Goal: Task Accomplishment & Management: Manage account settings

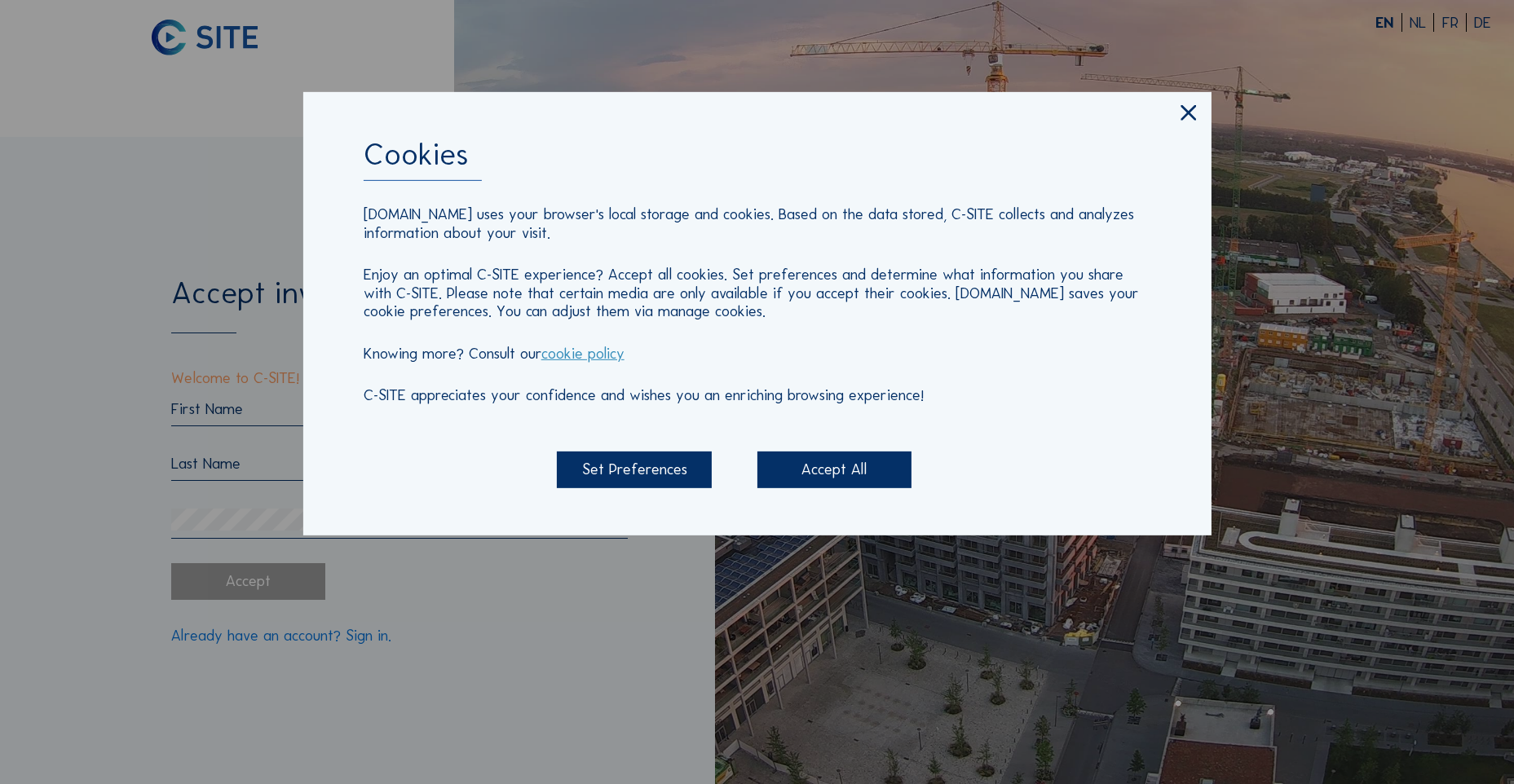
click at [862, 482] on div "Accept All" at bounding box center [834, 470] width 154 height 37
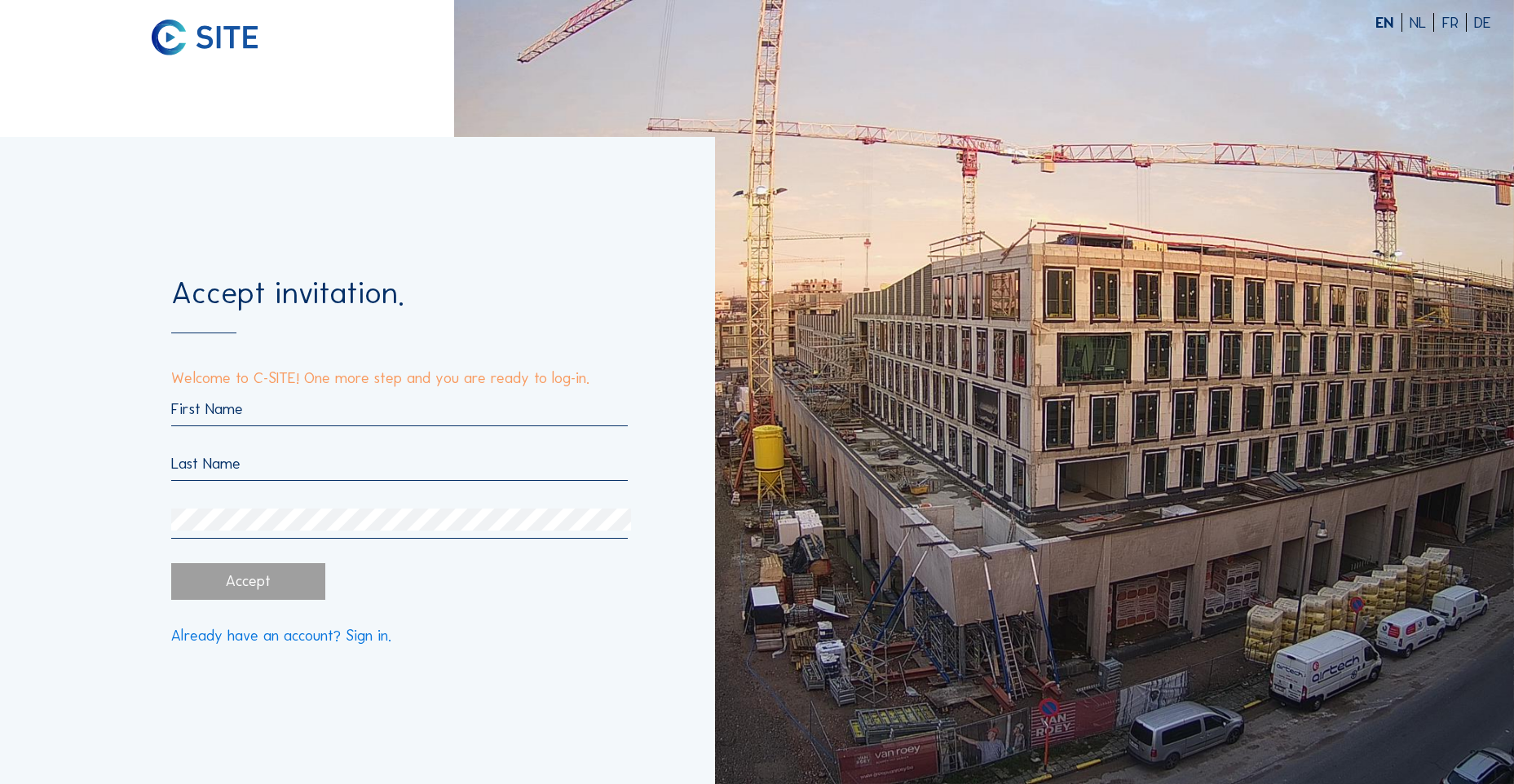
click at [198, 414] on input "text" at bounding box center [399, 408] width 456 height 19
type input "Stefaan"
click at [270, 464] on input "text" at bounding box center [399, 463] width 456 height 19
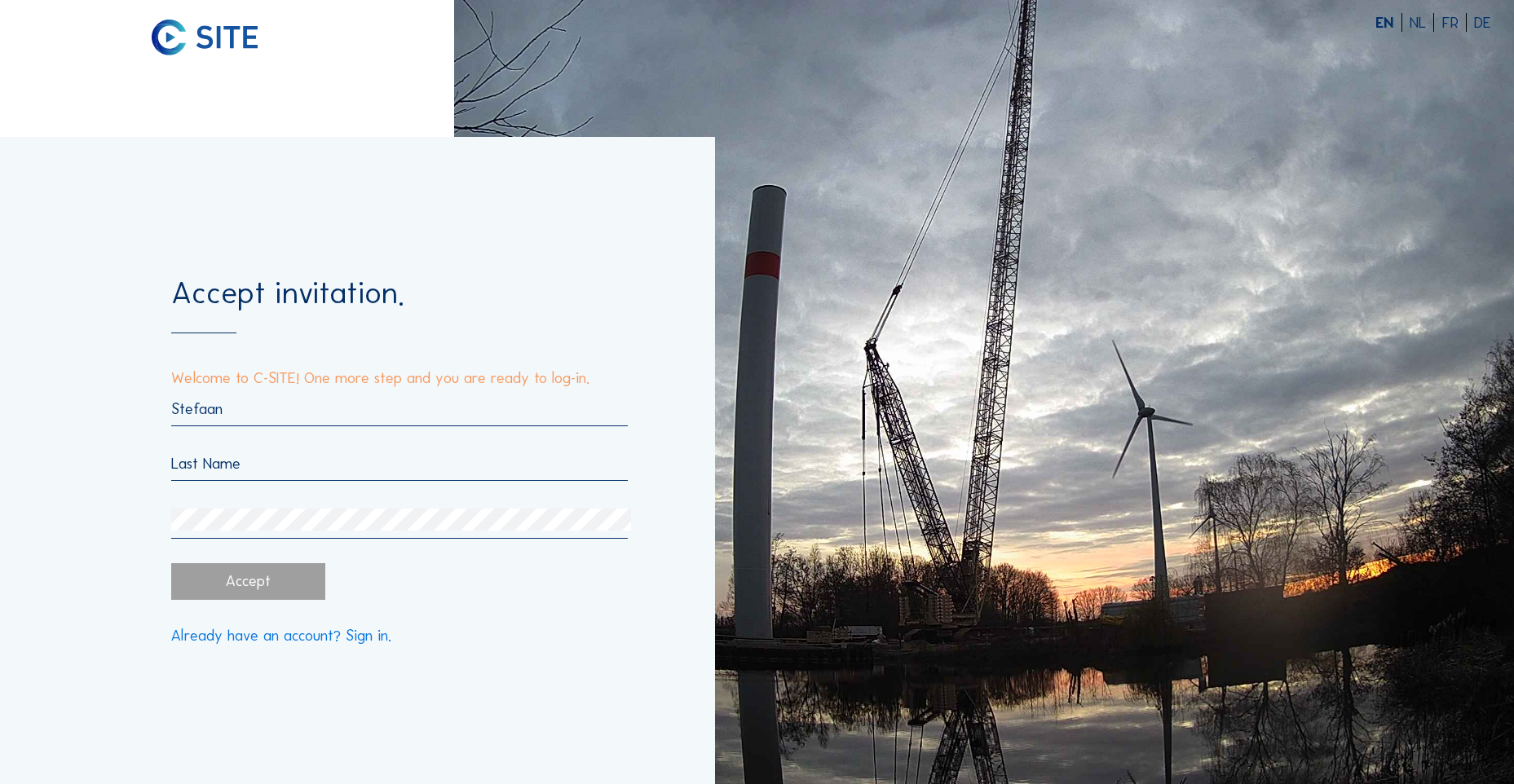
type input "Roelandt"
click at [554, 721] on div "Accept invitation. Welcome to C-SITE! One more step and you are ready to log-in…" at bounding box center [357, 460] width 715 height 647
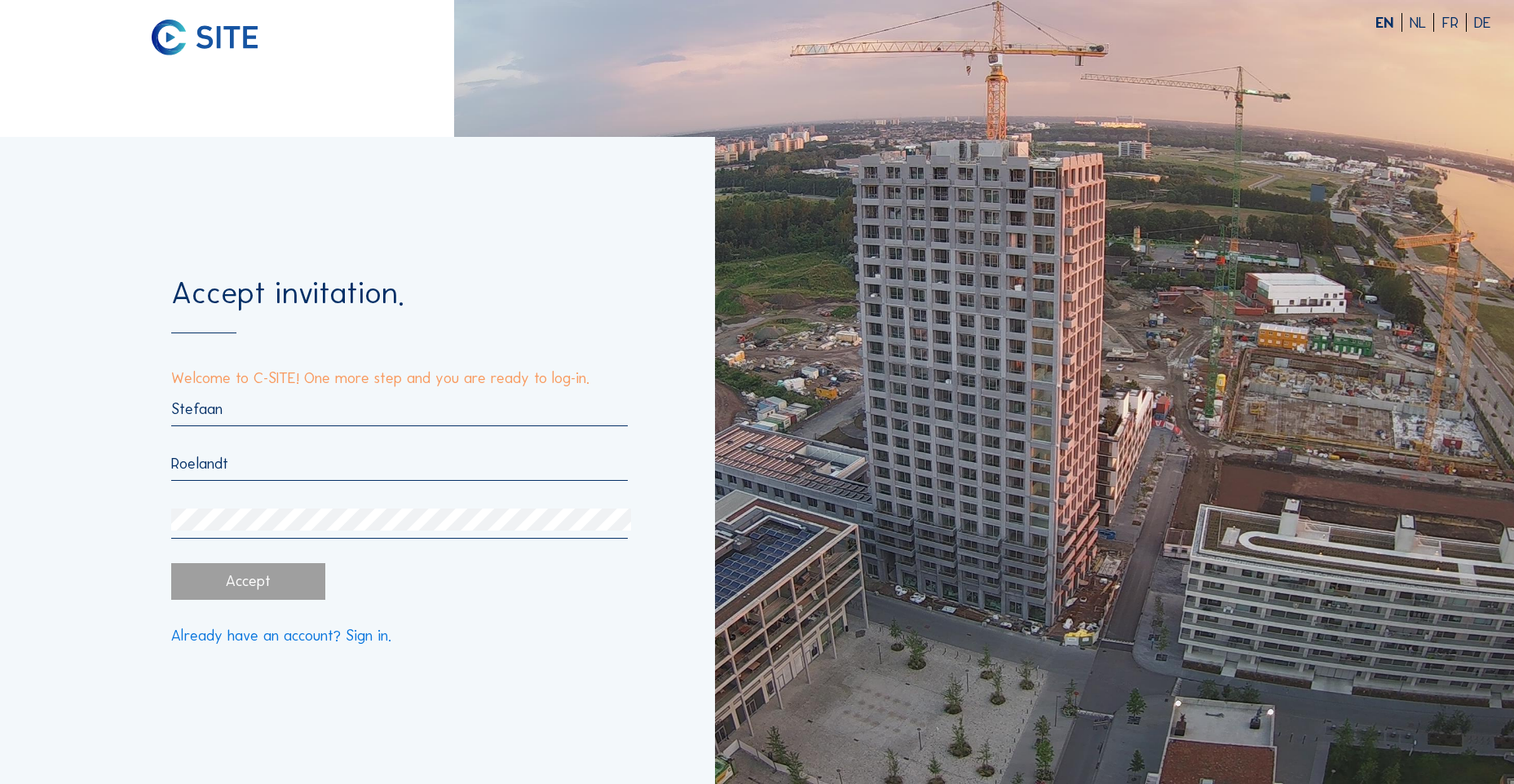
click at [199, 510] on div "[PERSON_NAME]" at bounding box center [399, 469] width 456 height 139
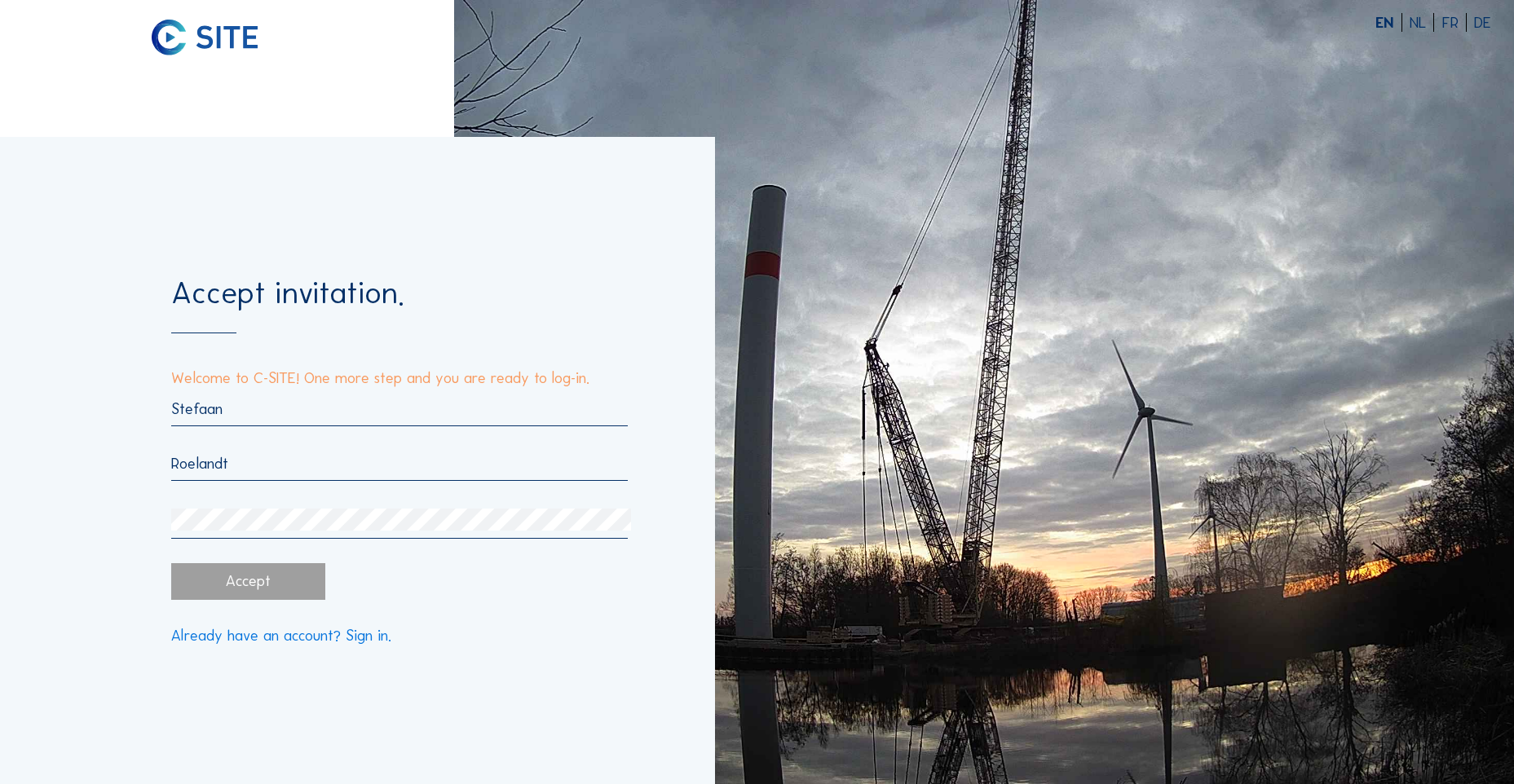
drag, startPoint x: 659, startPoint y: 673, endPoint x: 650, endPoint y: 674, distance: 9.1
click at [653, 675] on div "Accept invitation. Welcome to C-SITE! One more step and you are ready to log-in…" at bounding box center [357, 460] width 715 height 647
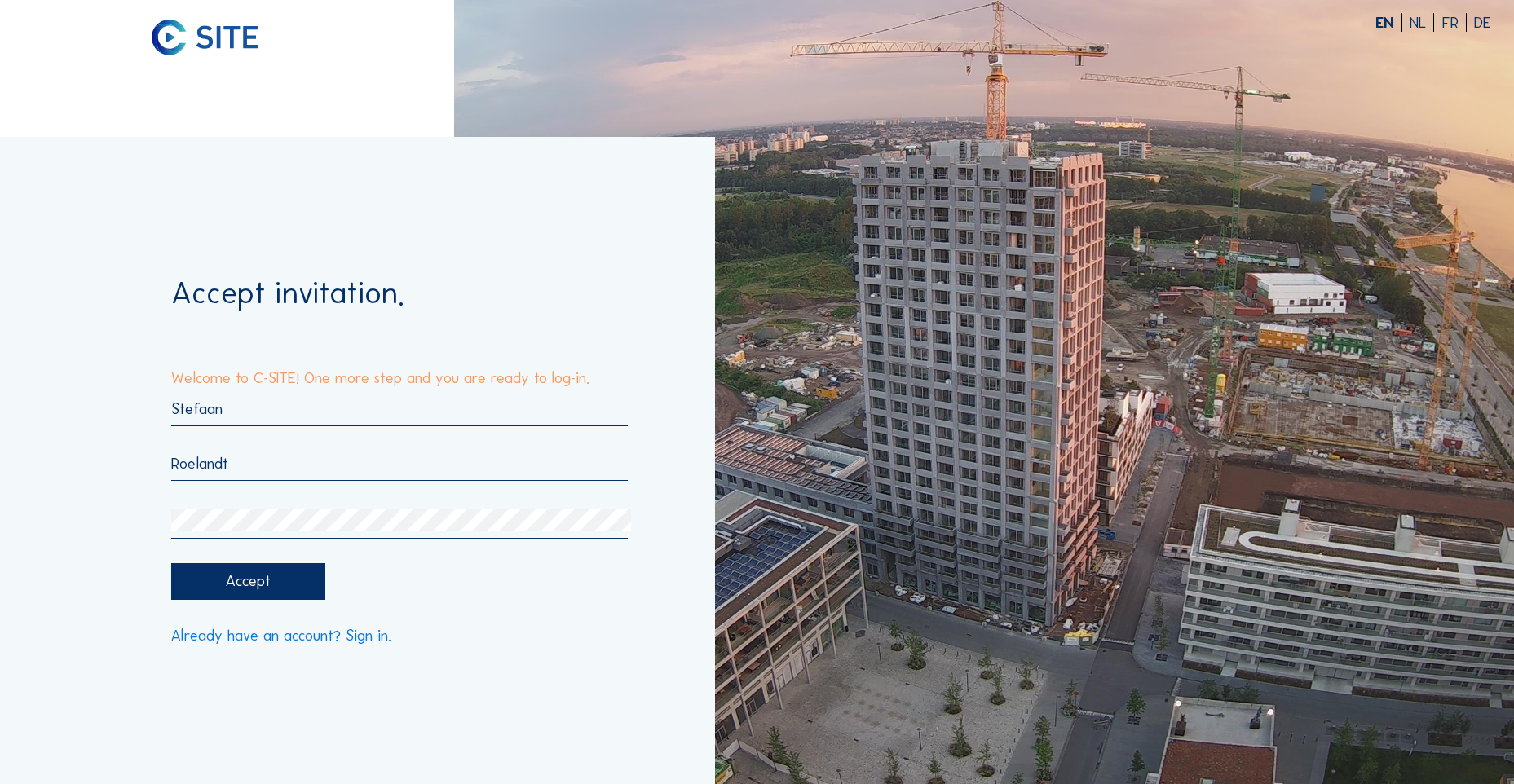
click at [246, 585] on div "Accept" at bounding box center [248, 581] width 154 height 37
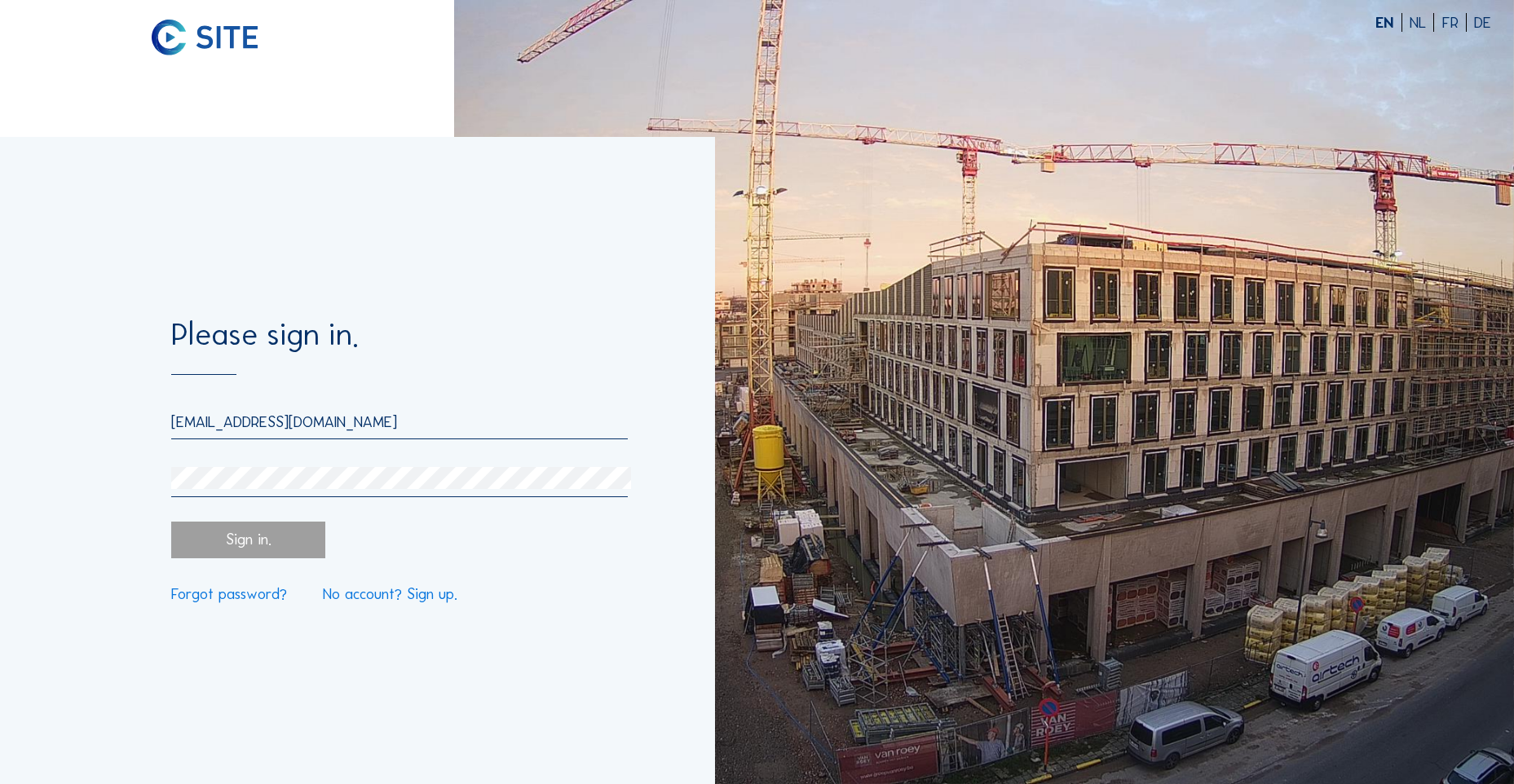
click at [199, 463] on div "[EMAIL_ADDRESS][DOMAIN_NAME]" at bounding box center [399, 455] width 456 height 85
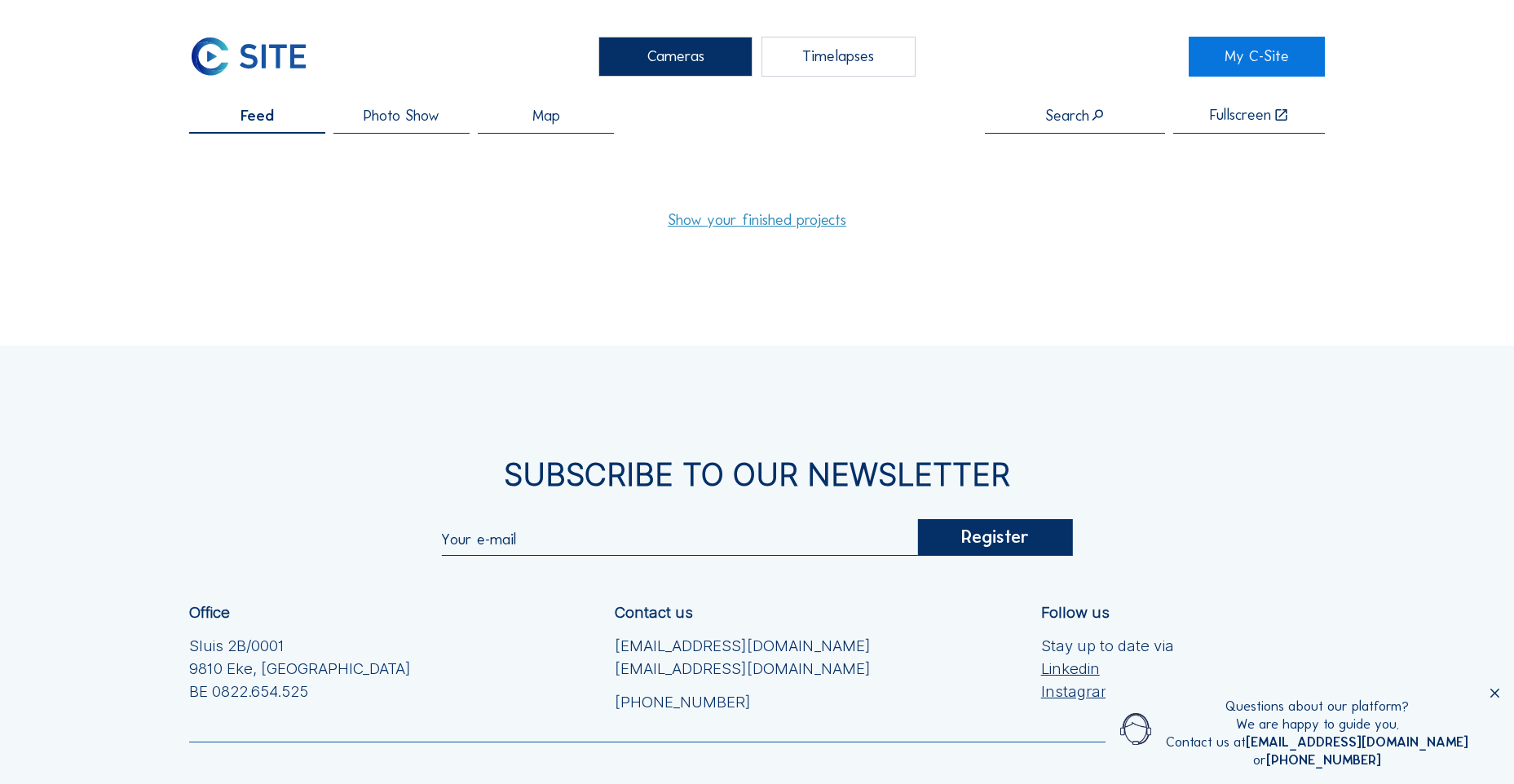
click at [397, 123] on span "Photo Show" at bounding box center [401, 116] width 76 height 16
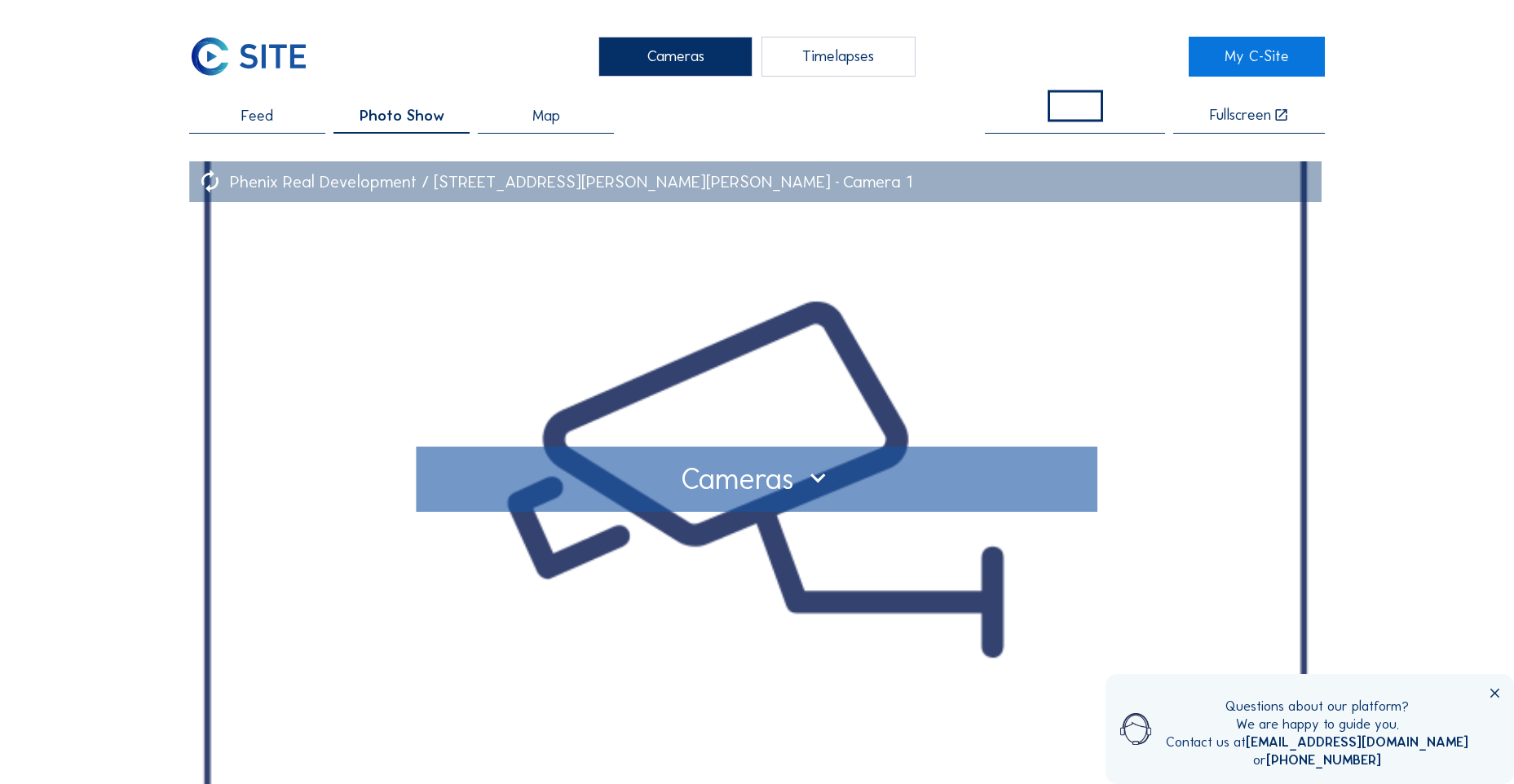
click at [817, 486] on div at bounding box center [757, 479] width 651 height 26
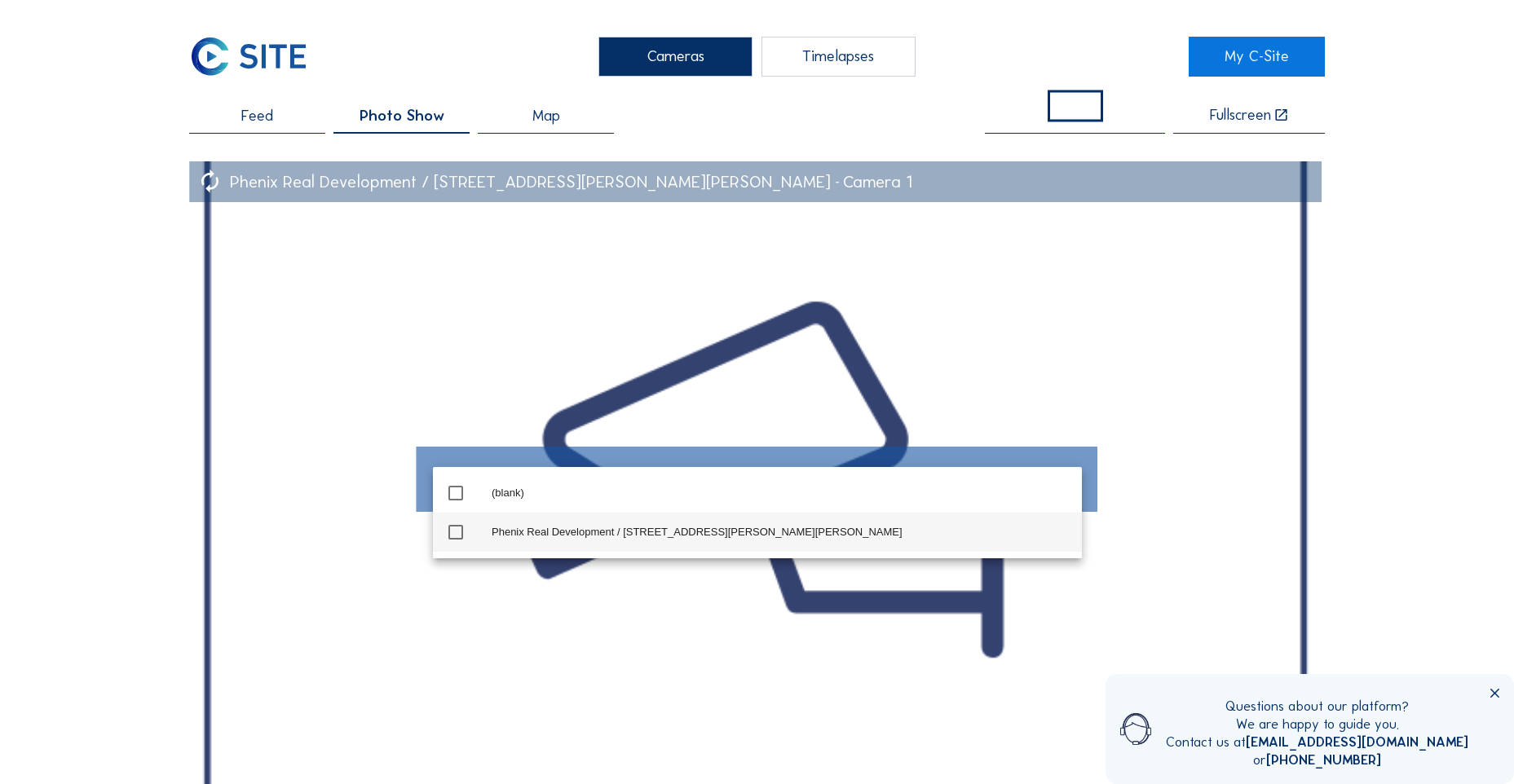
click at [455, 535] on icon "check_box_outline_blank" at bounding box center [455, 532] width 19 height 19
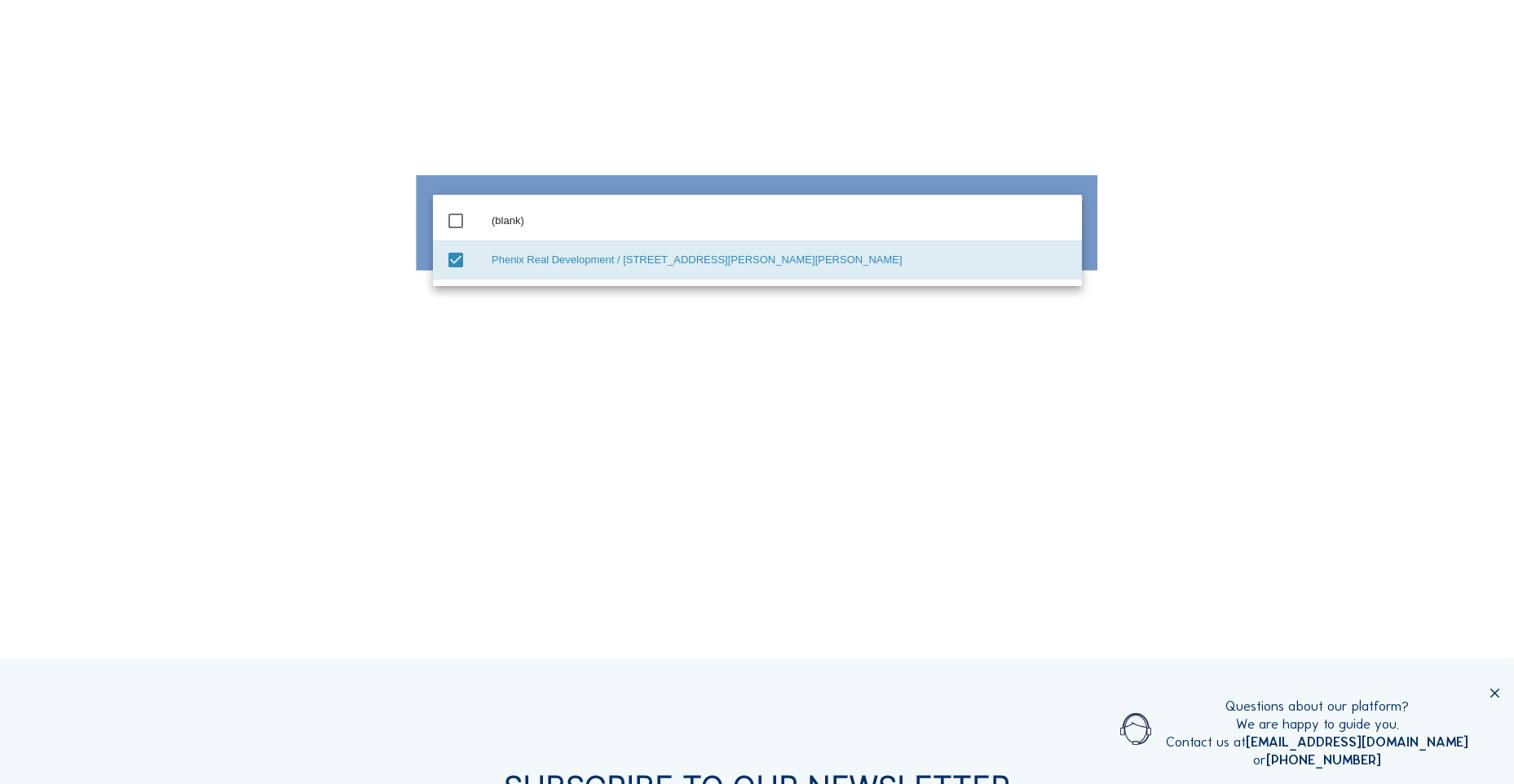
scroll to position [272, 0]
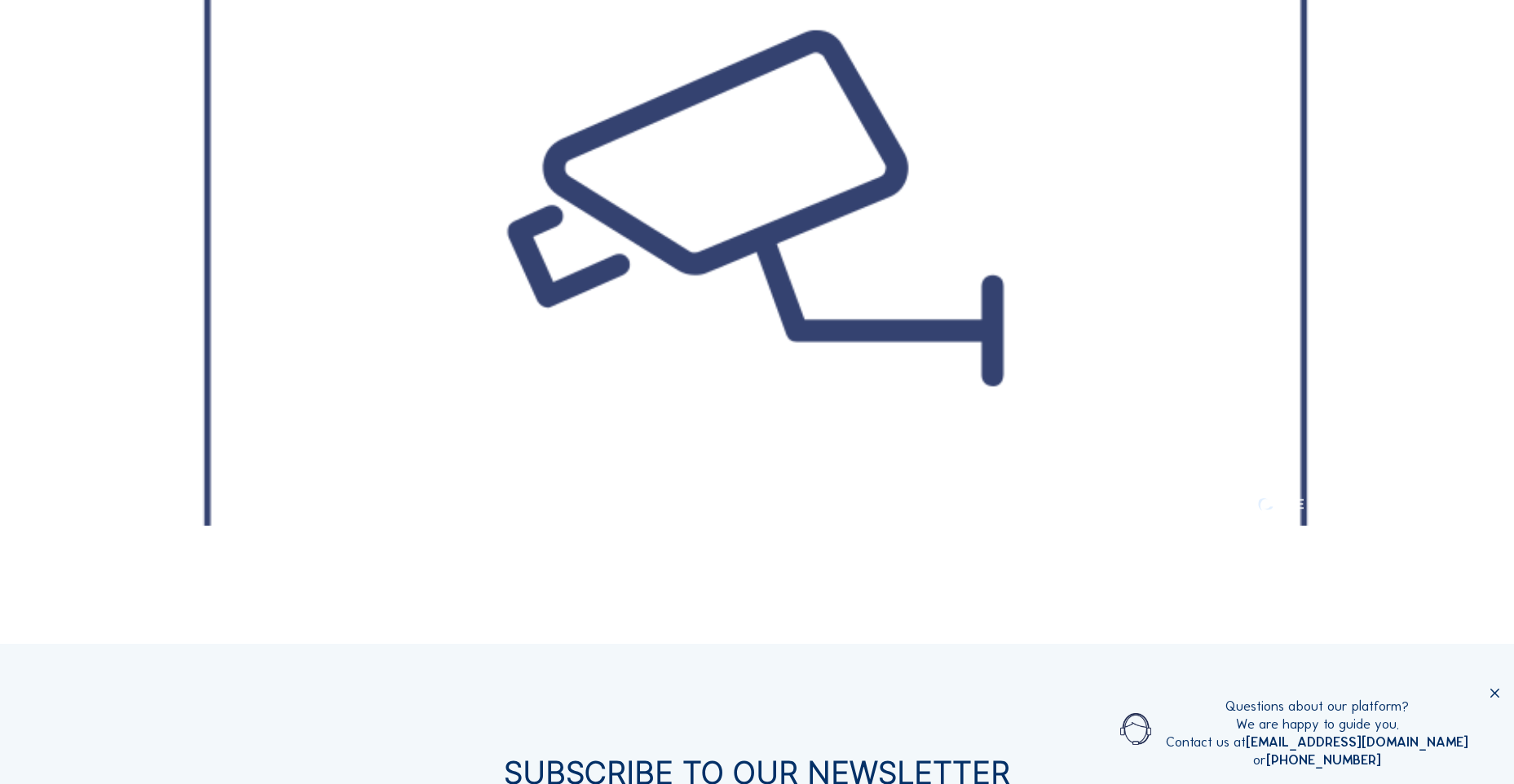
click at [1491, 694] on icon at bounding box center [1495, 694] width 16 height 16
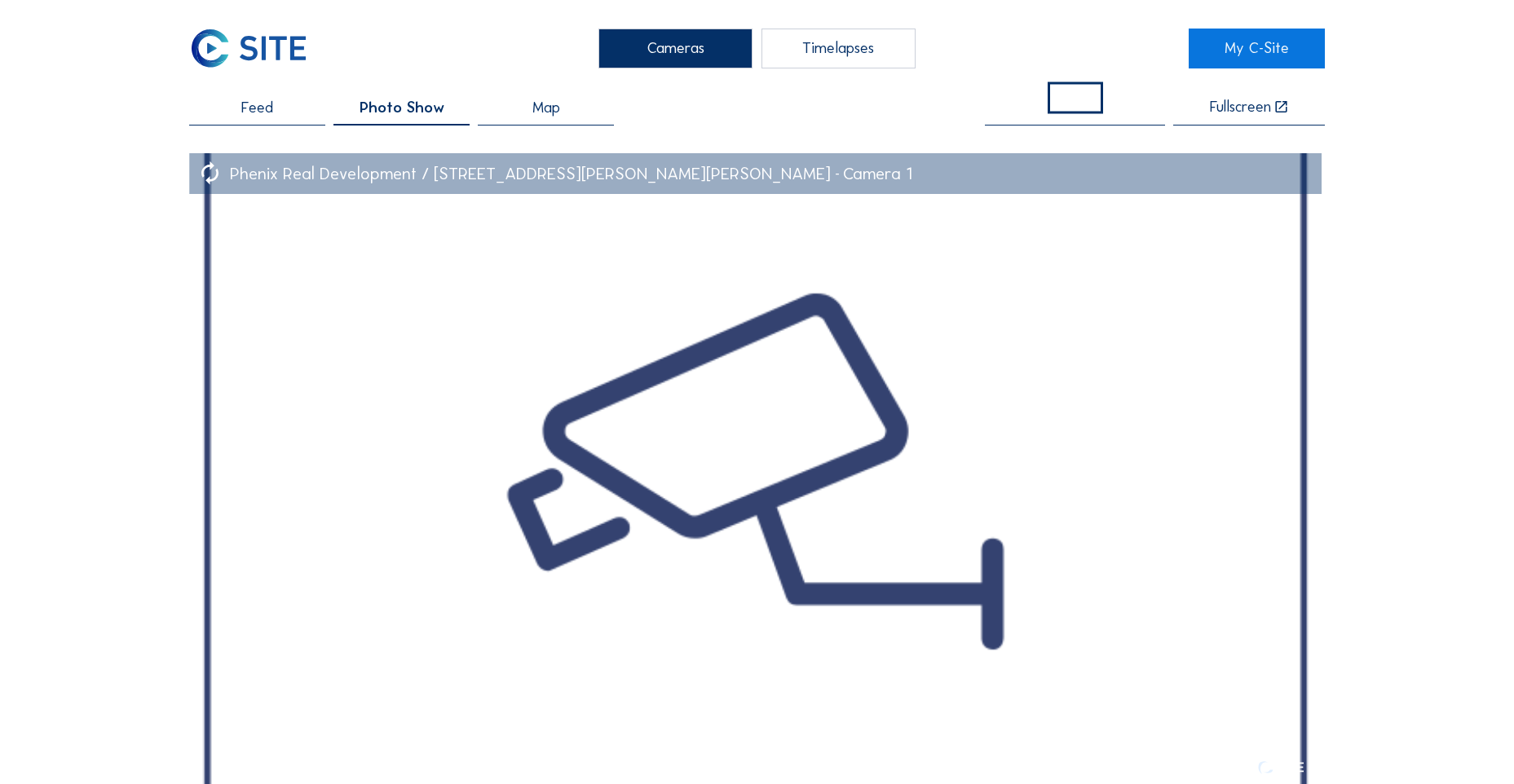
scroll to position [0, 0]
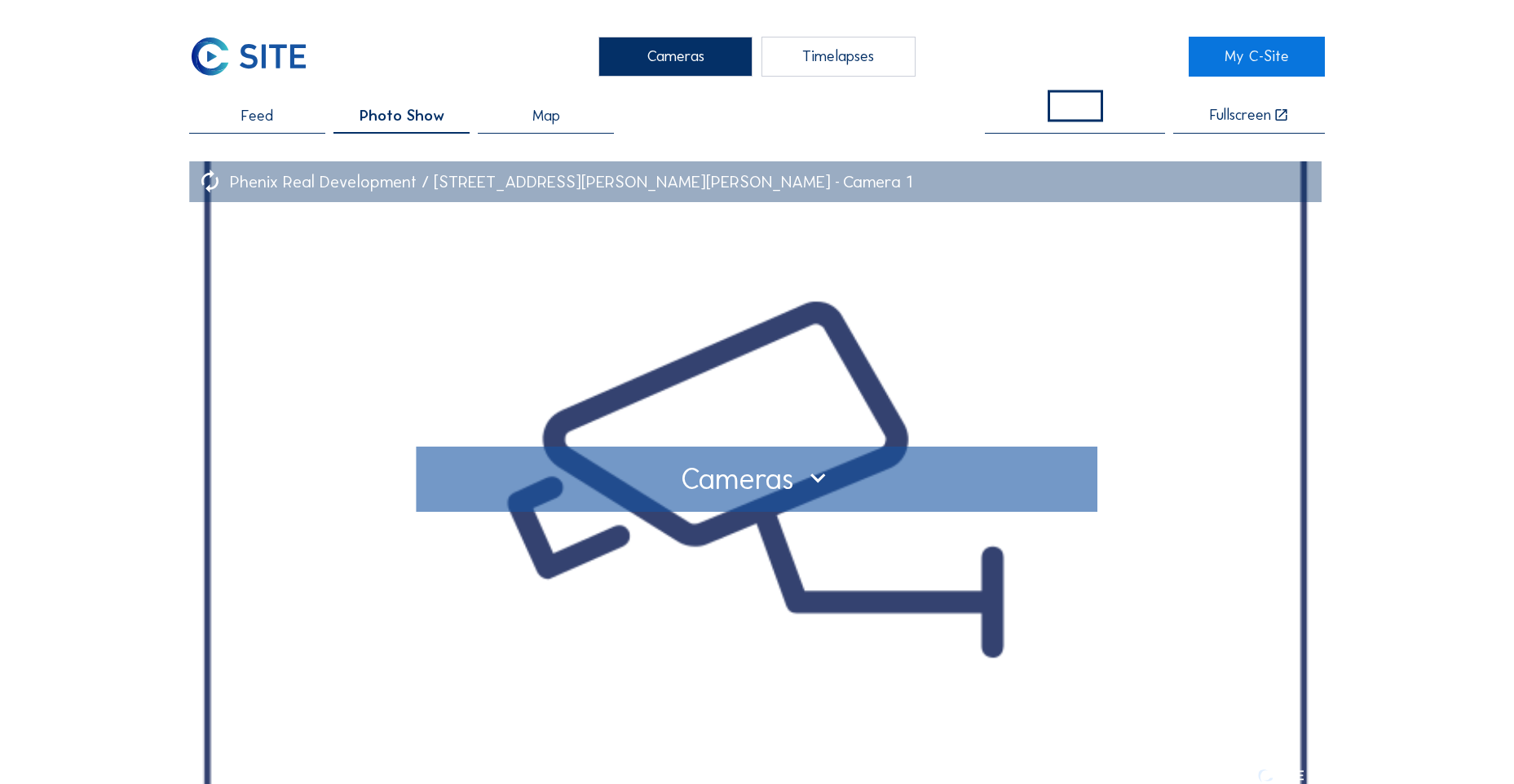
click at [370, 183] on div "Phenix Real Development / [STREET_ADDRESS][PERSON_NAME][PERSON_NAME]" at bounding box center [536, 182] width 613 height 17
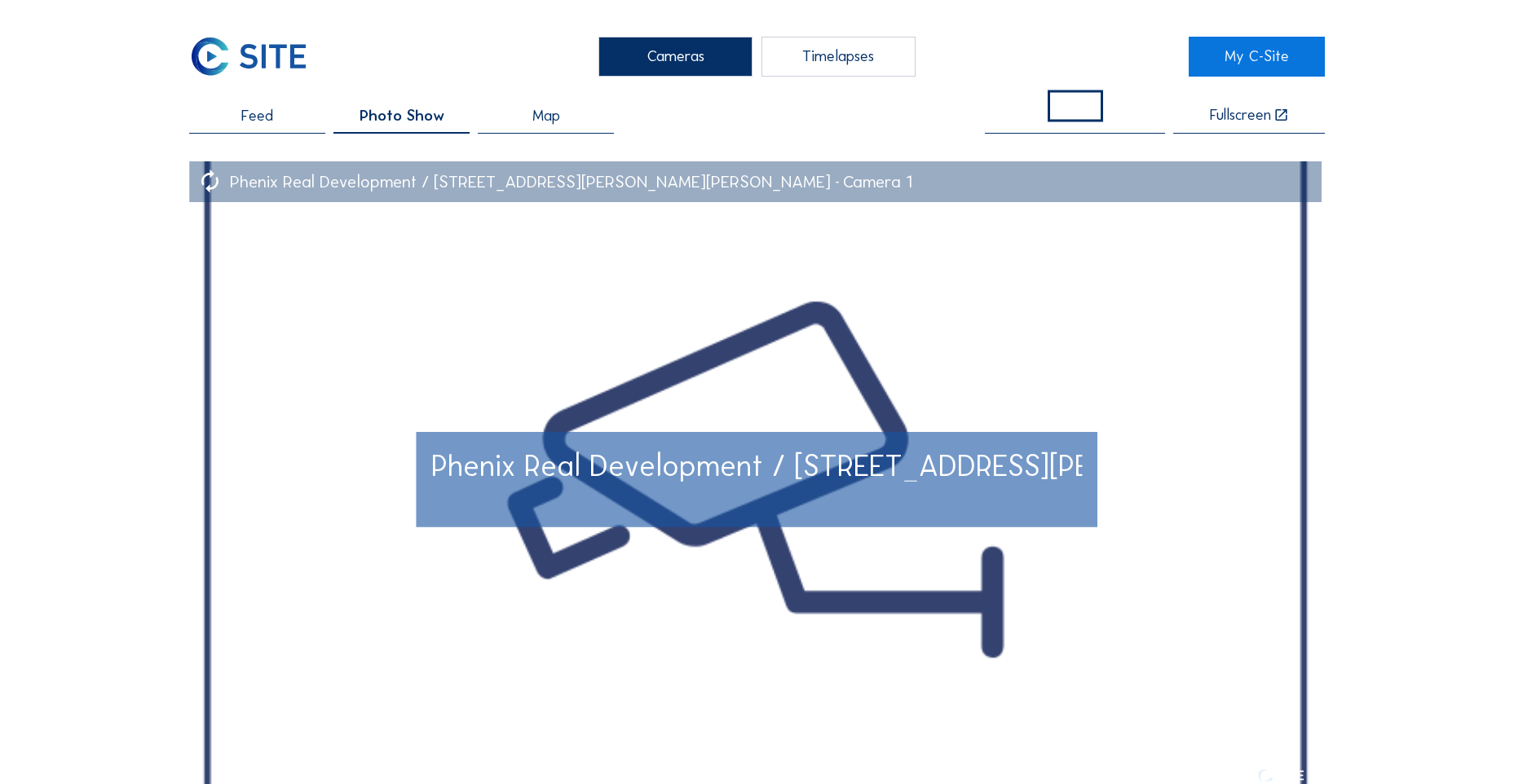
click at [854, 472] on span "Phenix Real Development / [STREET_ADDRESS][PERSON_NAME][PERSON_NAME]" at bounding box center [956, 466] width 1048 height 37
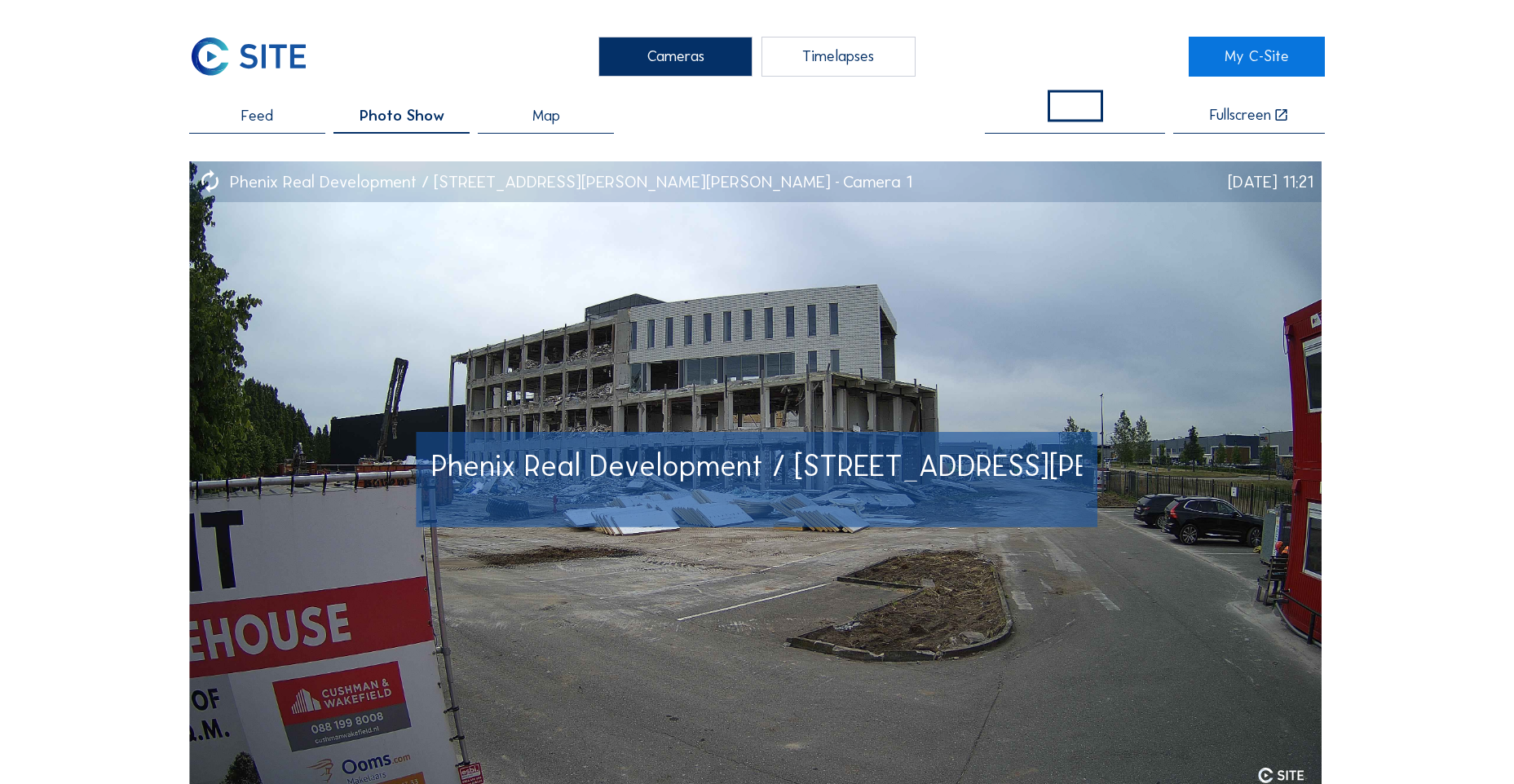
click at [818, 482] on div "Phenix Real Development / [STREET_ADDRESS][PERSON_NAME][PERSON_NAME]" at bounding box center [757, 479] width 651 height 56
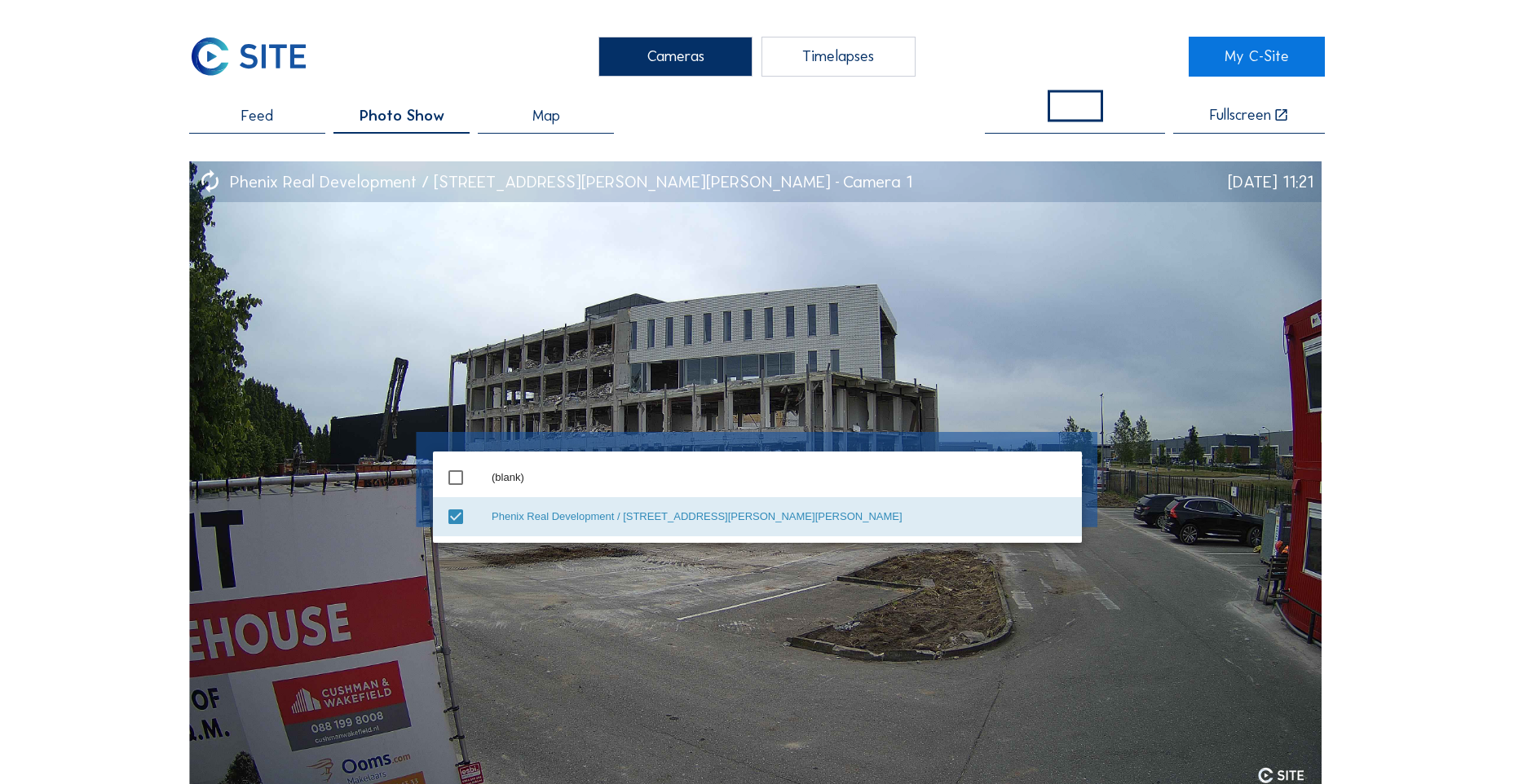
click at [806, 519] on div "Phenix Real Development / [STREET_ADDRESS][PERSON_NAME][PERSON_NAME]" at bounding box center [780, 516] width 577 height 13
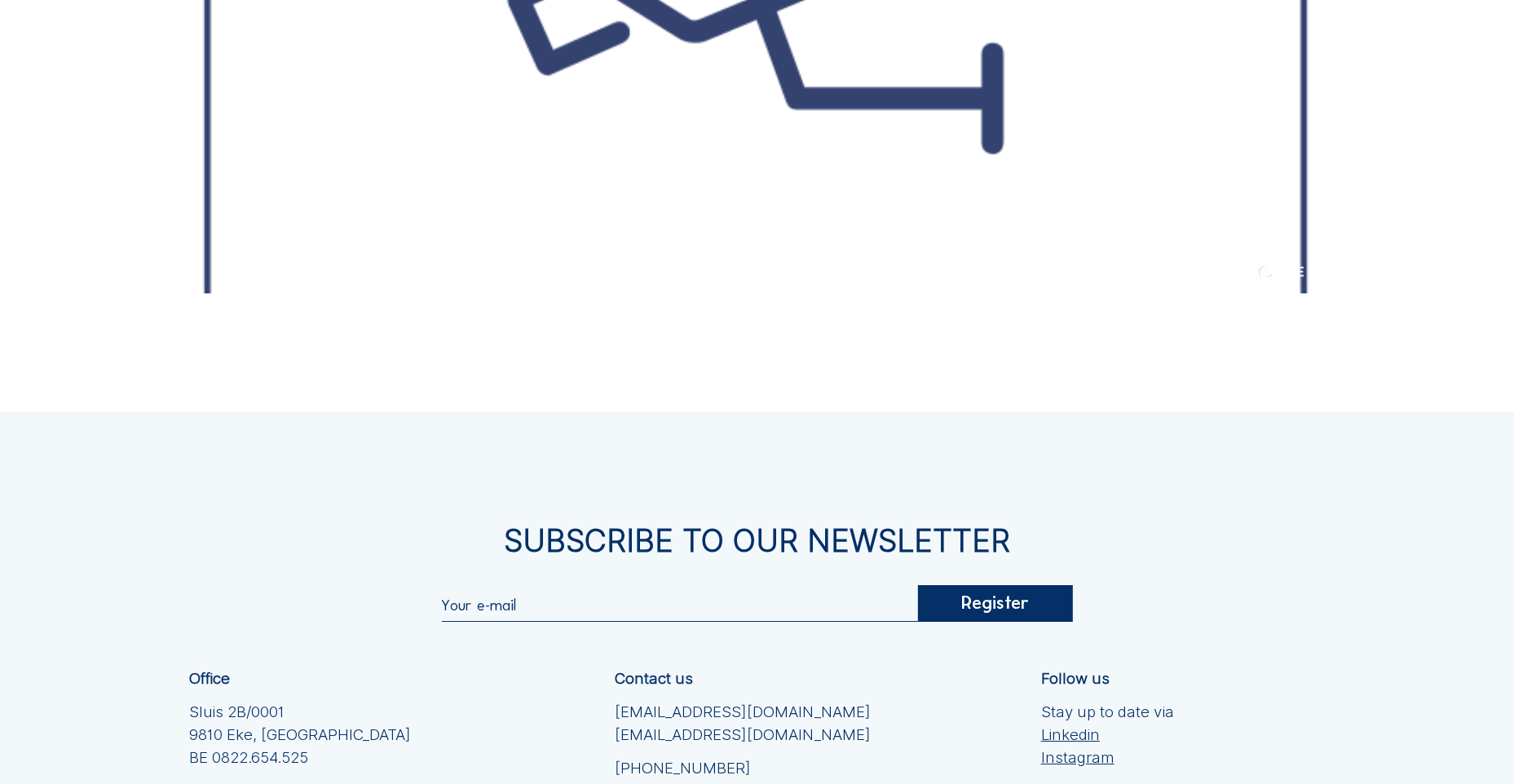
scroll to position [543, 0]
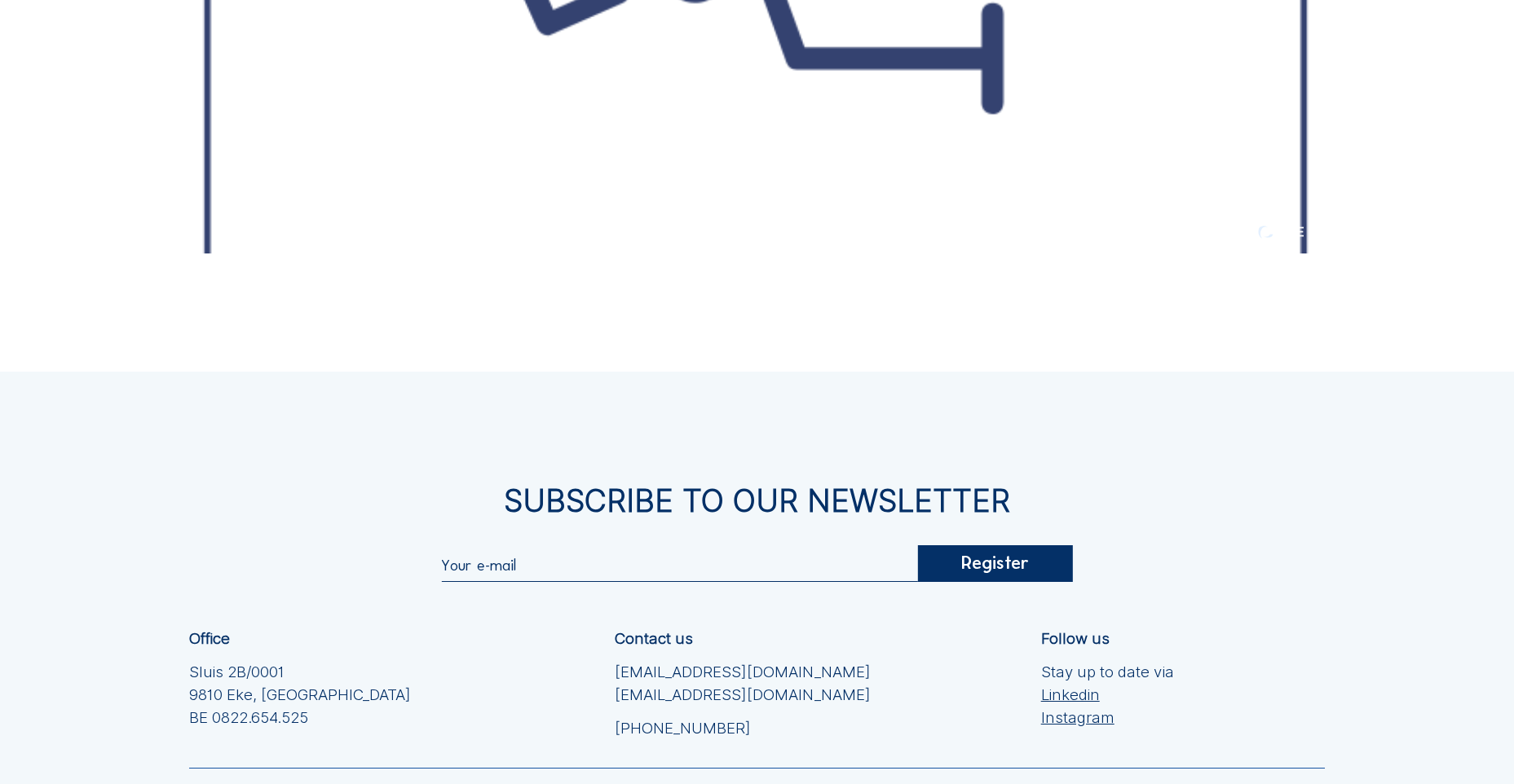
click at [478, 564] on input "text" at bounding box center [679, 564] width 476 height 19
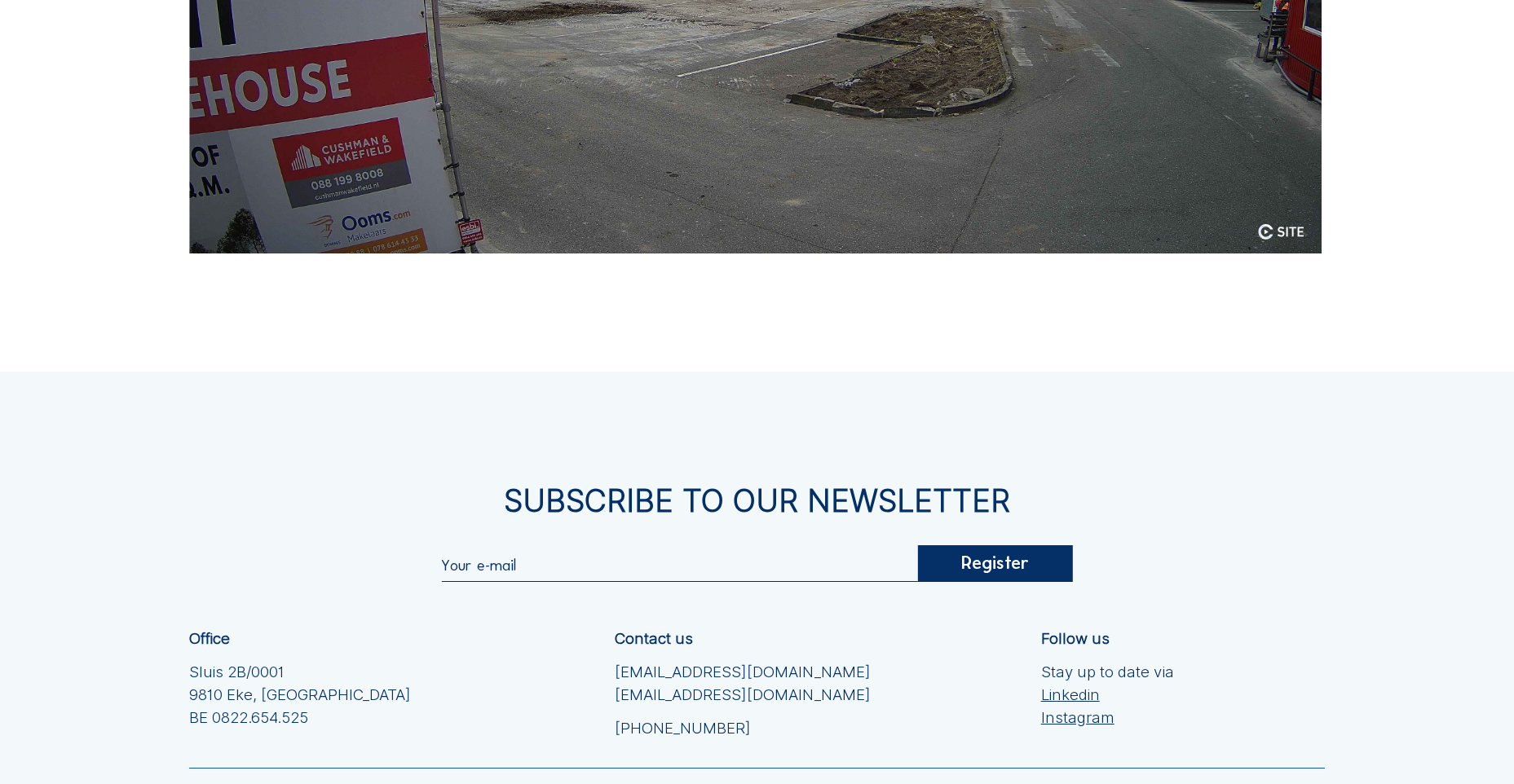
click at [475, 567] on input "text" at bounding box center [679, 564] width 476 height 19
type input "[EMAIL_ADDRESS][DOMAIN_NAME]"
click at [969, 571] on div "Register" at bounding box center [994, 564] width 154 height 37
click at [1013, 571] on div "Register" at bounding box center [994, 564] width 154 height 37
click at [1011, 566] on div "Register" at bounding box center [994, 564] width 154 height 37
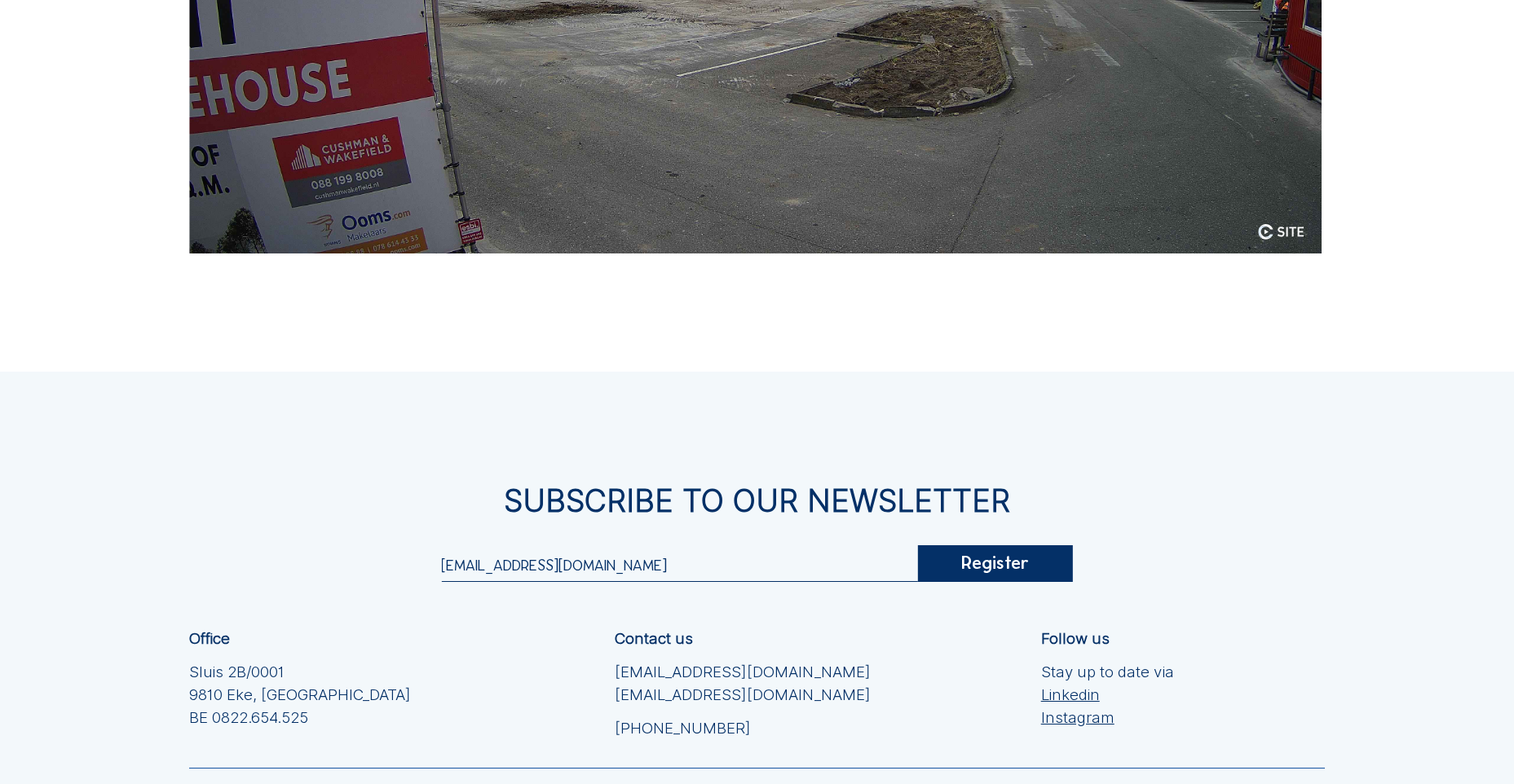
scroll to position [0, 0]
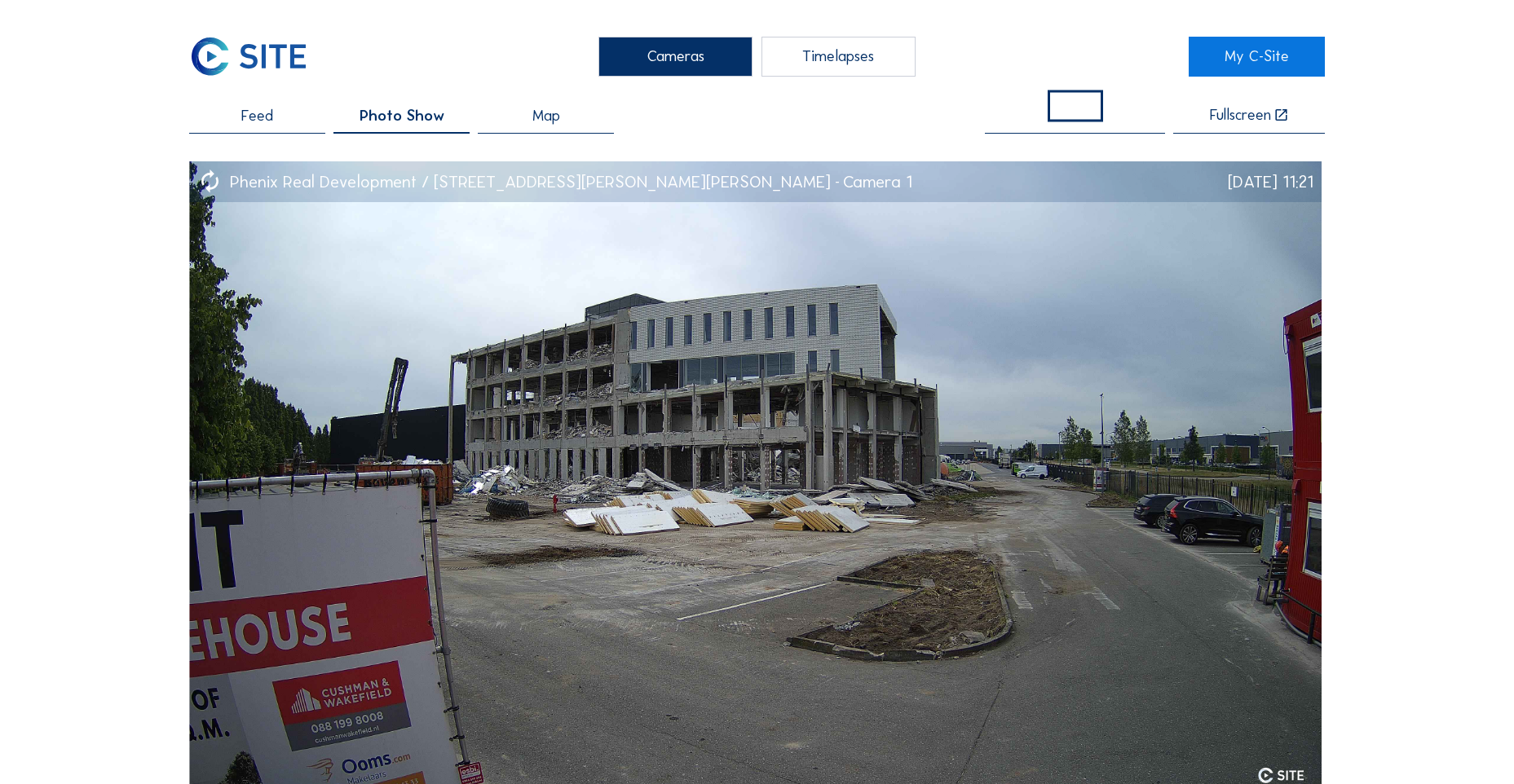
click at [551, 119] on span "Map" at bounding box center [545, 116] width 27 height 16
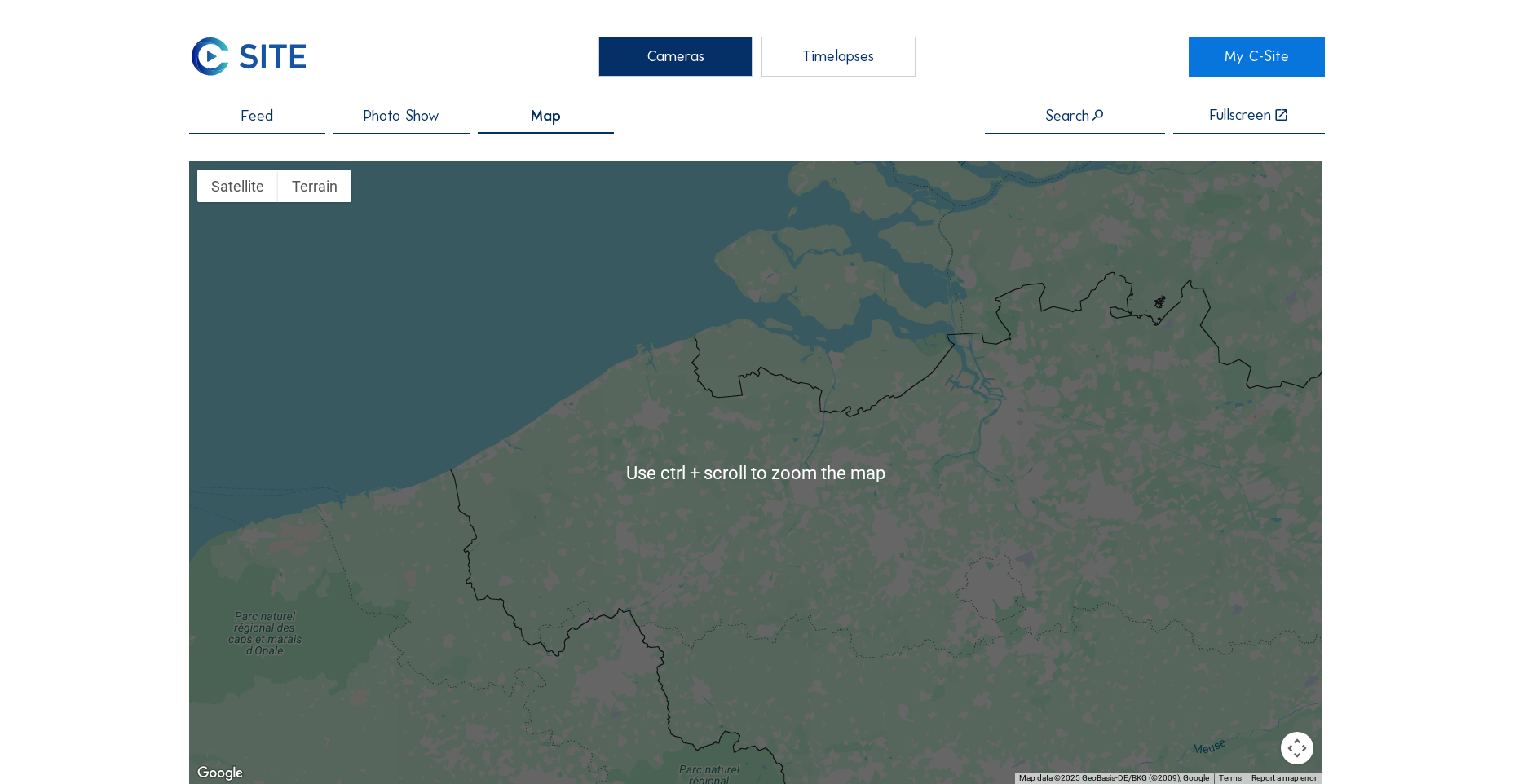
click at [417, 121] on span "Photo Show" at bounding box center [401, 116] width 76 height 16
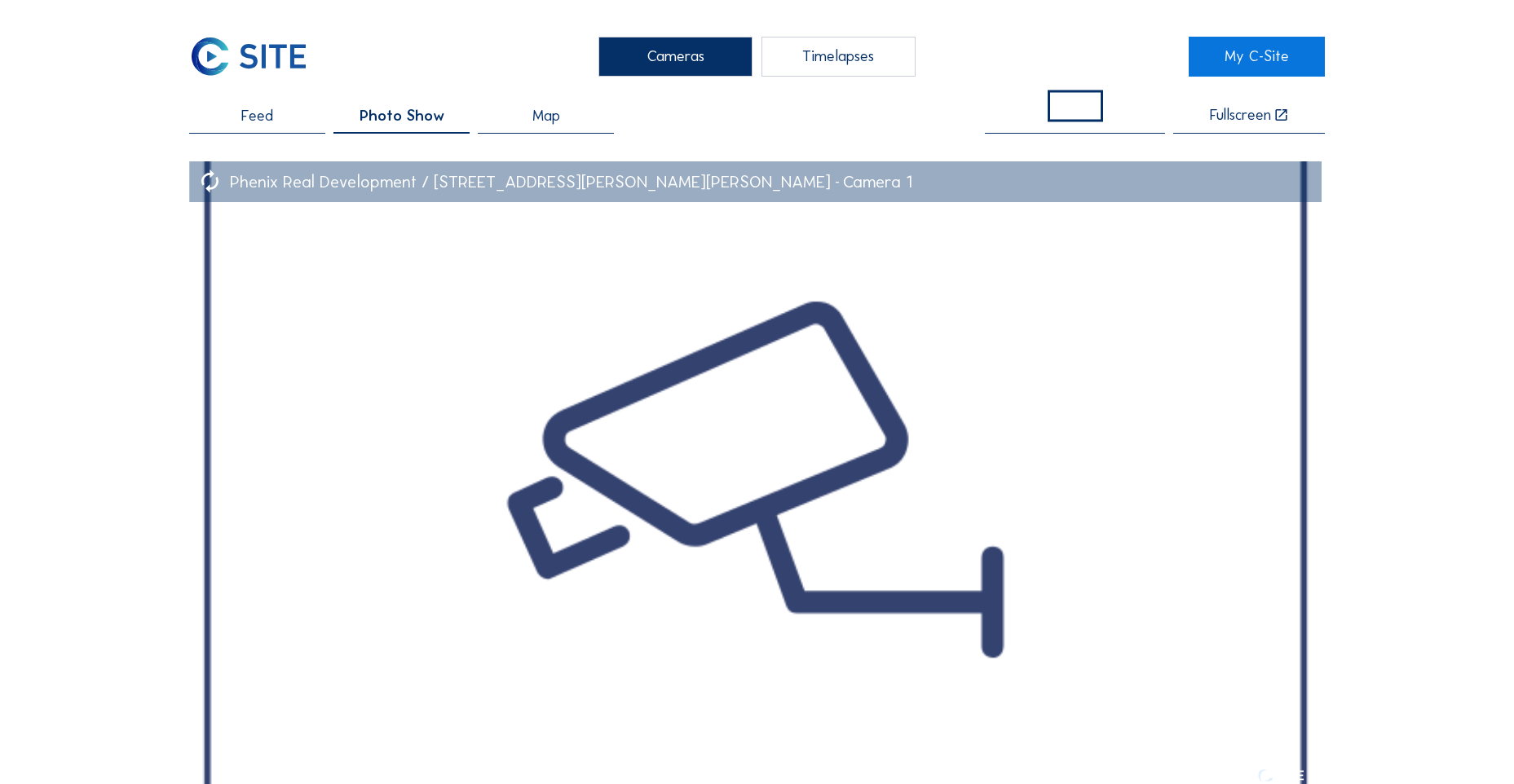
click at [836, 59] on div "Timelapses" at bounding box center [838, 56] width 154 height 40
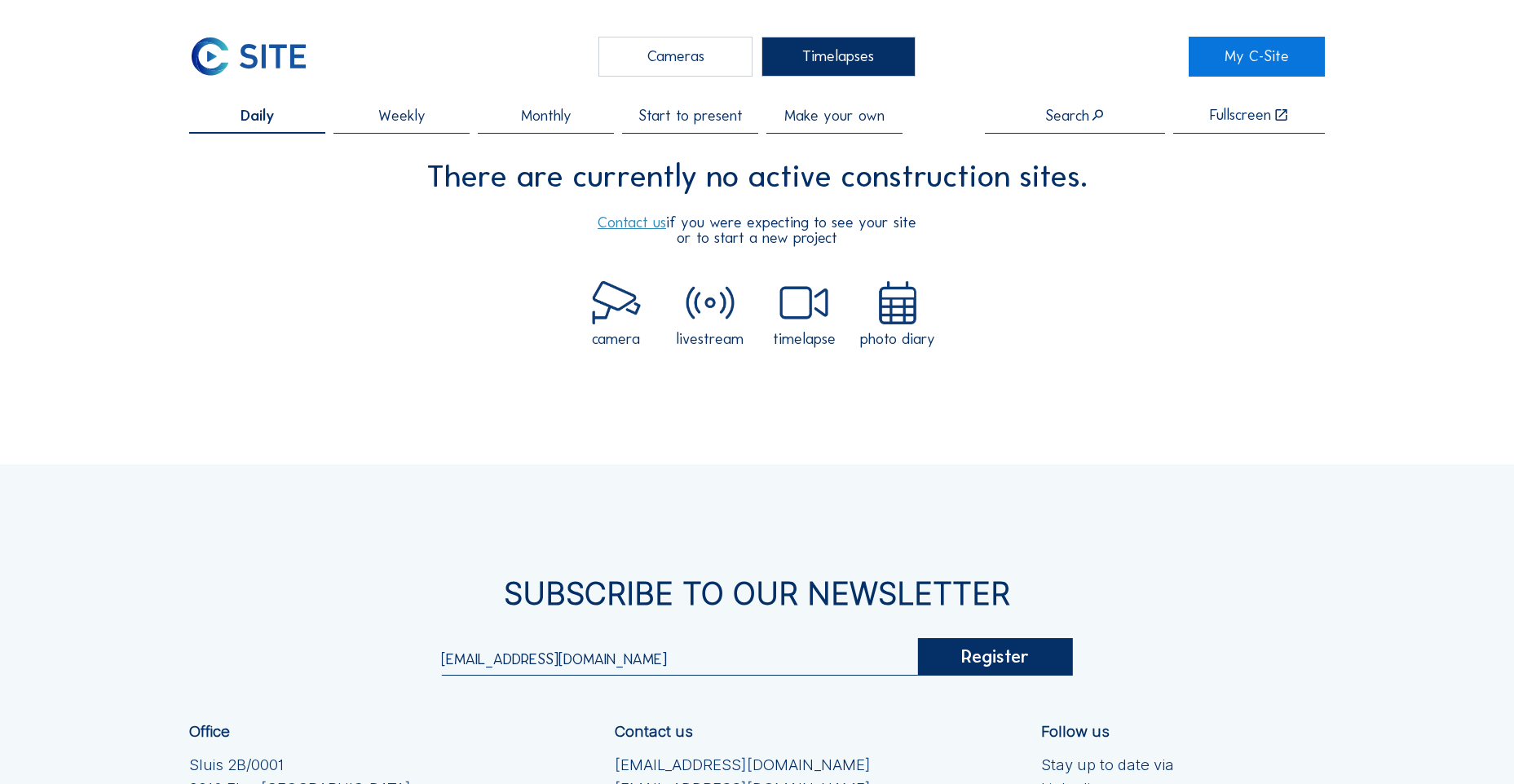
click at [897, 317] on img at bounding box center [897, 302] width 49 height 43
click at [690, 63] on div "Cameras" at bounding box center [675, 56] width 154 height 40
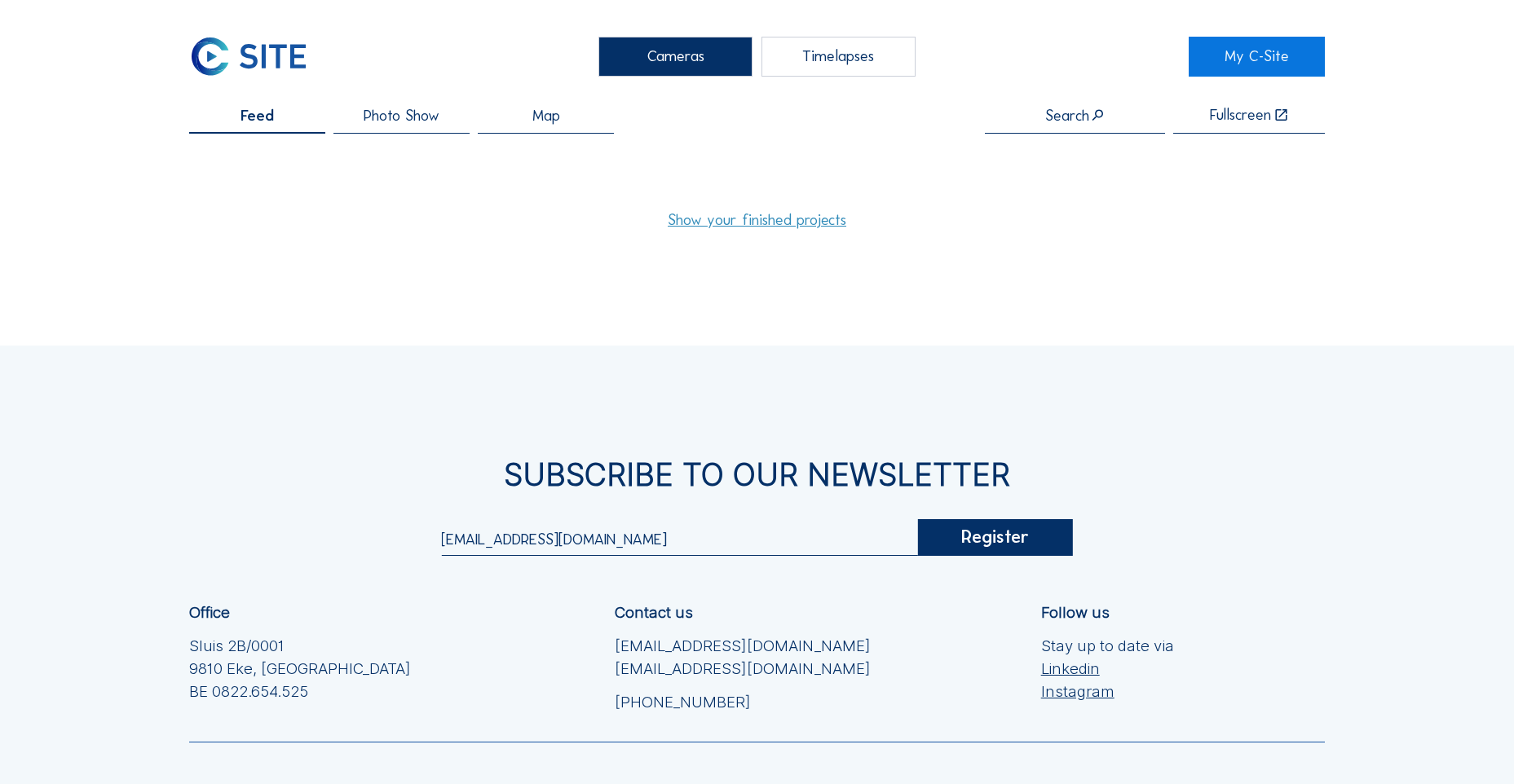
click at [783, 220] on link "Show your finished projects" at bounding box center [757, 220] width 178 height 16
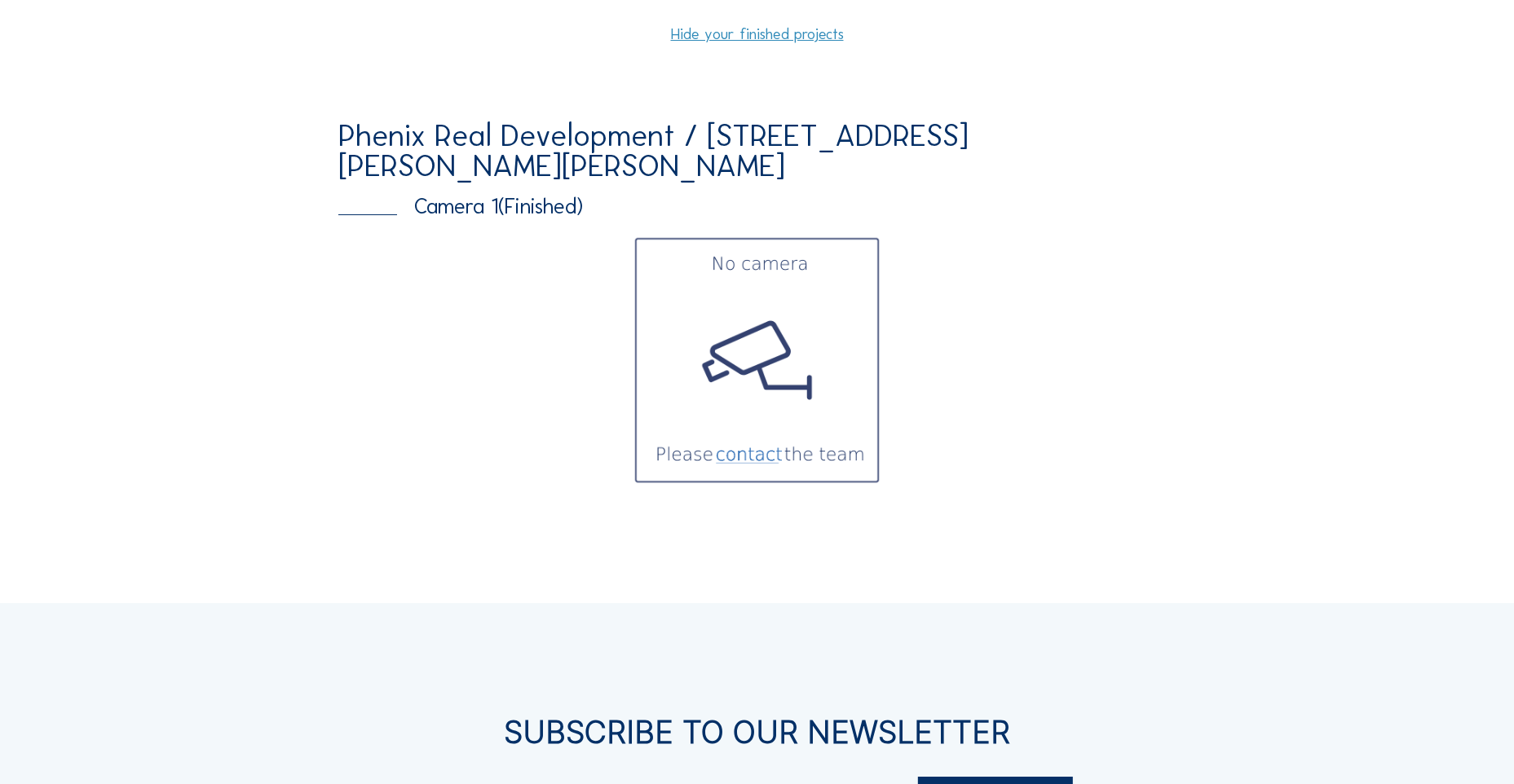
scroll to position [272, 0]
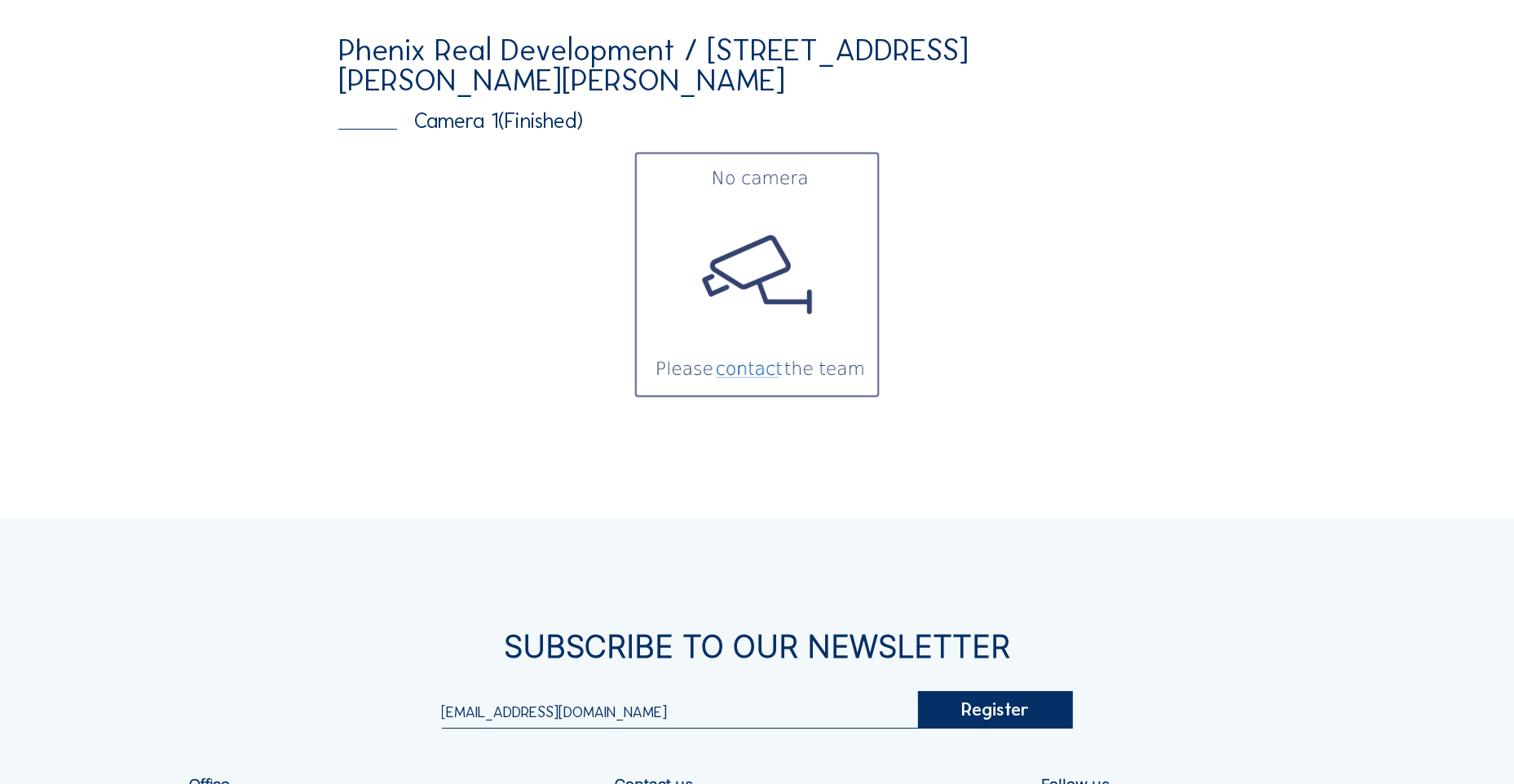
click at [739, 371] on img at bounding box center [757, 274] width 251 height 251
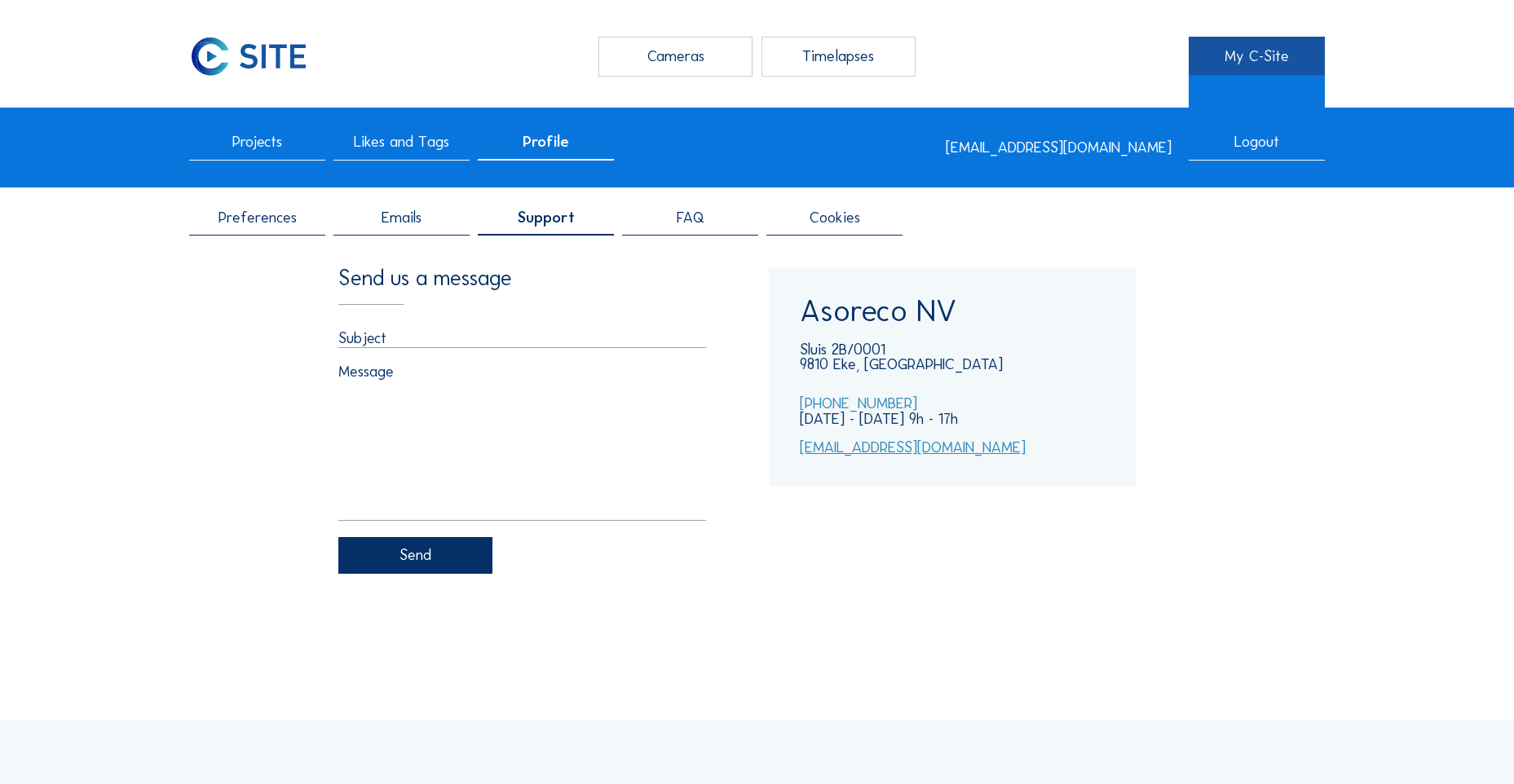
click at [1255, 61] on link "My C-Site" at bounding box center [1256, 56] width 136 height 40
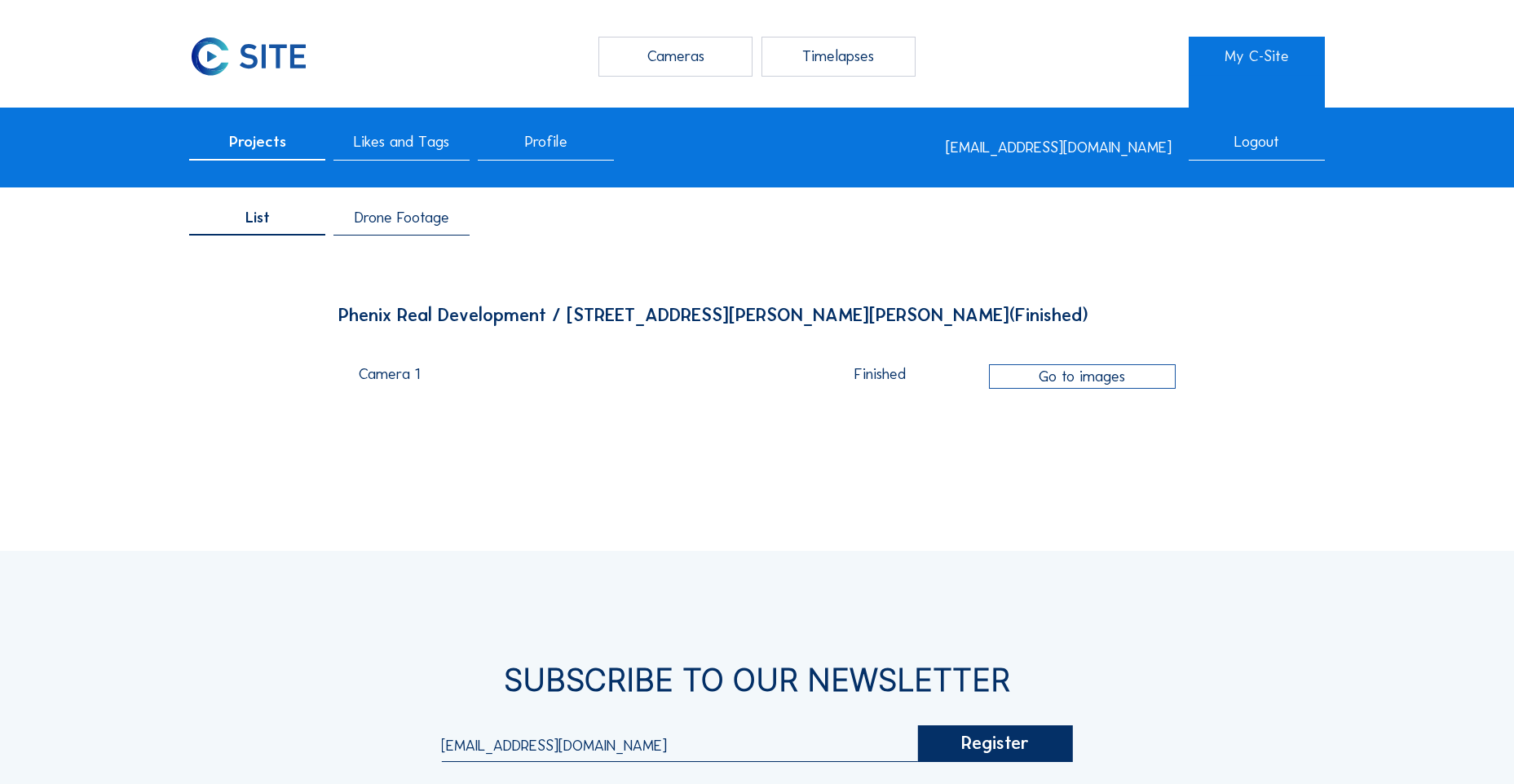
click at [1100, 376] on div "Go to images" at bounding box center [1083, 377] width 187 height 25
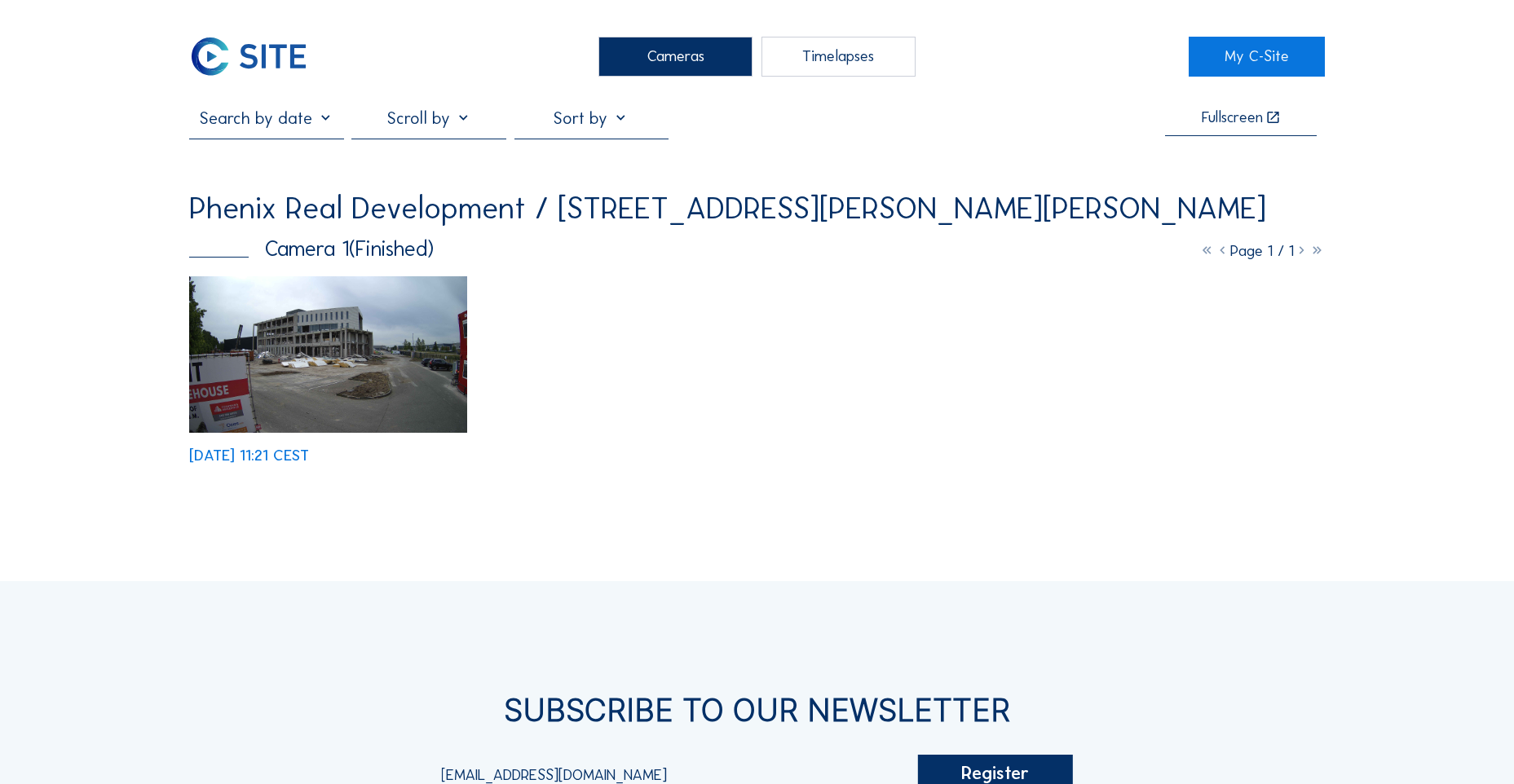
click at [338, 356] on img at bounding box center [327, 354] width 278 height 156
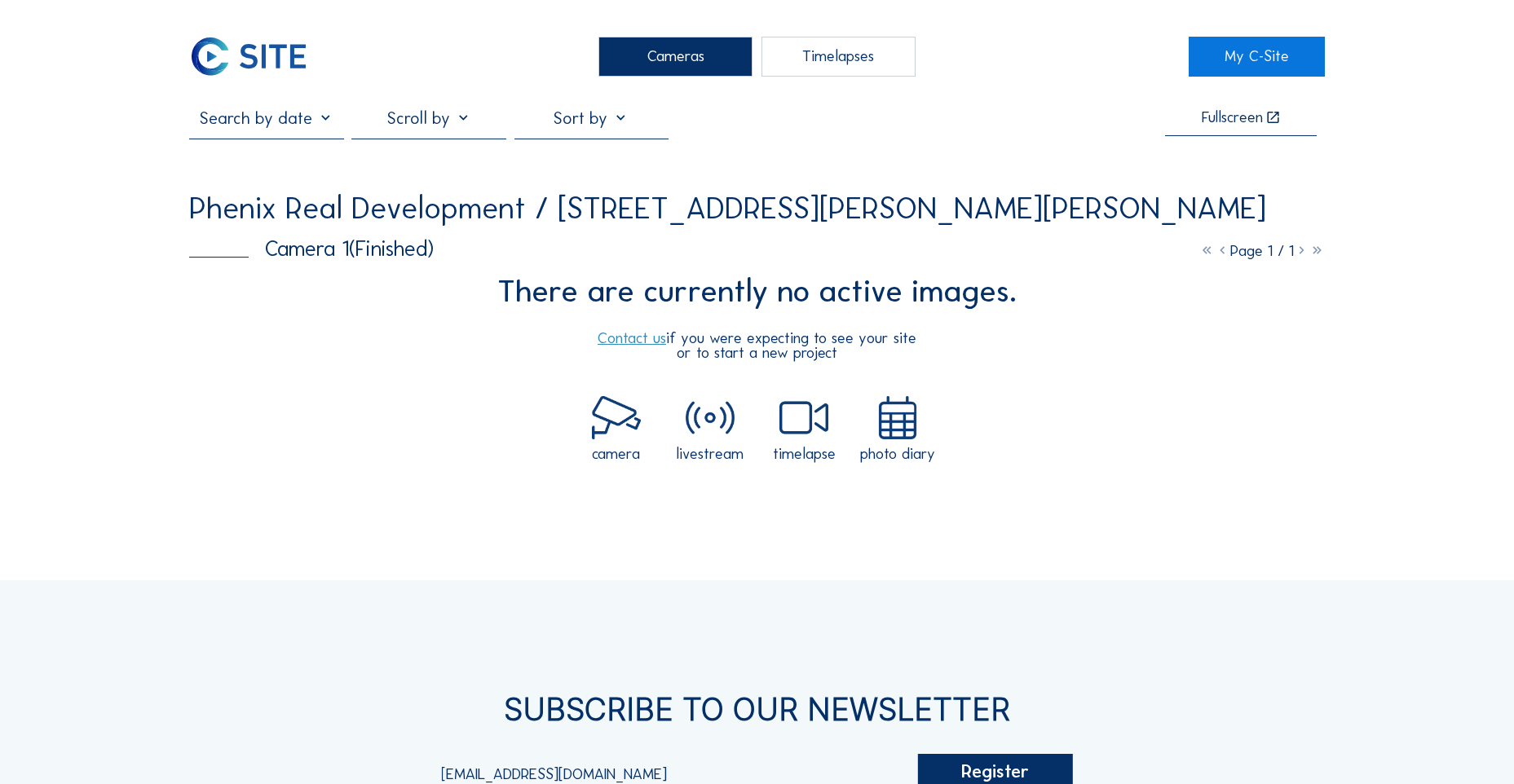
click at [328, 123] on input "text" at bounding box center [266, 117] width 154 height 20
click at [326, 118] on input "text" at bounding box center [266, 117] width 154 height 20
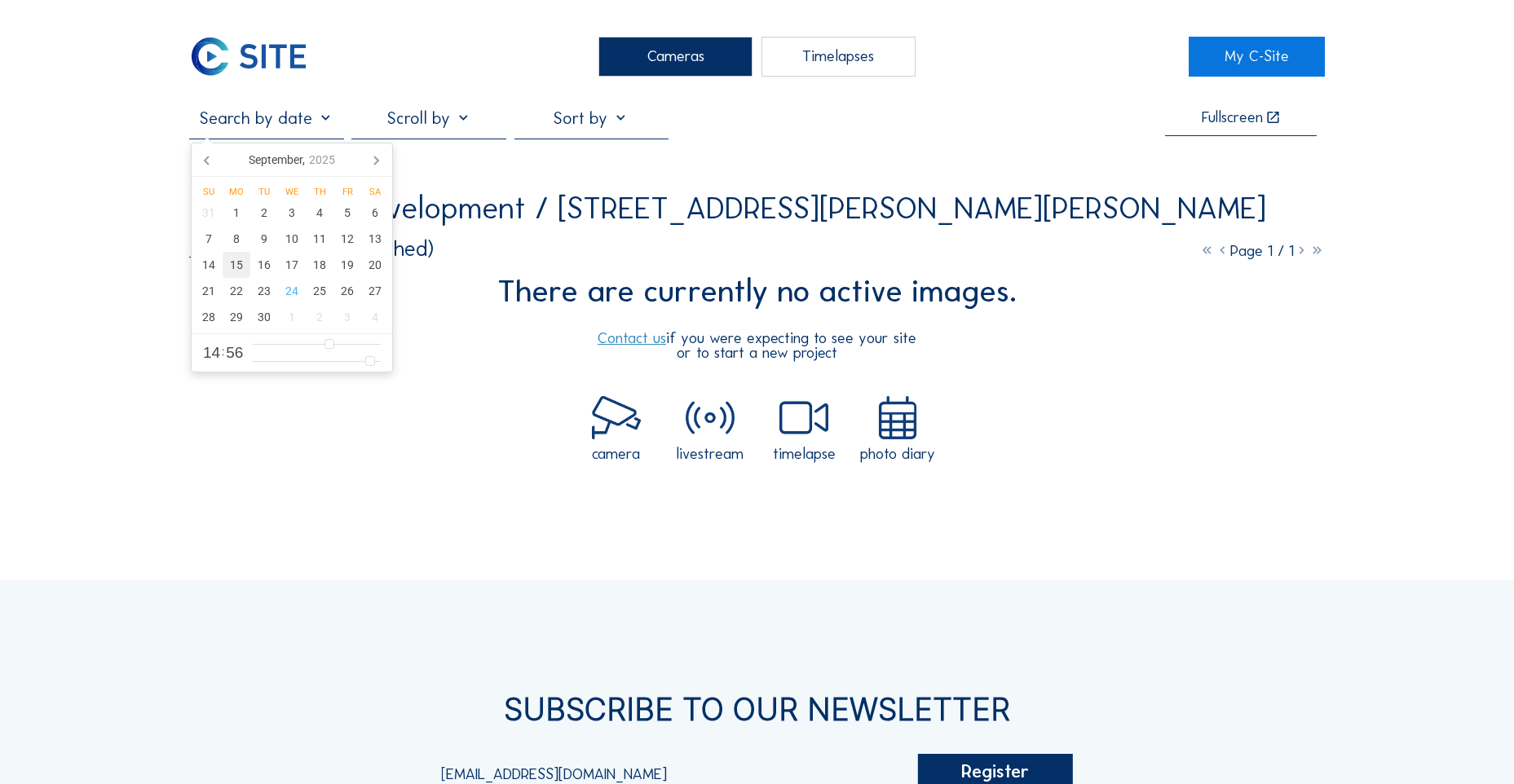
click at [242, 263] on div "15" at bounding box center [236, 265] width 27 height 26
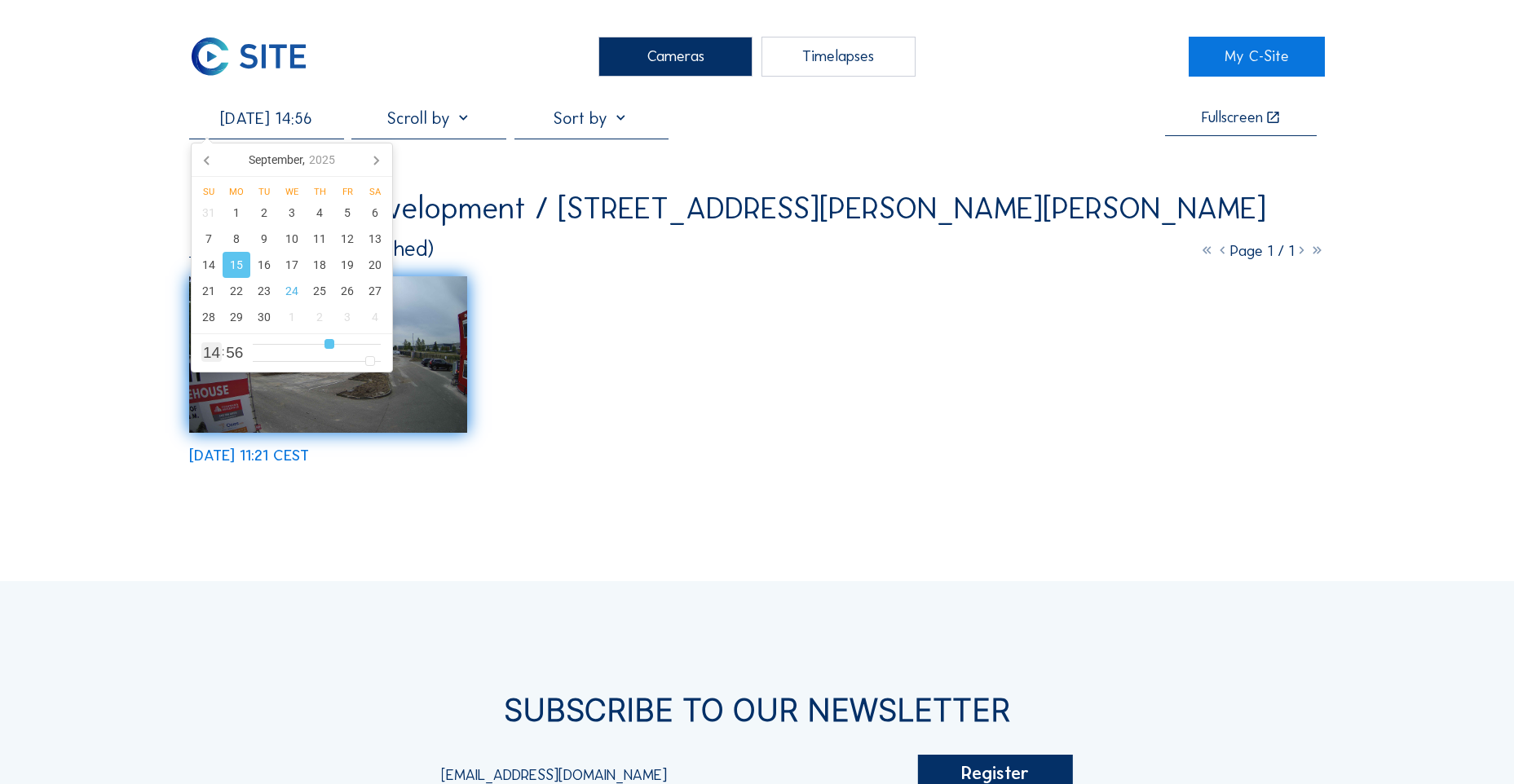
type input "[DATE] 13:56"
type input "13"
type input "[DATE] 12:56"
type input "12"
type input "[DATE] 11:56"
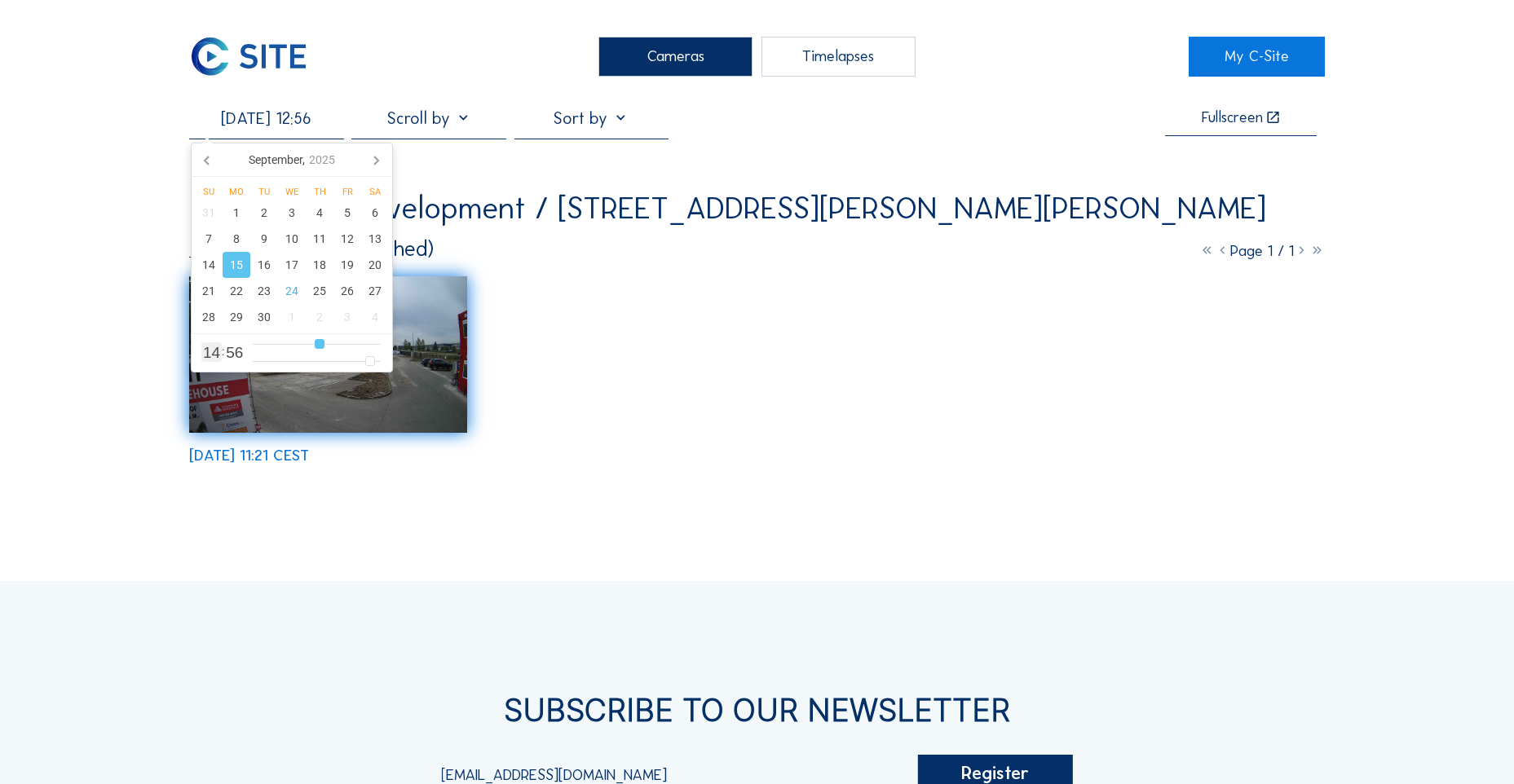
type input "11"
type input "[DATE] 10:56"
type input "10"
type input "[DATE] 09:56"
type input "9"
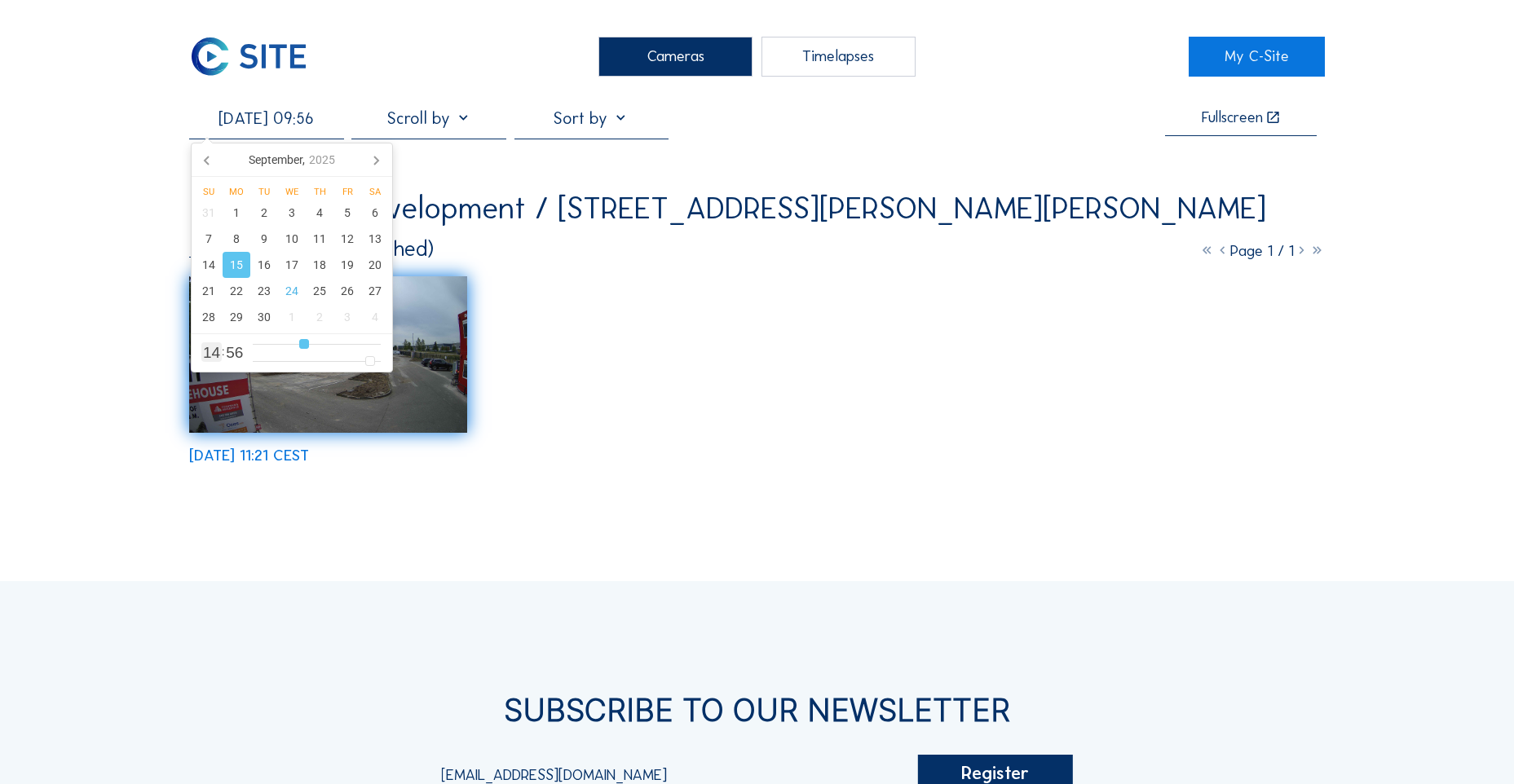
type input "[DATE] 08:56"
type input "8"
type input "[DATE] 07:56"
type input "7"
type input "[DATE] 06:56"
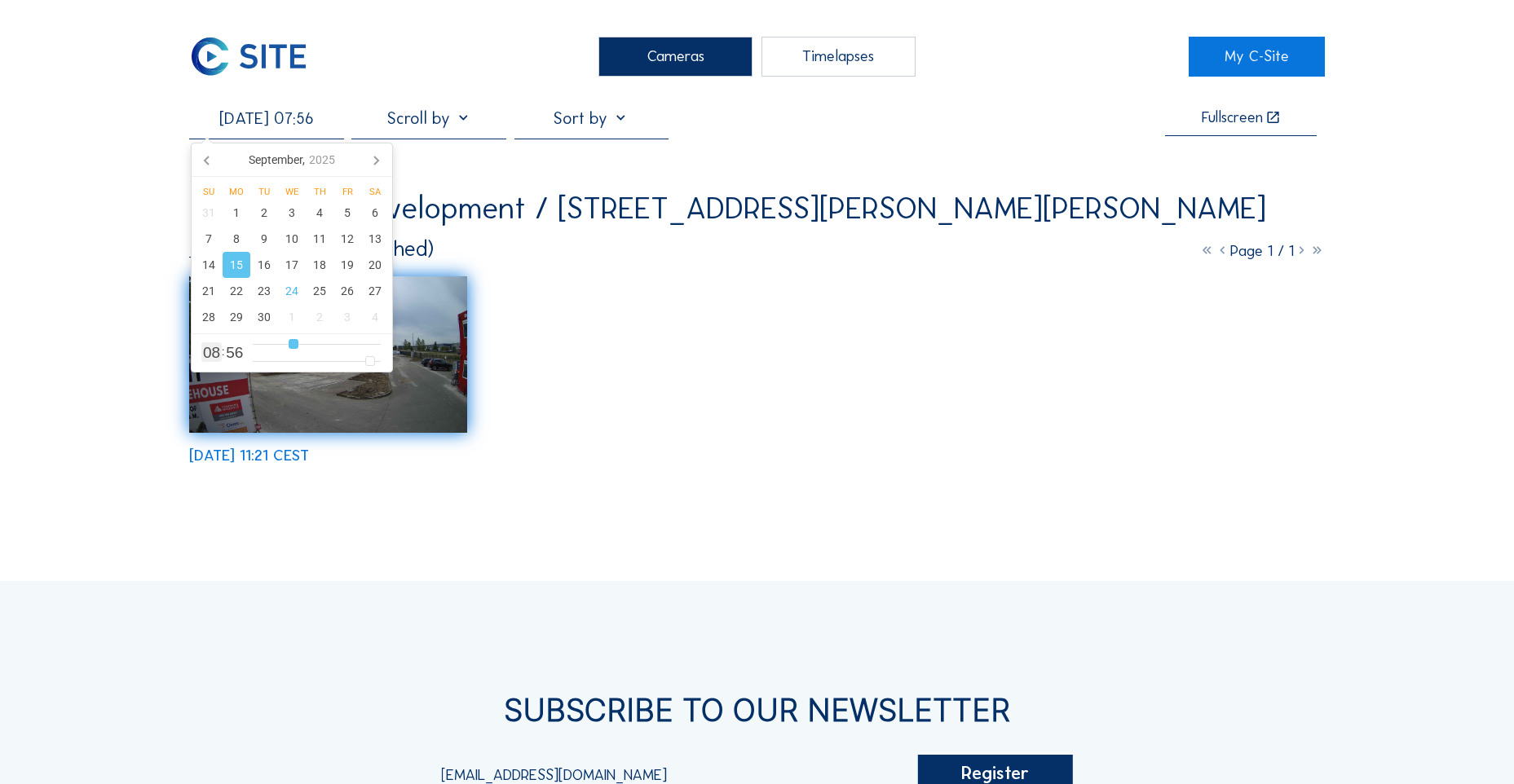
type input "6"
type input "[DATE] 05:56"
type input "5"
type input "[DATE] 04:56"
type input "4"
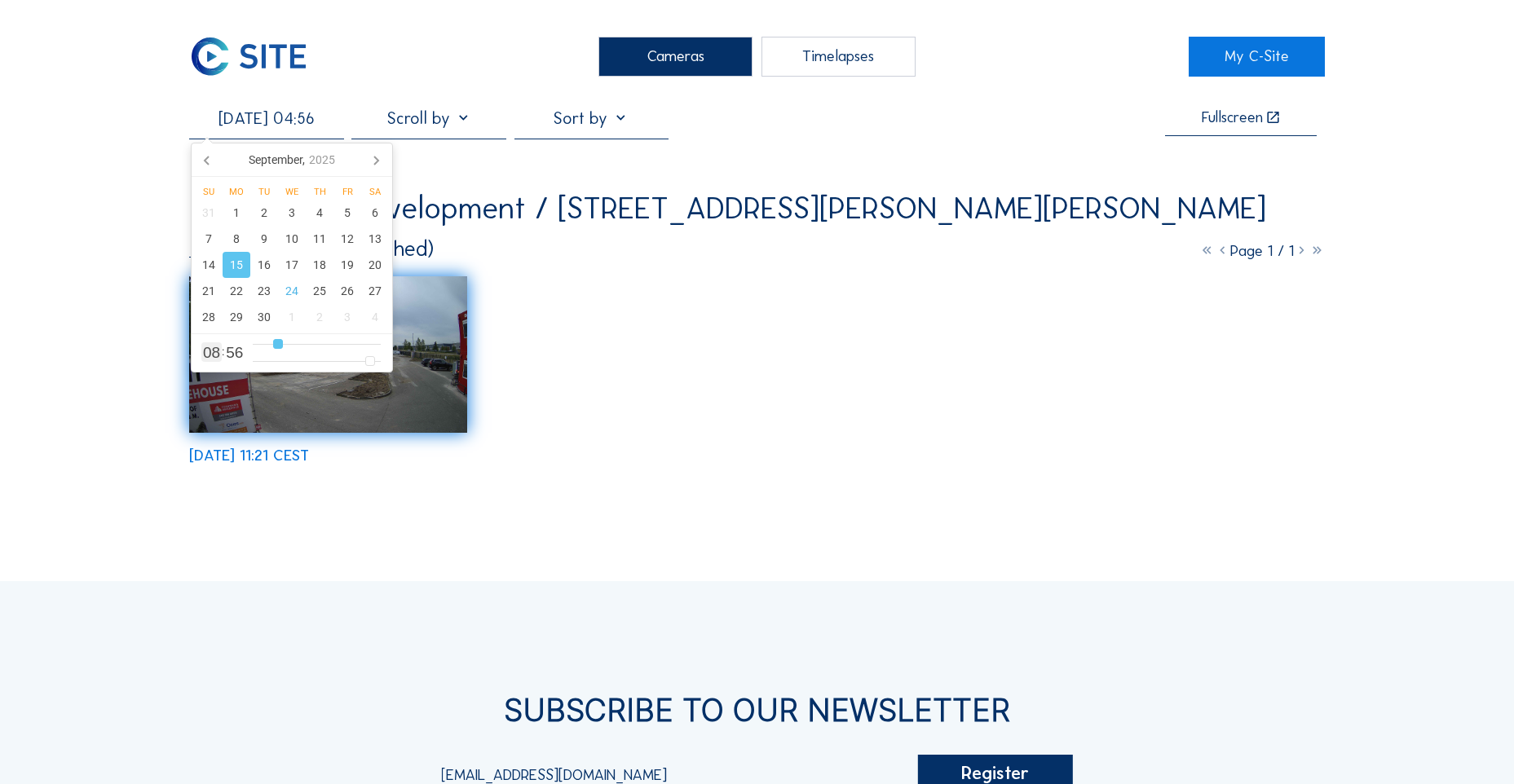
type input "[DATE] 03:56"
type input "3"
type input "[DATE] 02:56"
drag, startPoint x: 331, startPoint y: 345, endPoint x: 267, endPoint y: 347, distance: 64.0
type input "2"
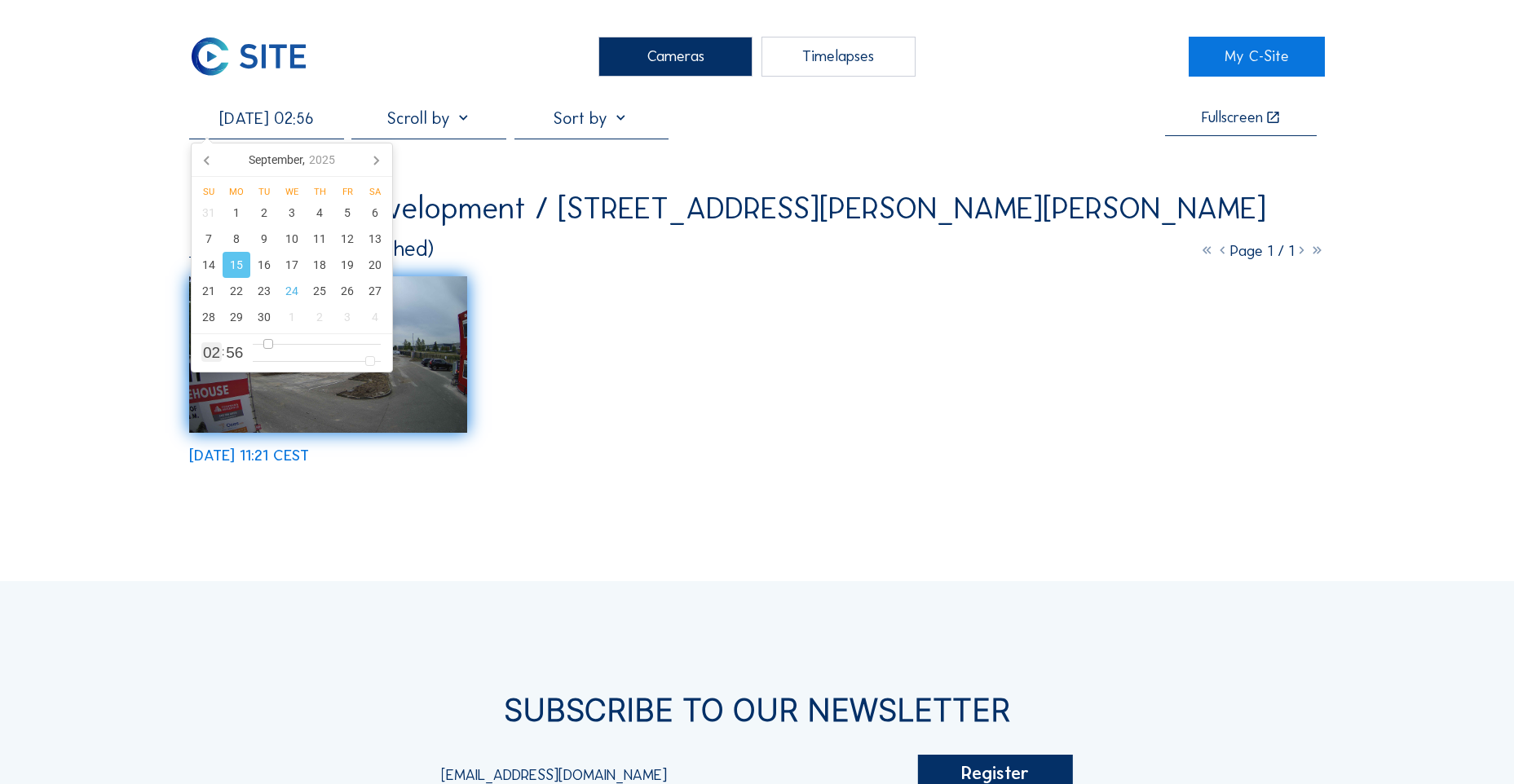
click at [267, 347] on input "range" at bounding box center [316, 345] width 128 height 14
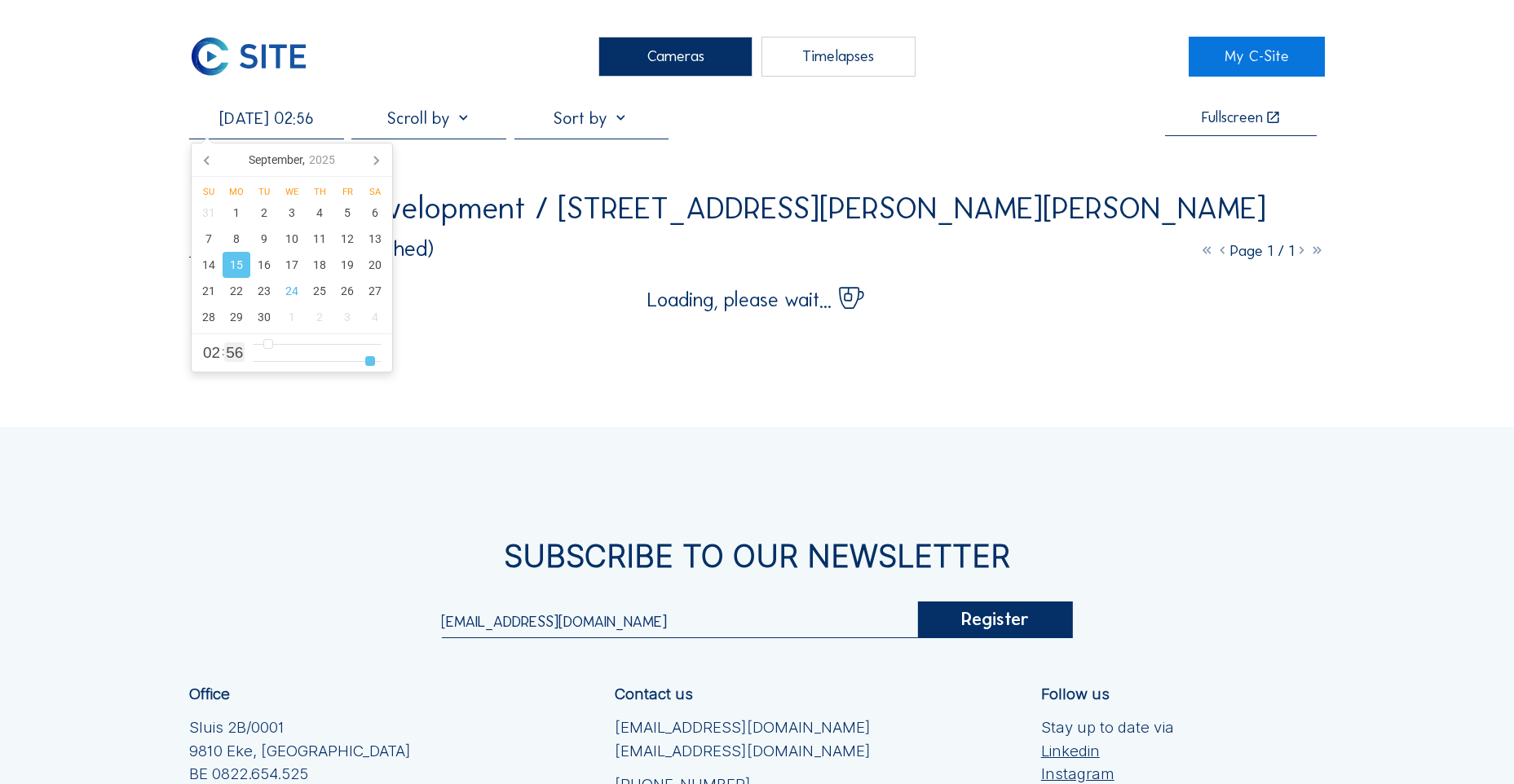
type input "[DATE] 02:59"
type input "59"
type input "[DATE] 02:58"
type input "58"
type input "[DATE] 02:57"
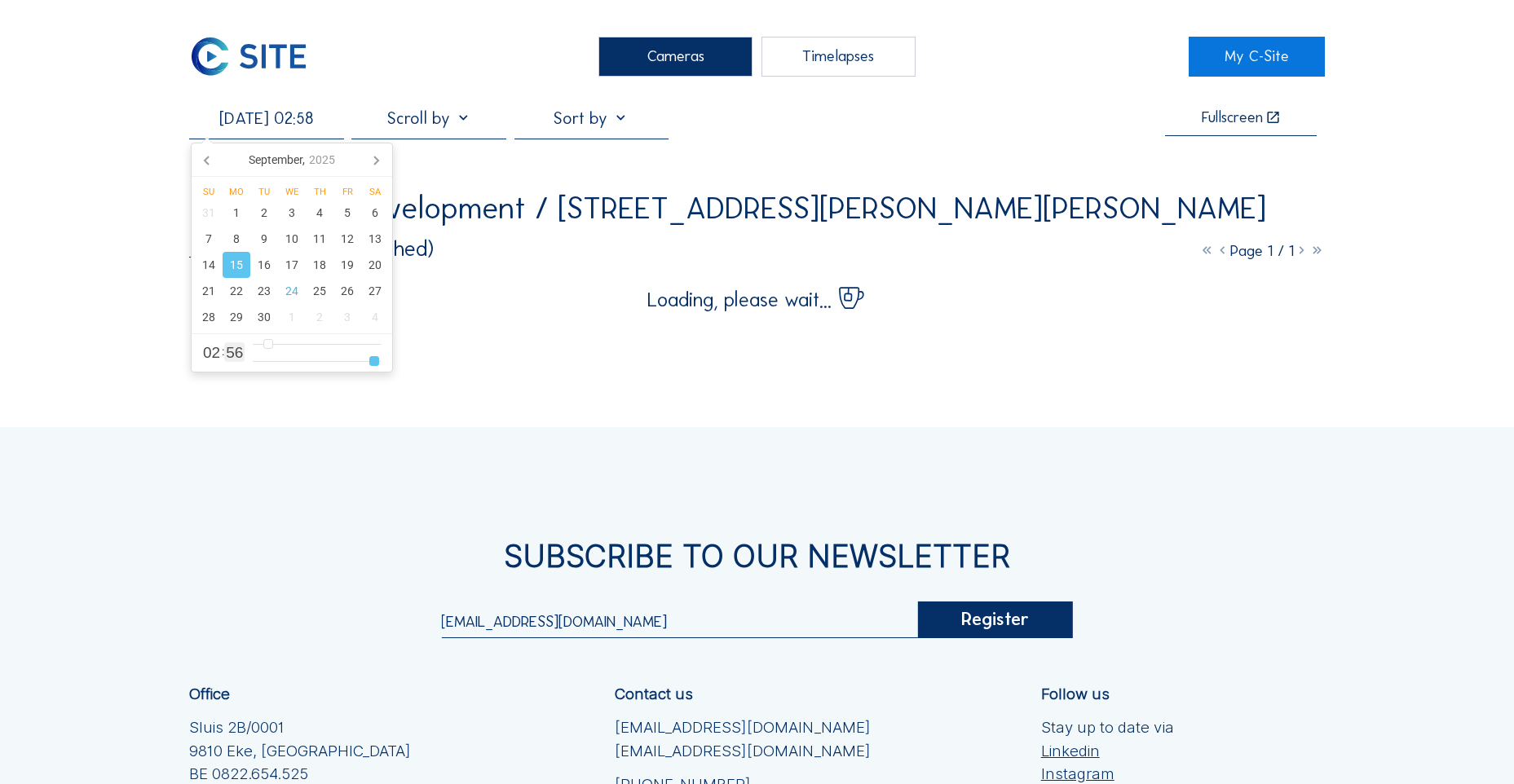
type input "57"
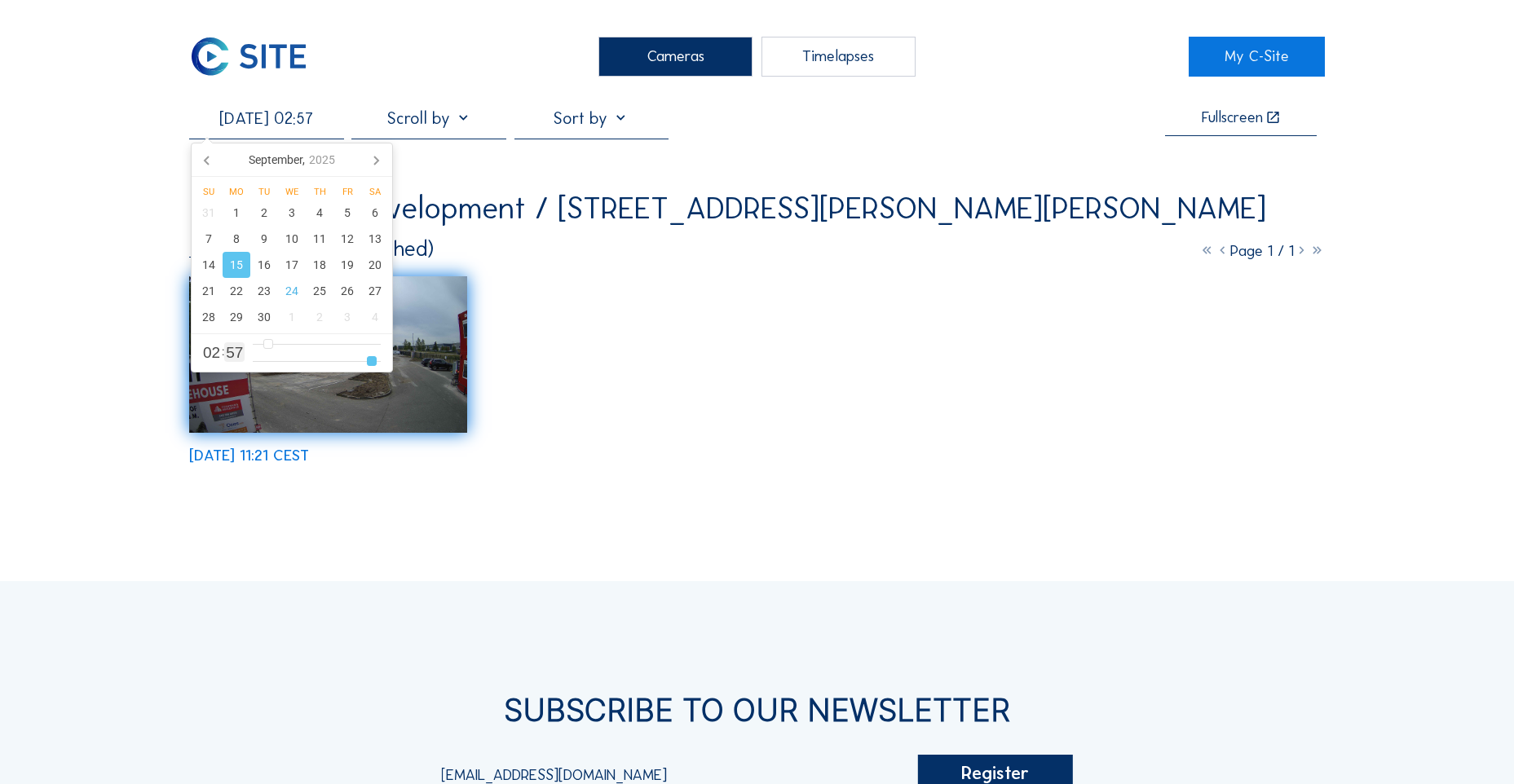
type input "[DATE] 02:55"
type input "55"
type input "[DATE] 02:54"
type input "54"
type input "[DATE] 02:53"
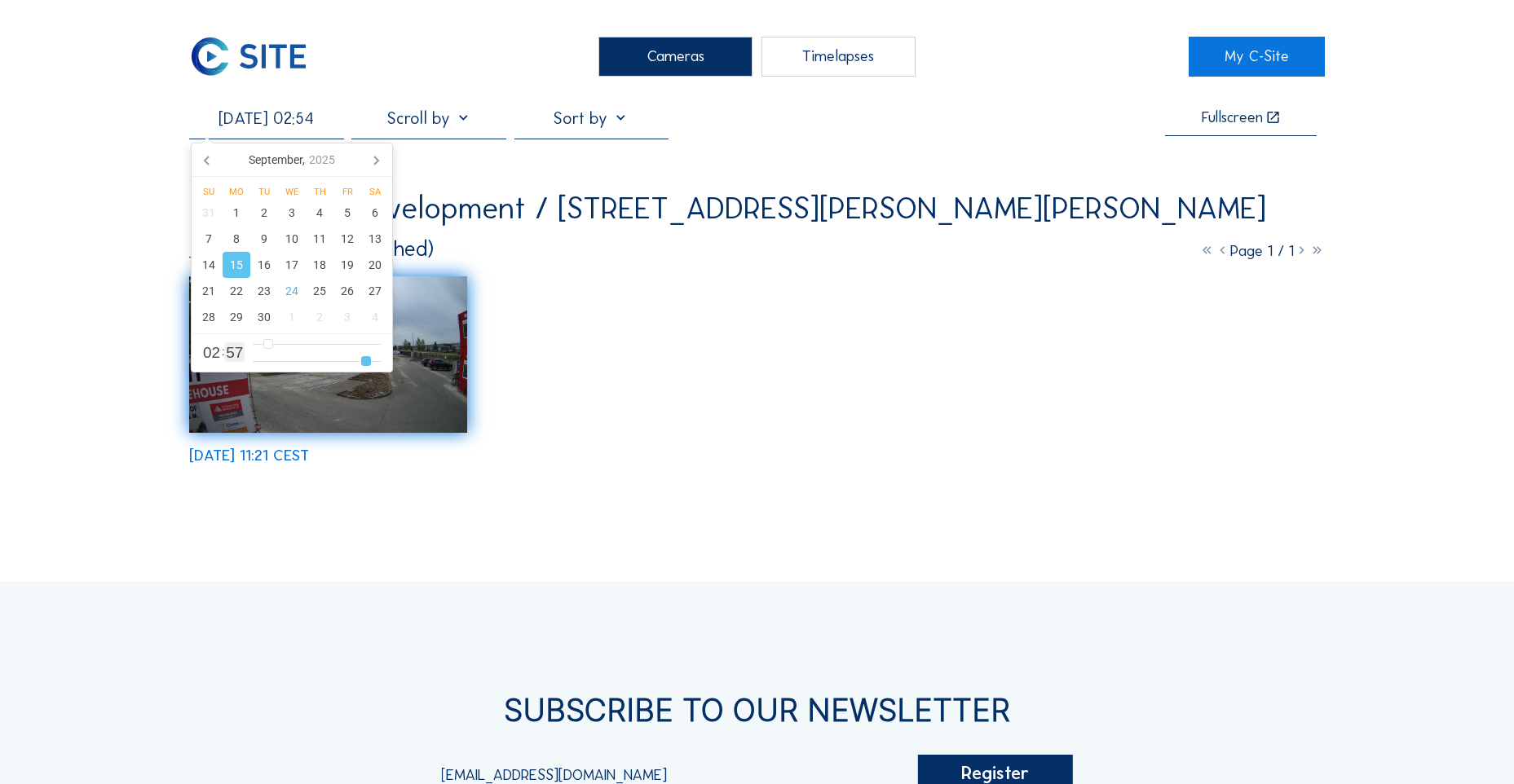
type input "53"
type input "[DATE] 02:52"
type input "52"
type input "[DATE] 02:51"
type input "51"
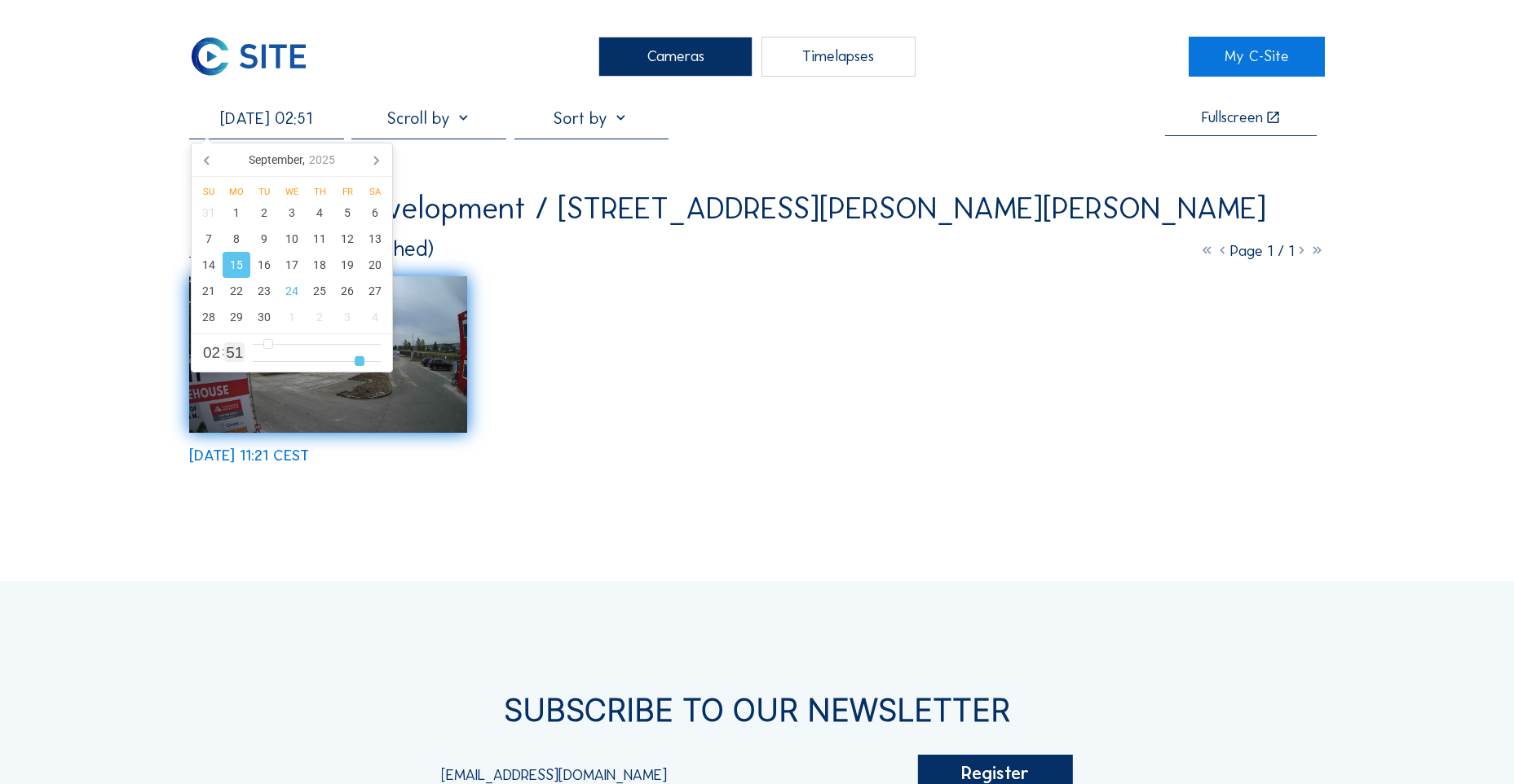
type input "[DATE] 02:50"
type input "50"
type input "[DATE] 02:49"
type input "49"
type input "[DATE] 02:48"
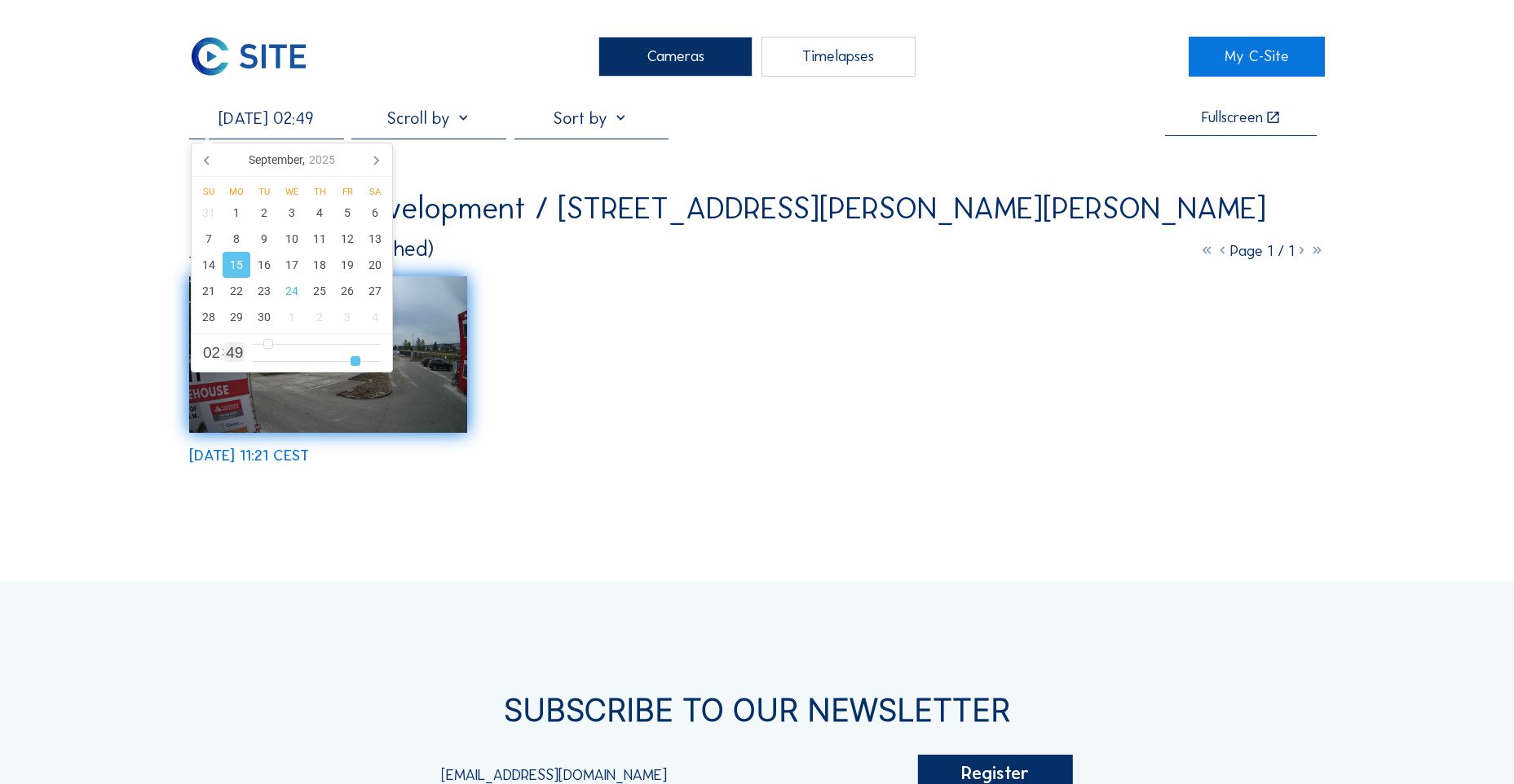
type input "48"
type input "[DATE] 02:47"
type input "47"
type input "[DATE] 02:46"
type input "46"
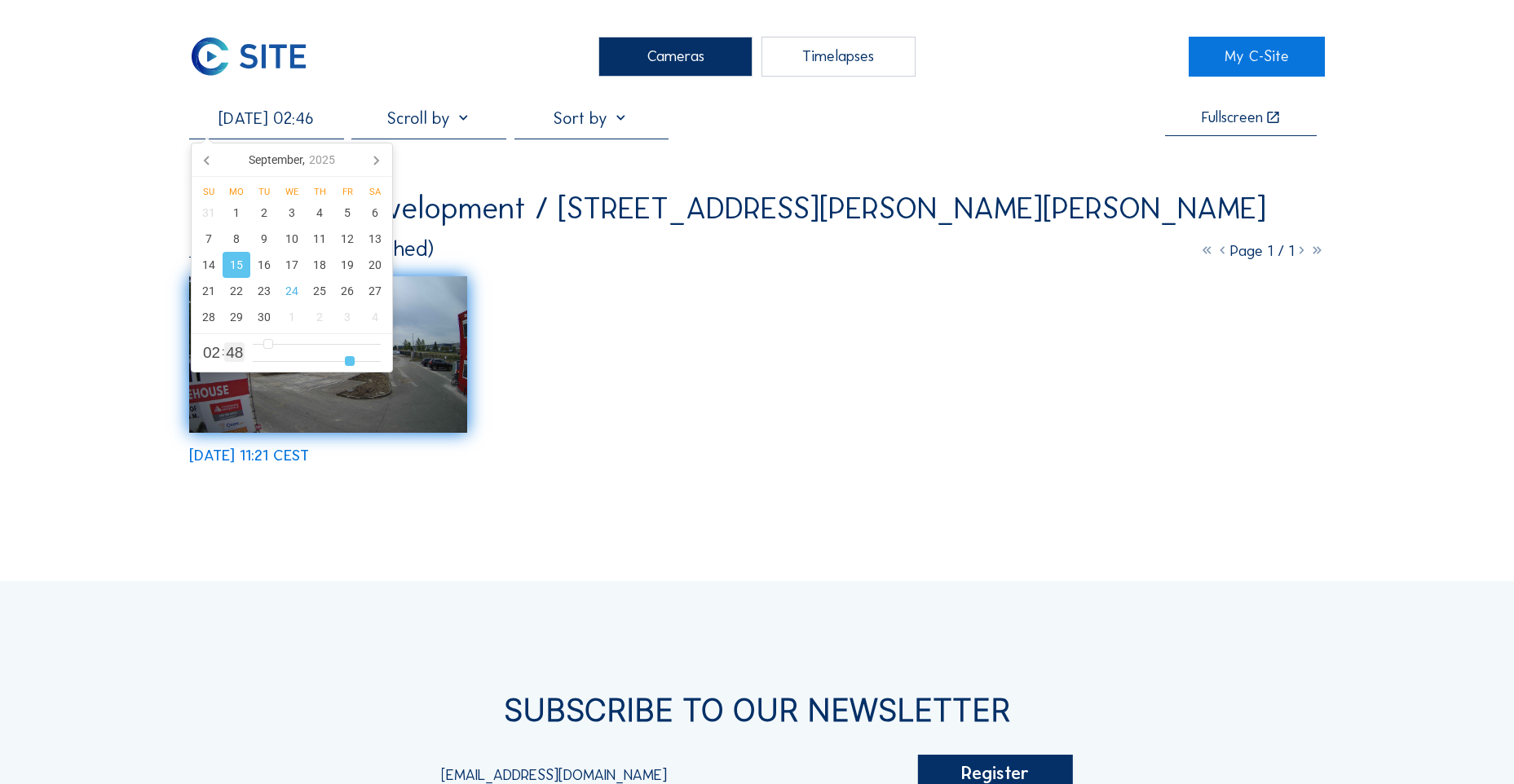
type input "[DATE] 02:45"
type input "45"
type input "[DATE] 02:46"
type input "46"
type input "[DATE] 02:48"
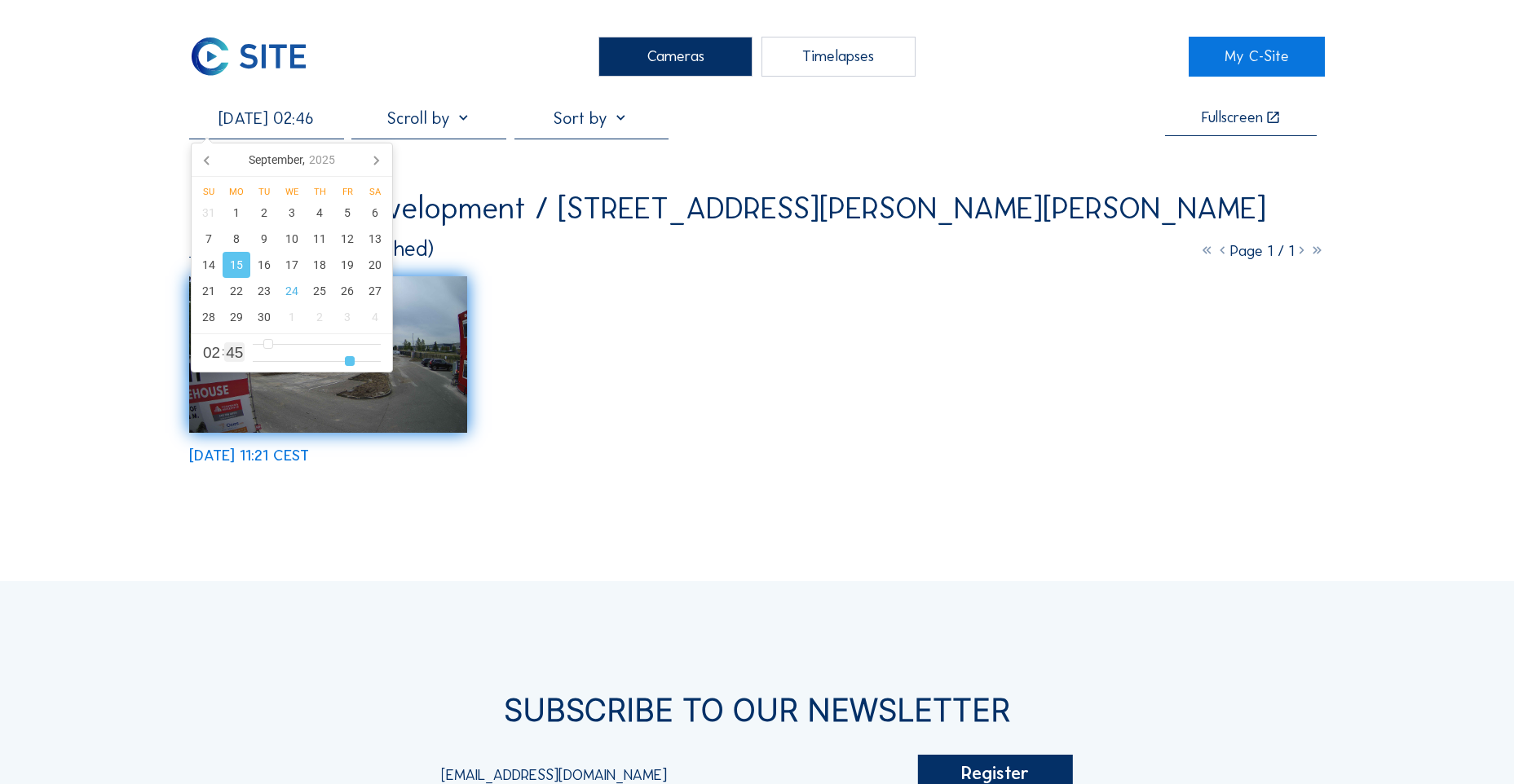
type input "48"
type input "[DATE] 02:50"
type input "50"
type input "[DATE] 02:54"
type input "54"
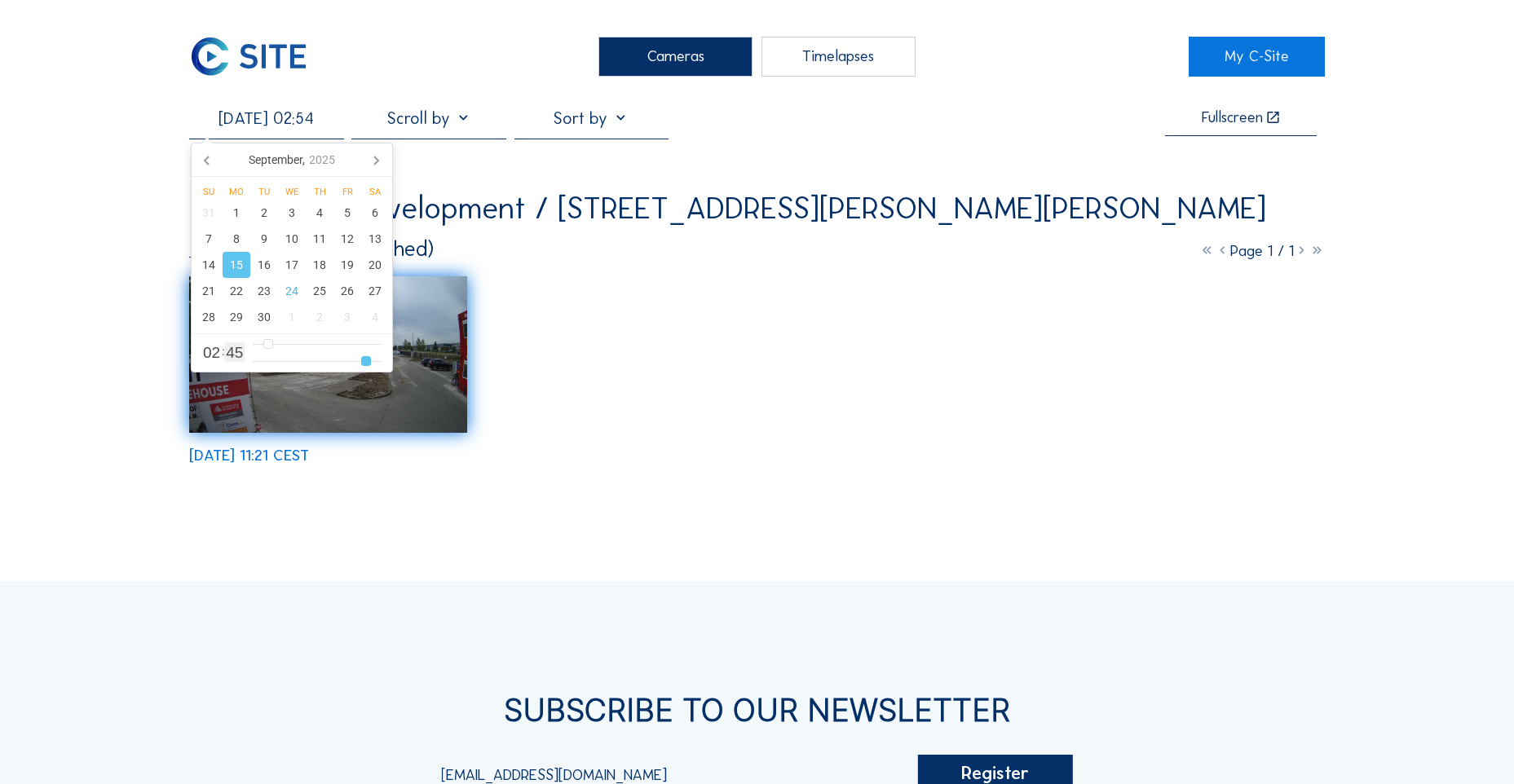
type input "[DATE] 02:55"
type input "55"
type input "[DATE] 02:56"
type input "56"
type input "[DATE] 02:57"
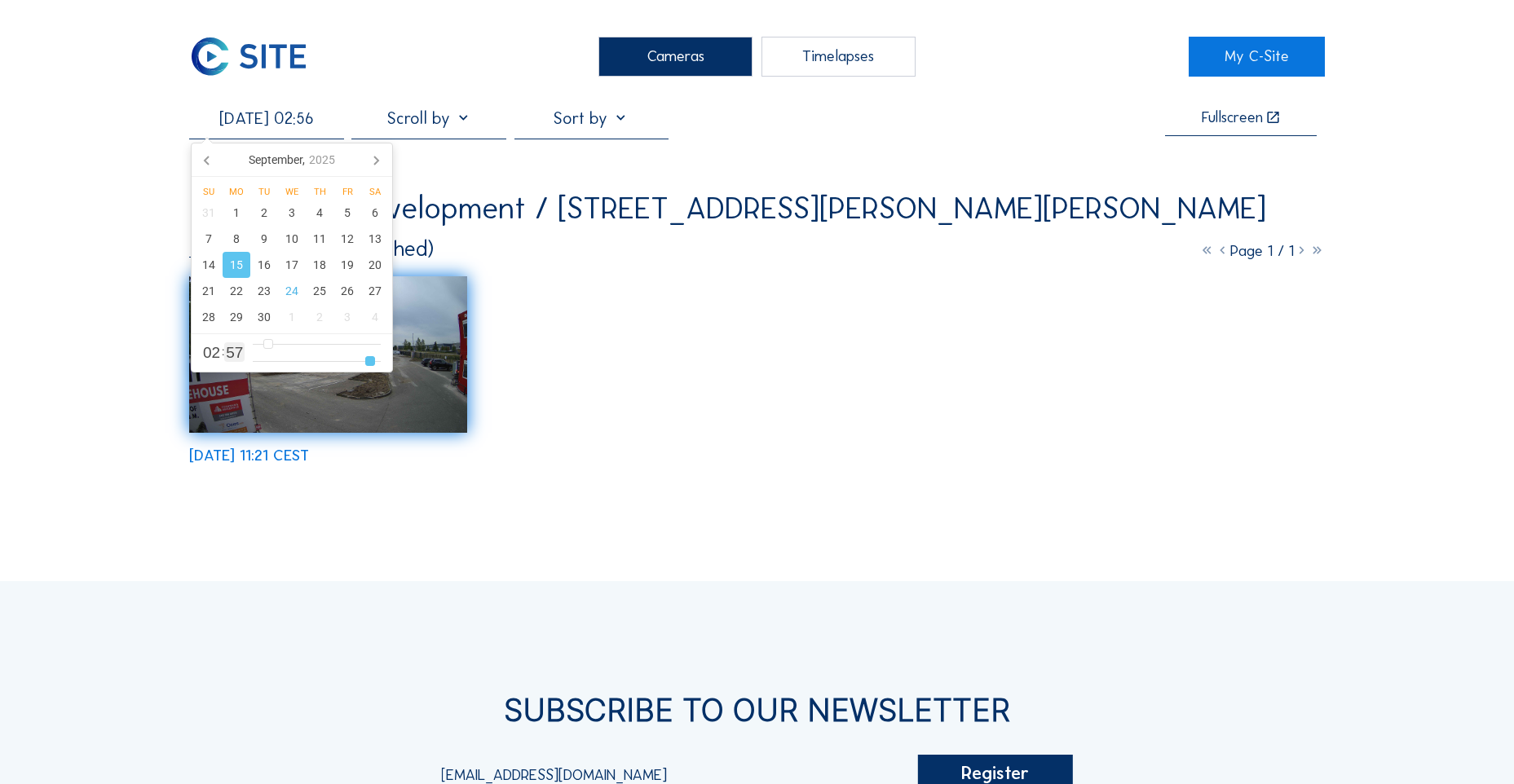
type input "57"
type input "[DATE] 02:59"
type input "59"
click at [380, 365] on input "range" at bounding box center [316, 362] width 128 height 14
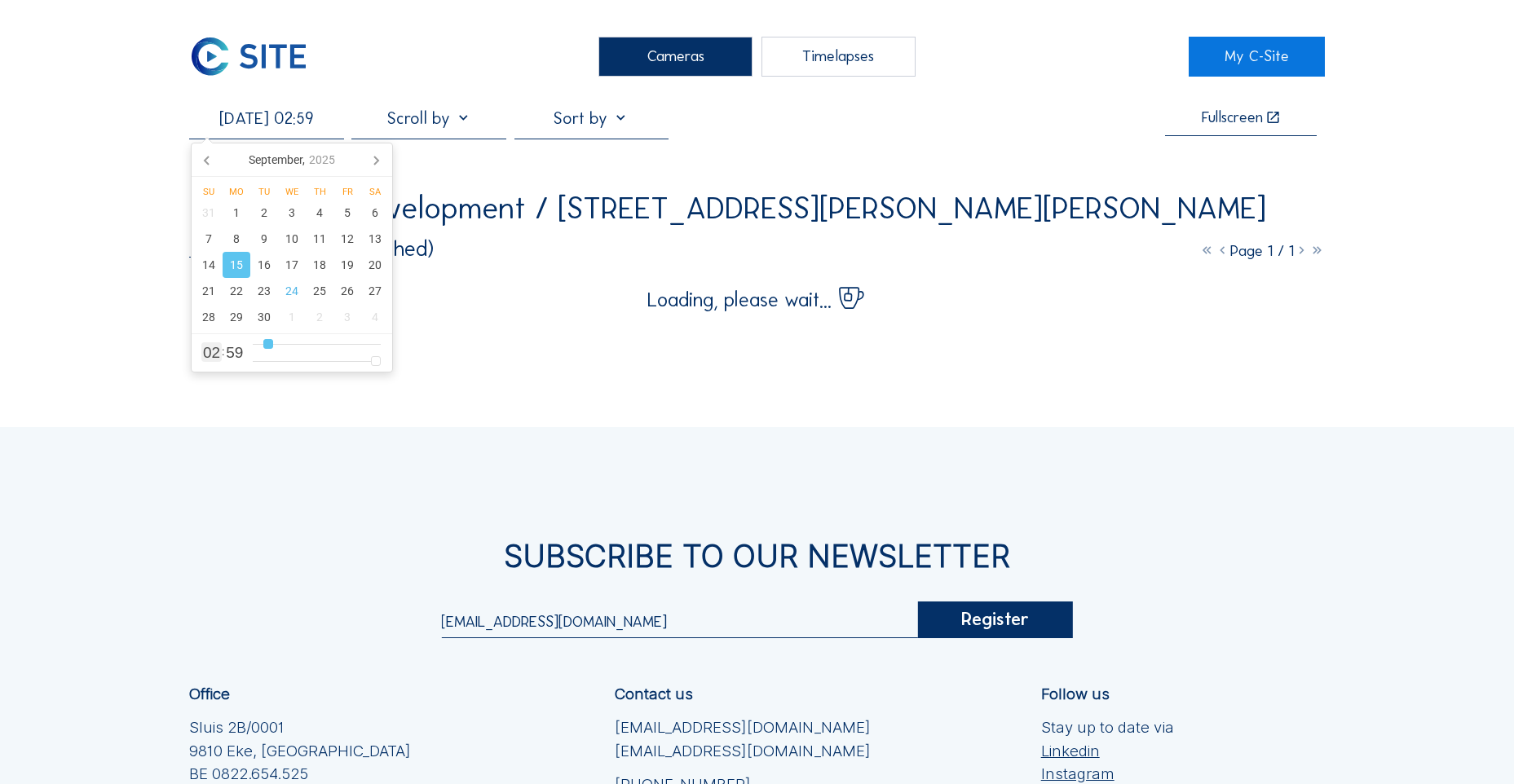
type input "[DATE] 03:59"
type input "3"
type input "[DATE] 04:59"
type input "4"
type input "[DATE] 05:59"
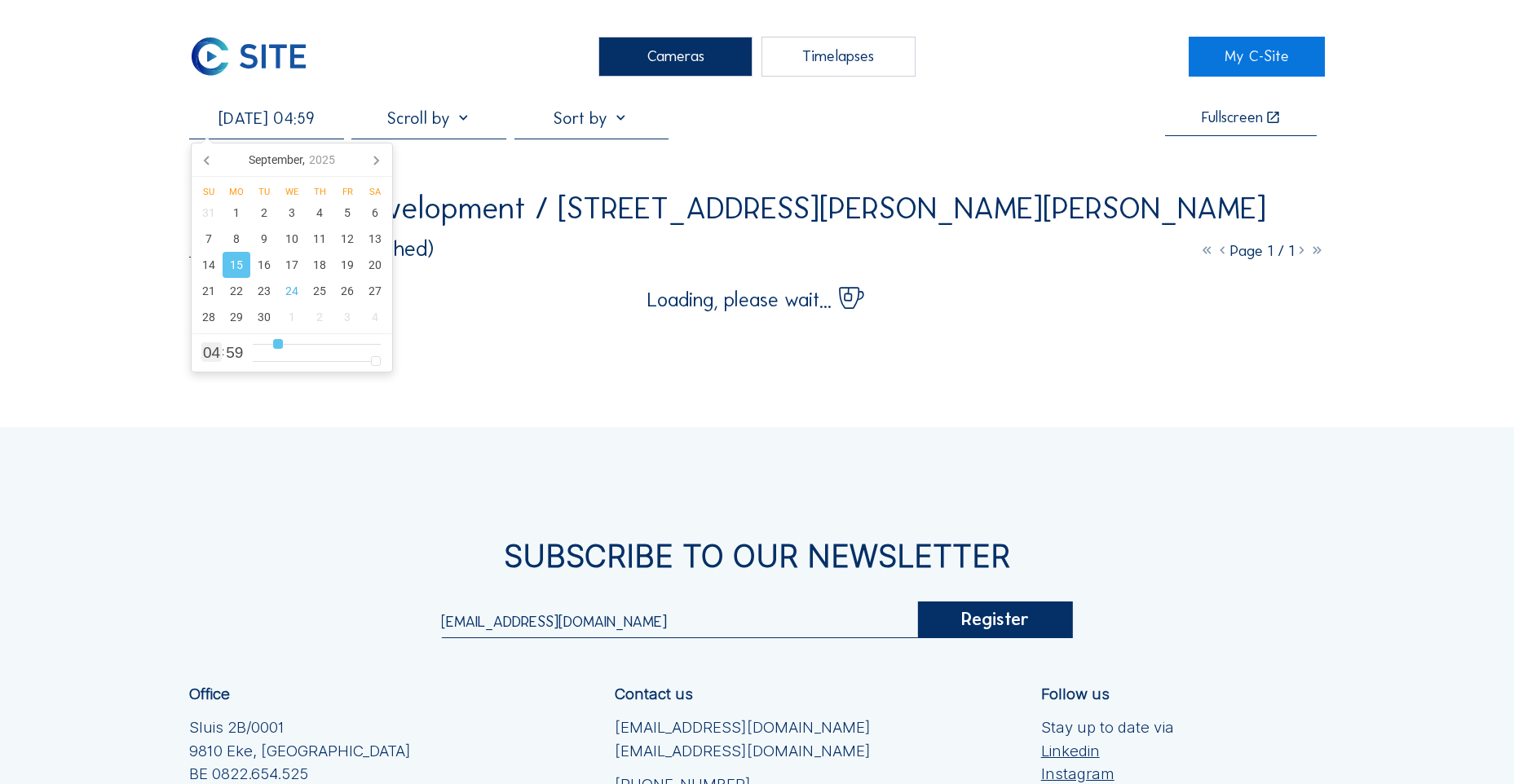
type input "5"
type input "[DATE] 06:59"
type input "6"
type input "[DATE] 07:59"
type input "7"
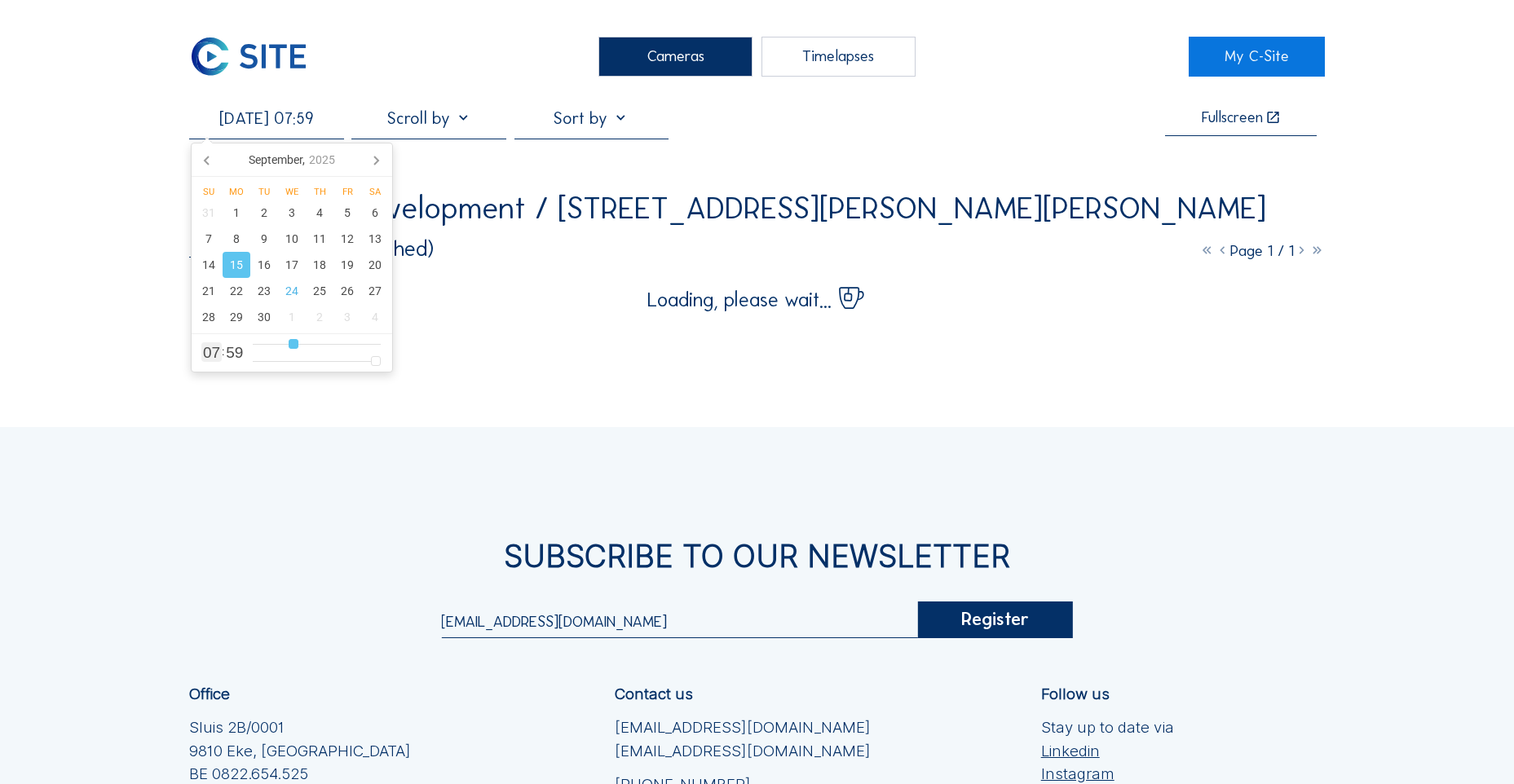
type input "[DATE] 08:59"
type input "8"
type input "[DATE] 09:59"
type input "9"
type input "[DATE] 10:59"
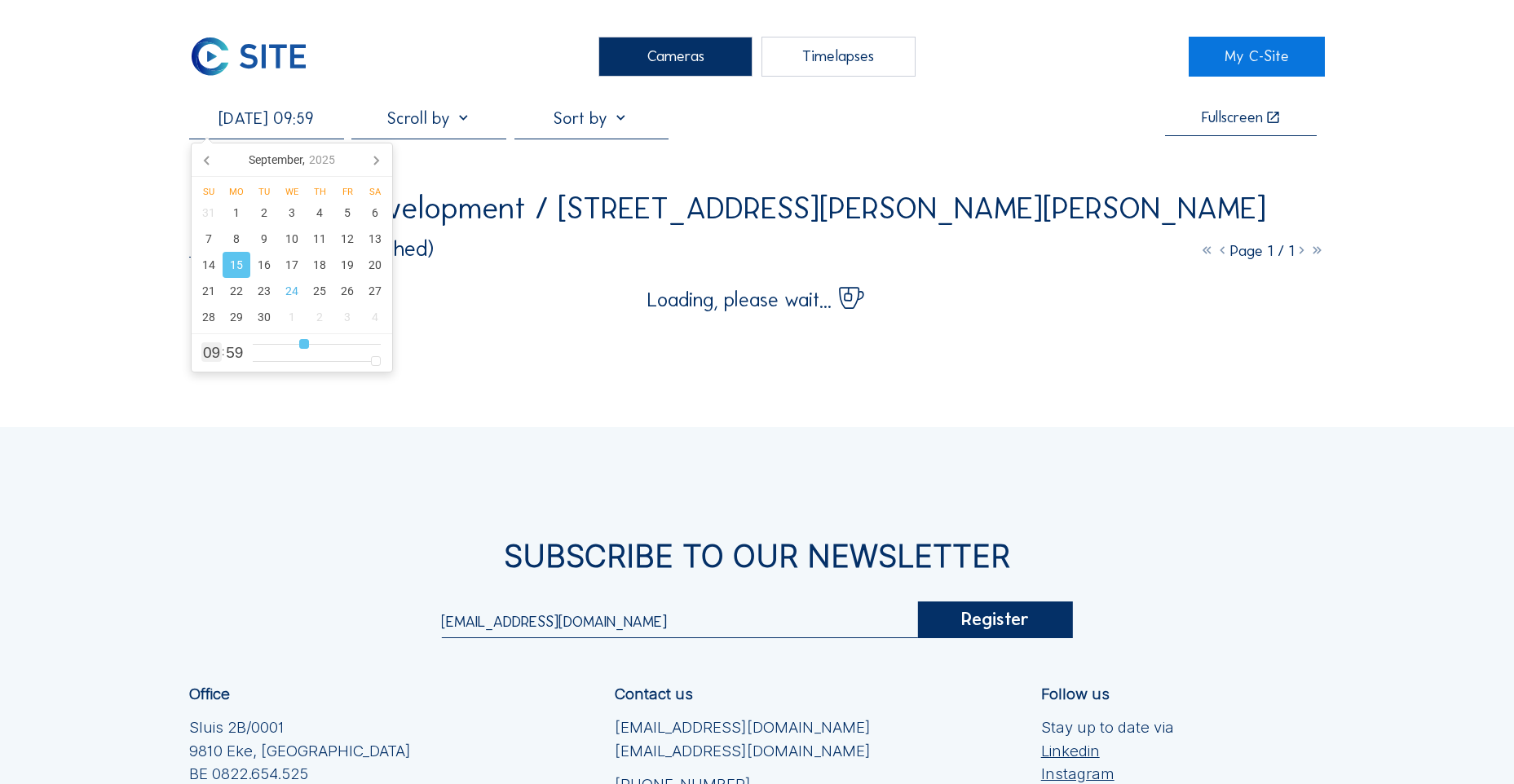
type input "10"
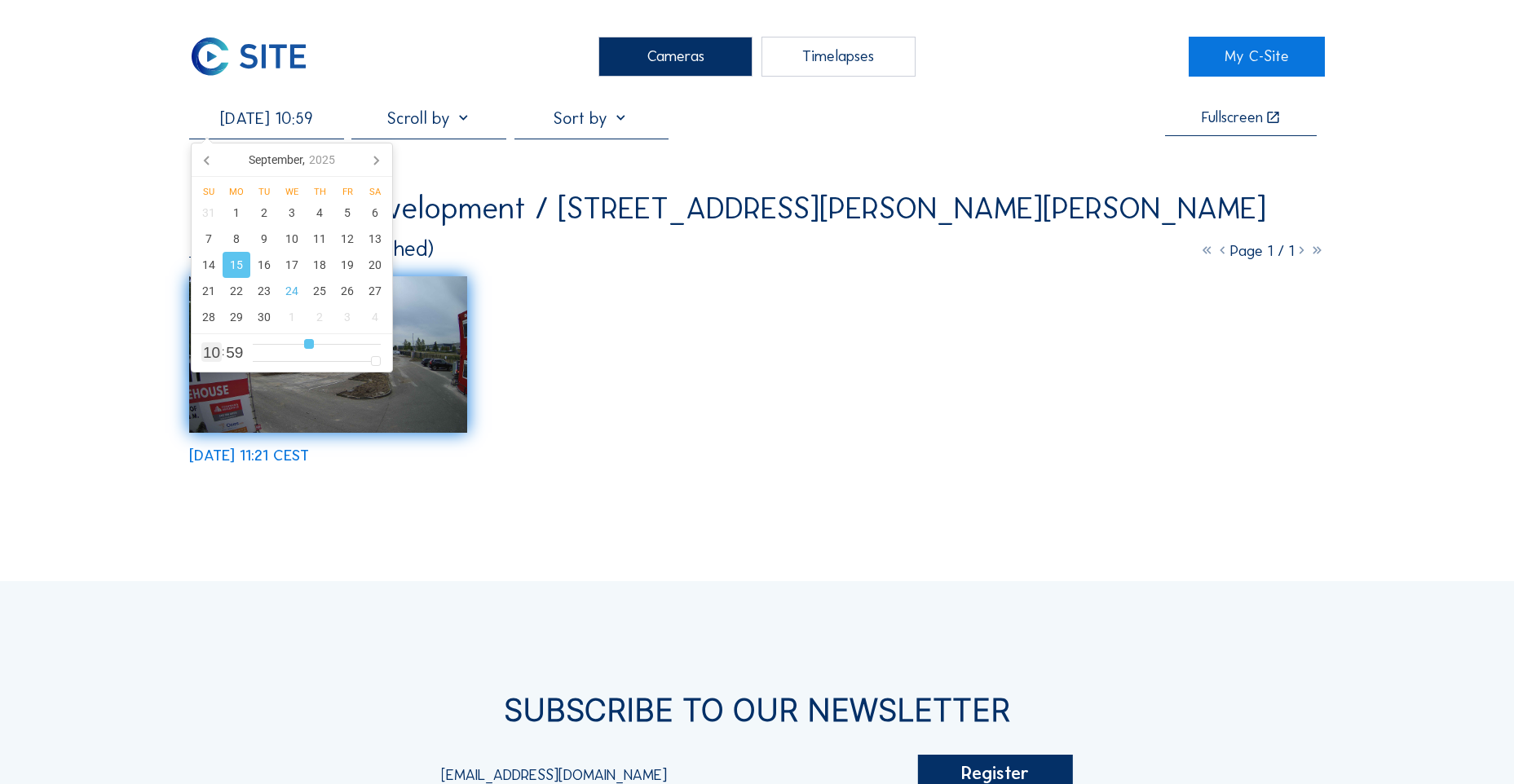
type input "[DATE] 11:59"
type input "11"
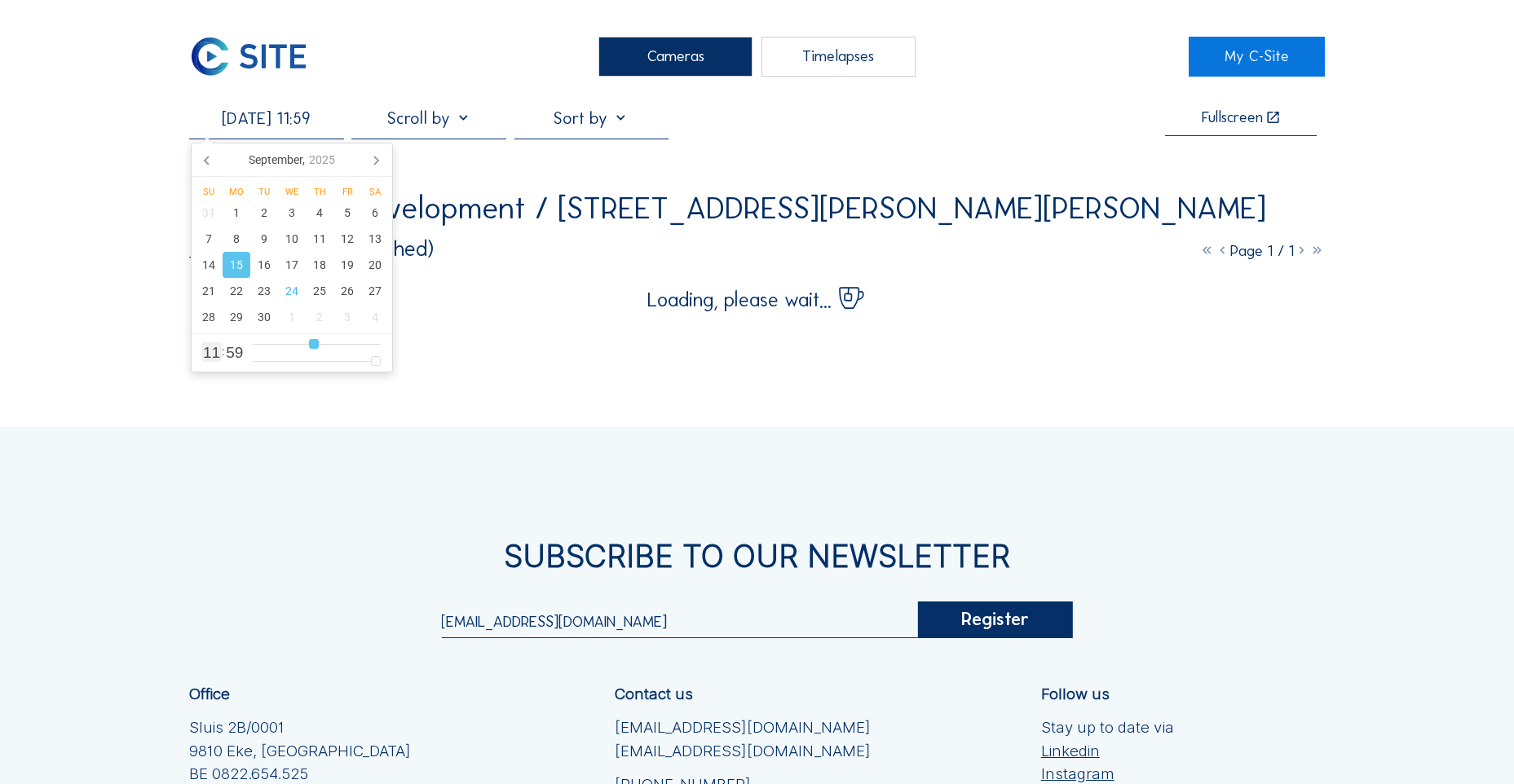
type input "[DATE] 10:59"
drag, startPoint x: 272, startPoint y: 344, endPoint x: 308, endPoint y: 348, distance: 36.2
type input "10"
click at [308, 348] on input "range" at bounding box center [316, 345] width 128 height 14
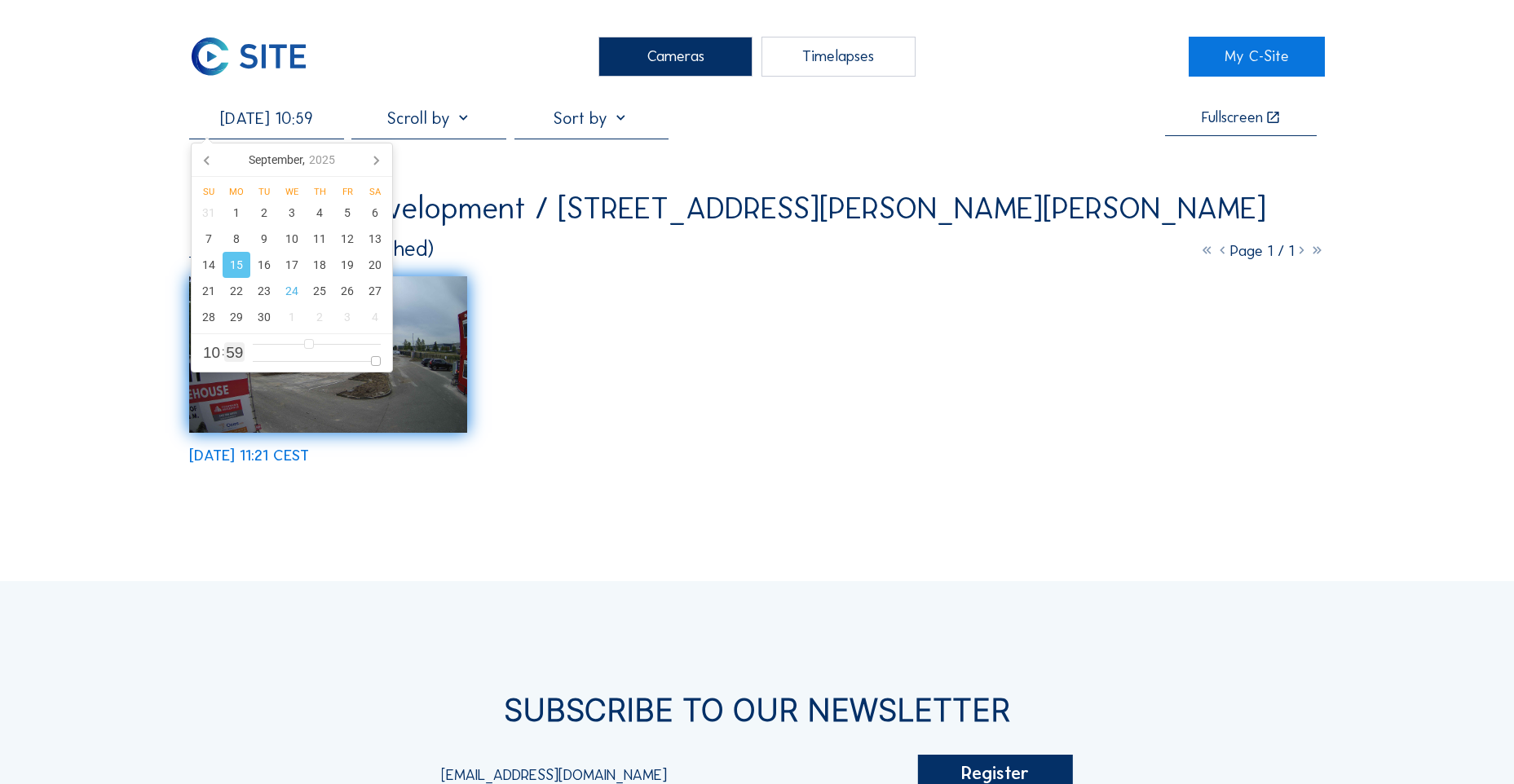
click at [377, 363] on input "range" at bounding box center [316, 362] width 128 height 14
type input "[DATE] 10:58"
type input "58"
type input "[DATE] 10:57"
type input "57"
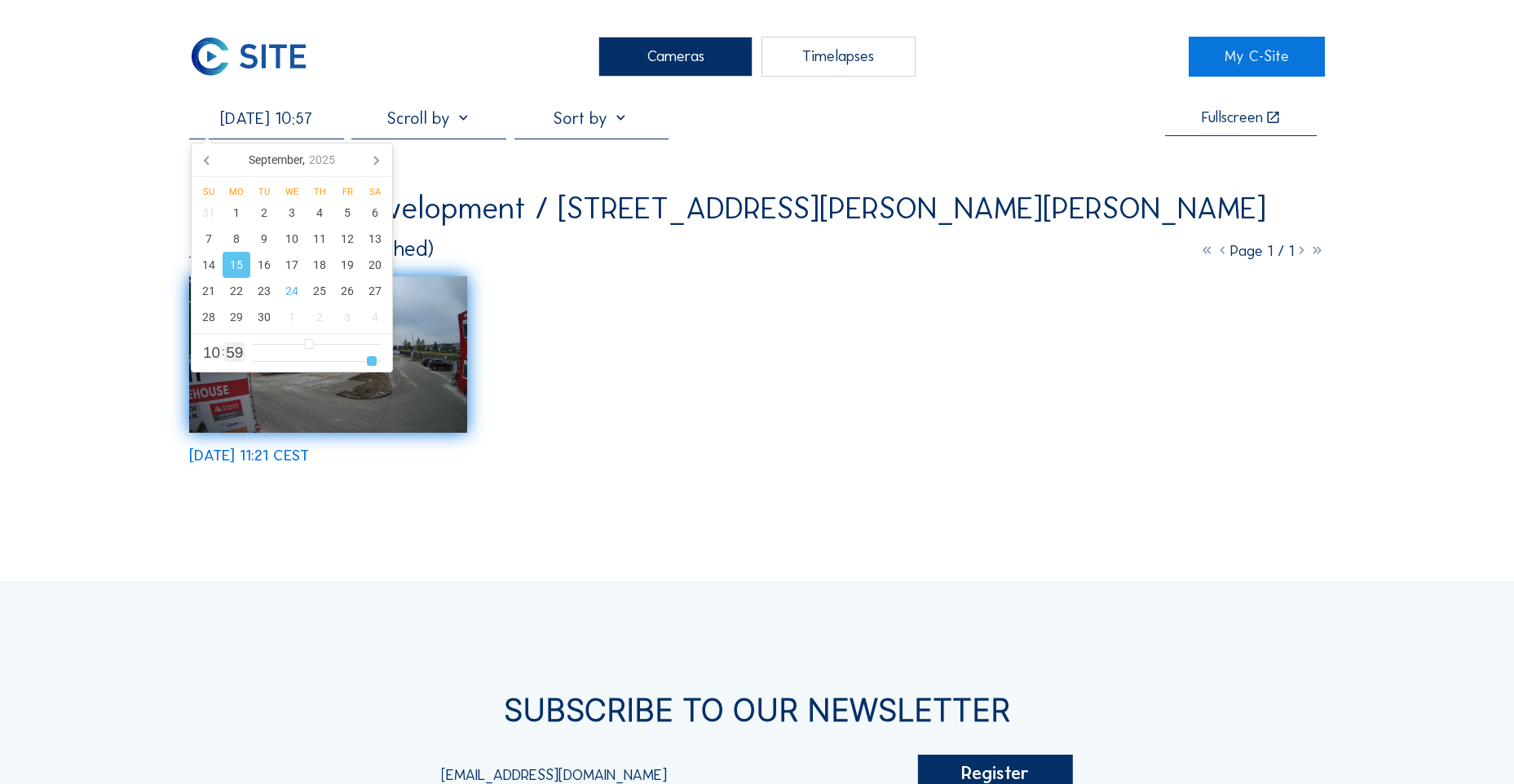
type input "[DATE] 10:56"
type input "56"
type input "[DATE] 10:55"
type input "55"
type input "[DATE] 10:54"
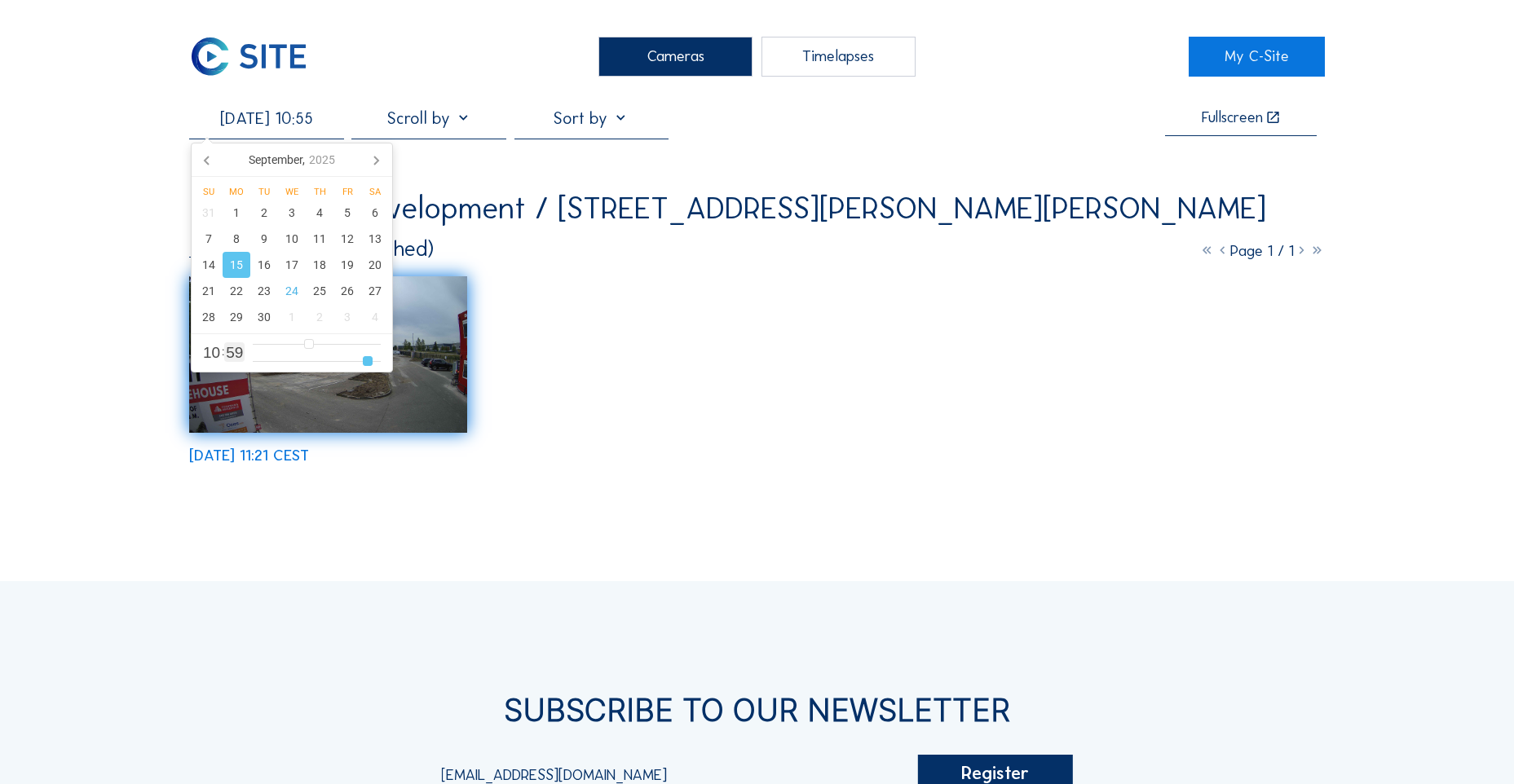
type input "54"
type input "[DATE] 10:53"
type input "53"
type input "[DATE] 10:52"
type input "52"
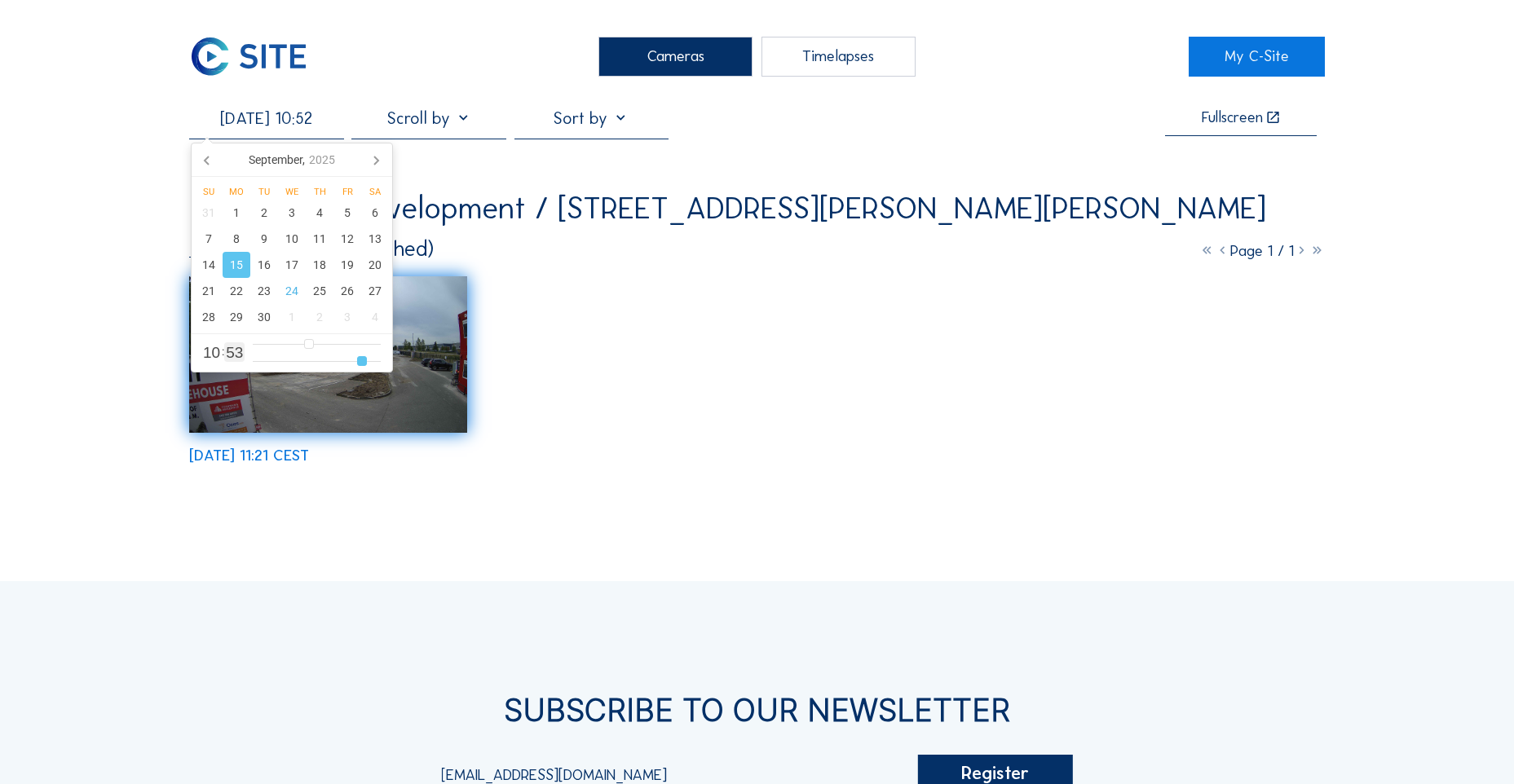
type input "[DATE] 10:51"
type input "51"
type input "[DATE] 10:50"
type input "50"
type input "[DATE] 10:49"
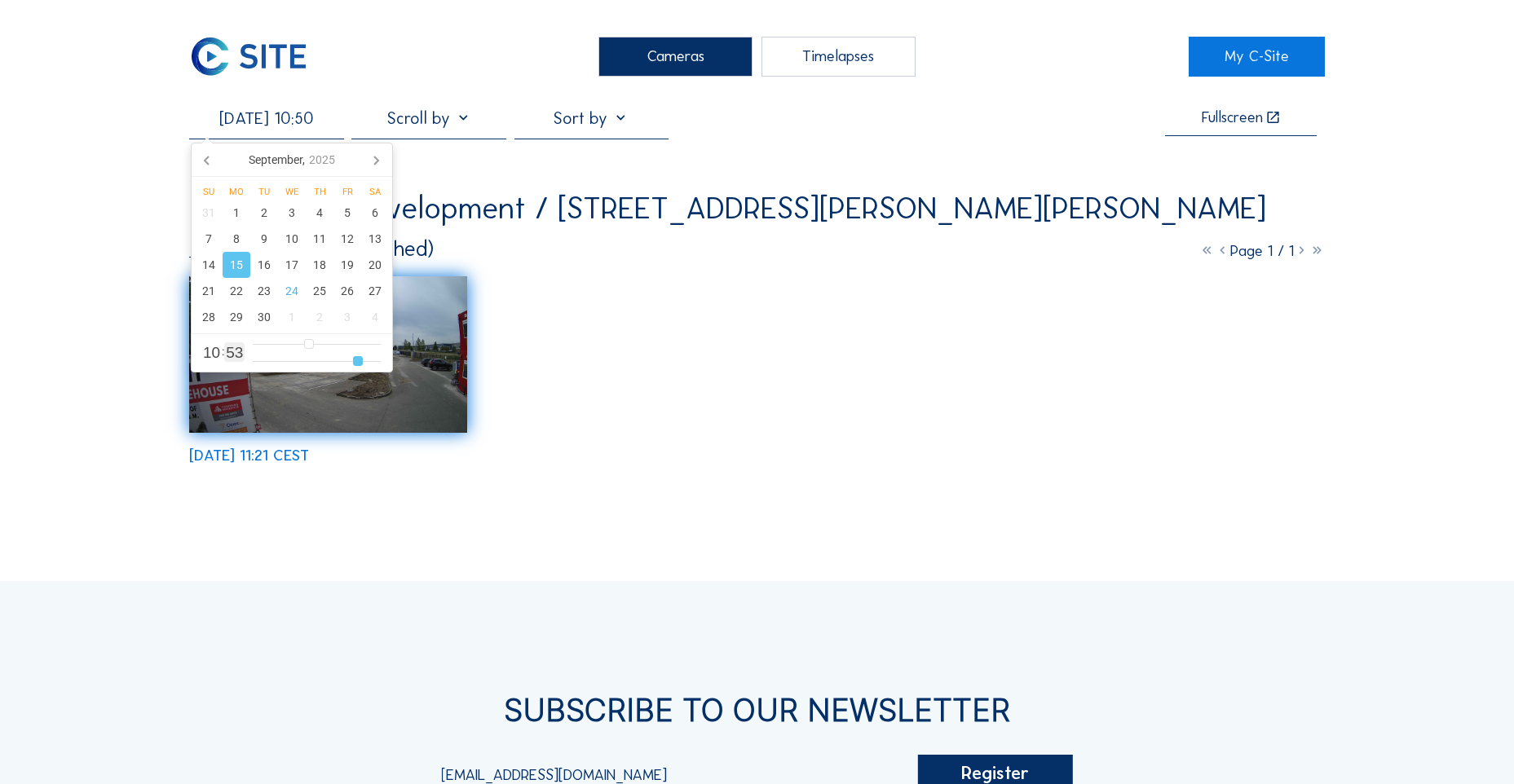
type input "49"
type input "[DATE] 10:48"
type input "48"
type input "[DATE] 10:47"
type input "47"
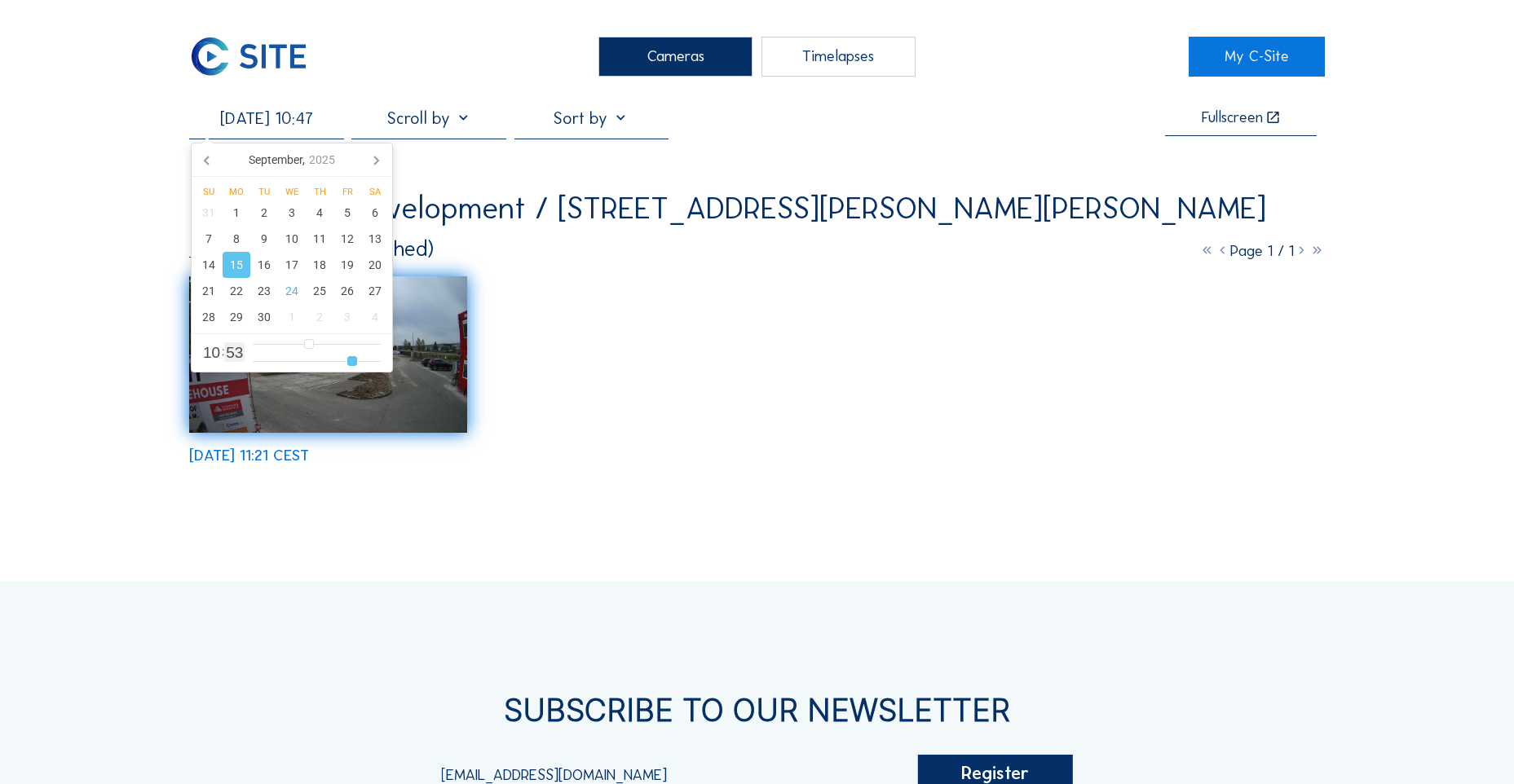
type input "[DATE] 10:46"
type input "46"
type input "[DATE] 10:48"
type input "48"
type input "[DATE] 10:52"
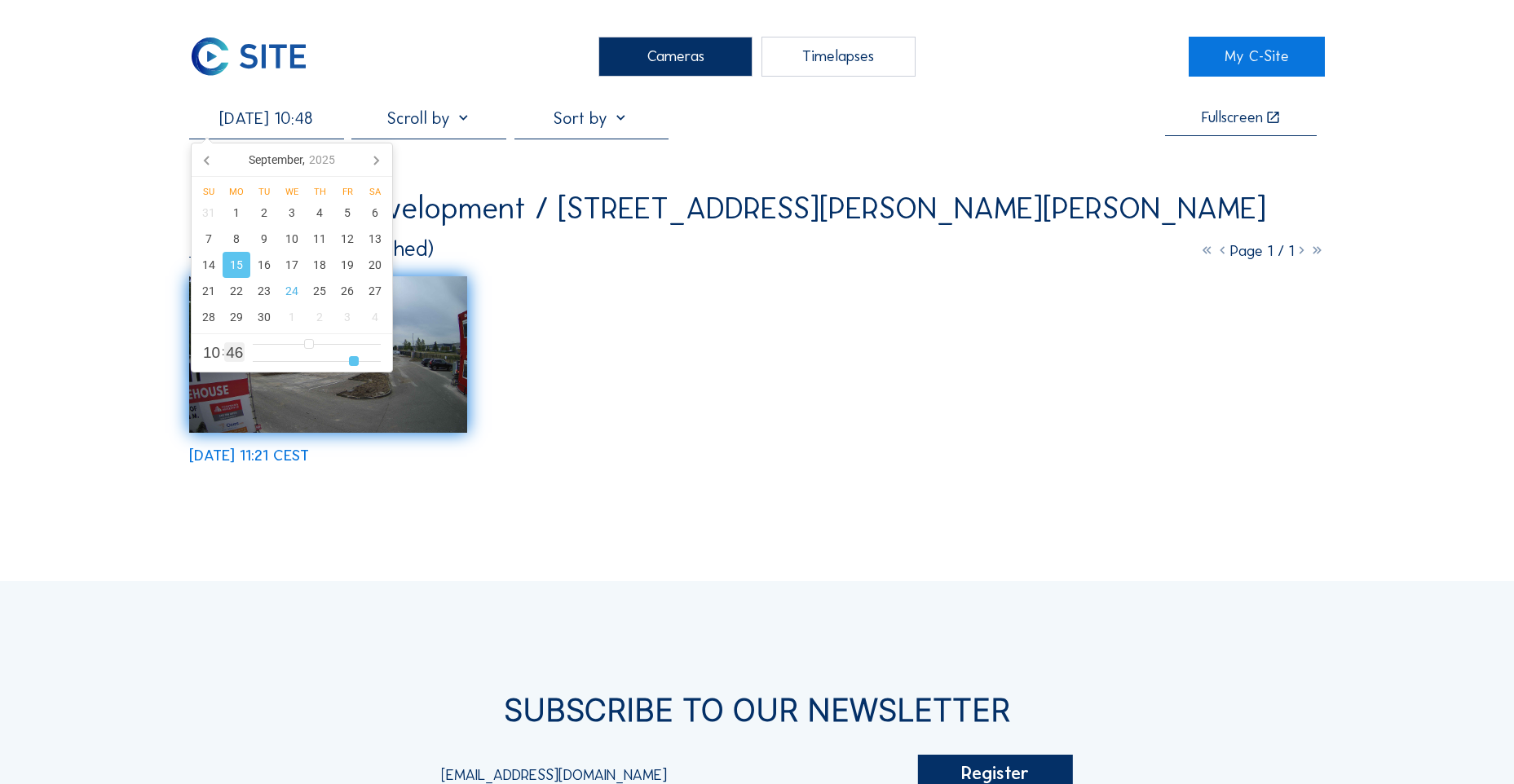
type input "52"
type input "[DATE] 10:55"
type input "55"
type input "[DATE] 10:59"
type input "59"
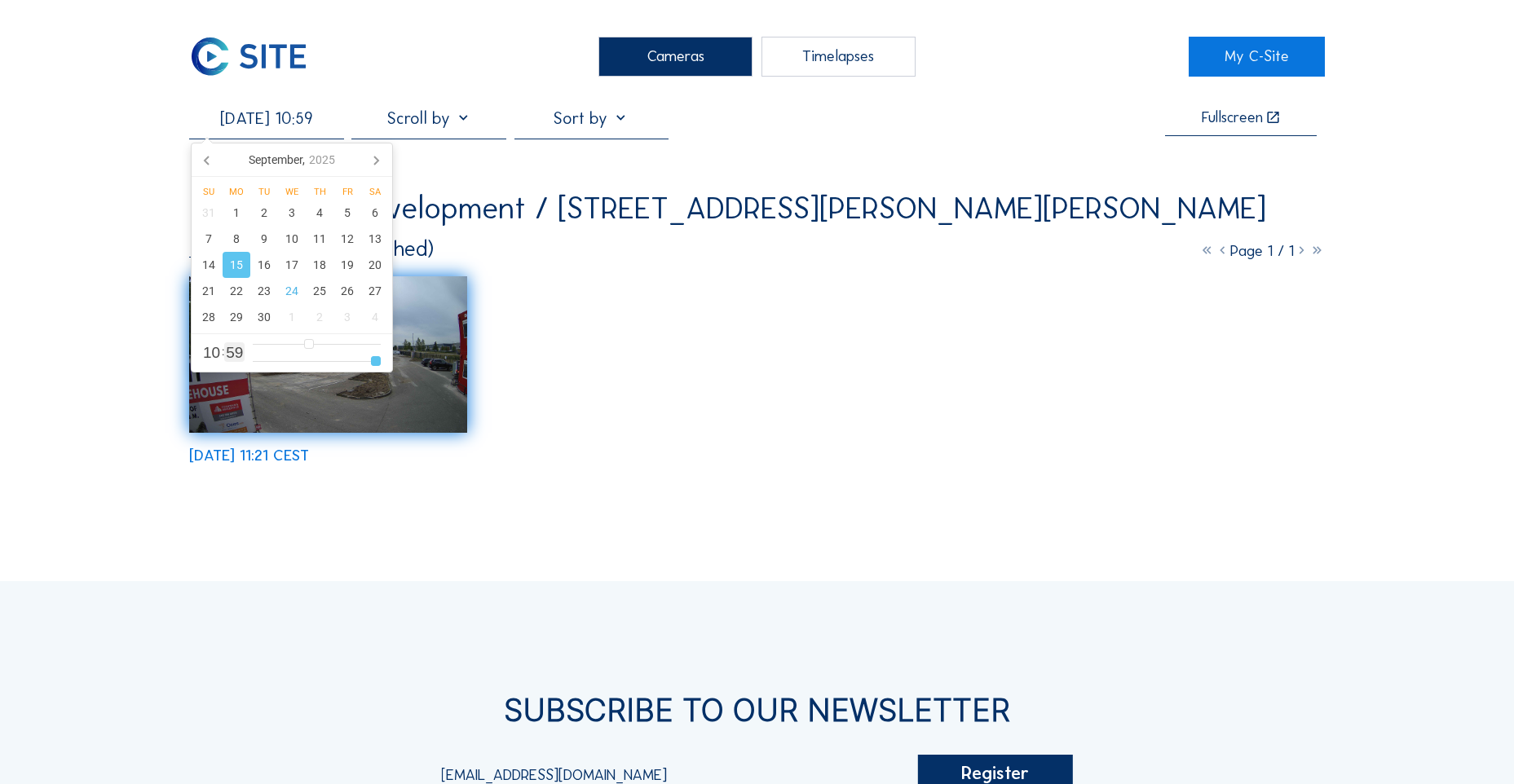
drag, startPoint x: 377, startPoint y: 364, endPoint x: 395, endPoint y: 370, distance: 19.0
click at [380, 369] on input "range" at bounding box center [316, 362] width 128 height 14
click at [761, 382] on div "Cameras Timelapses My C-Site [DATE] 10:59 Fullscreen Phenix Real Development / …" at bounding box center [757, 601] width 1514 height 1201
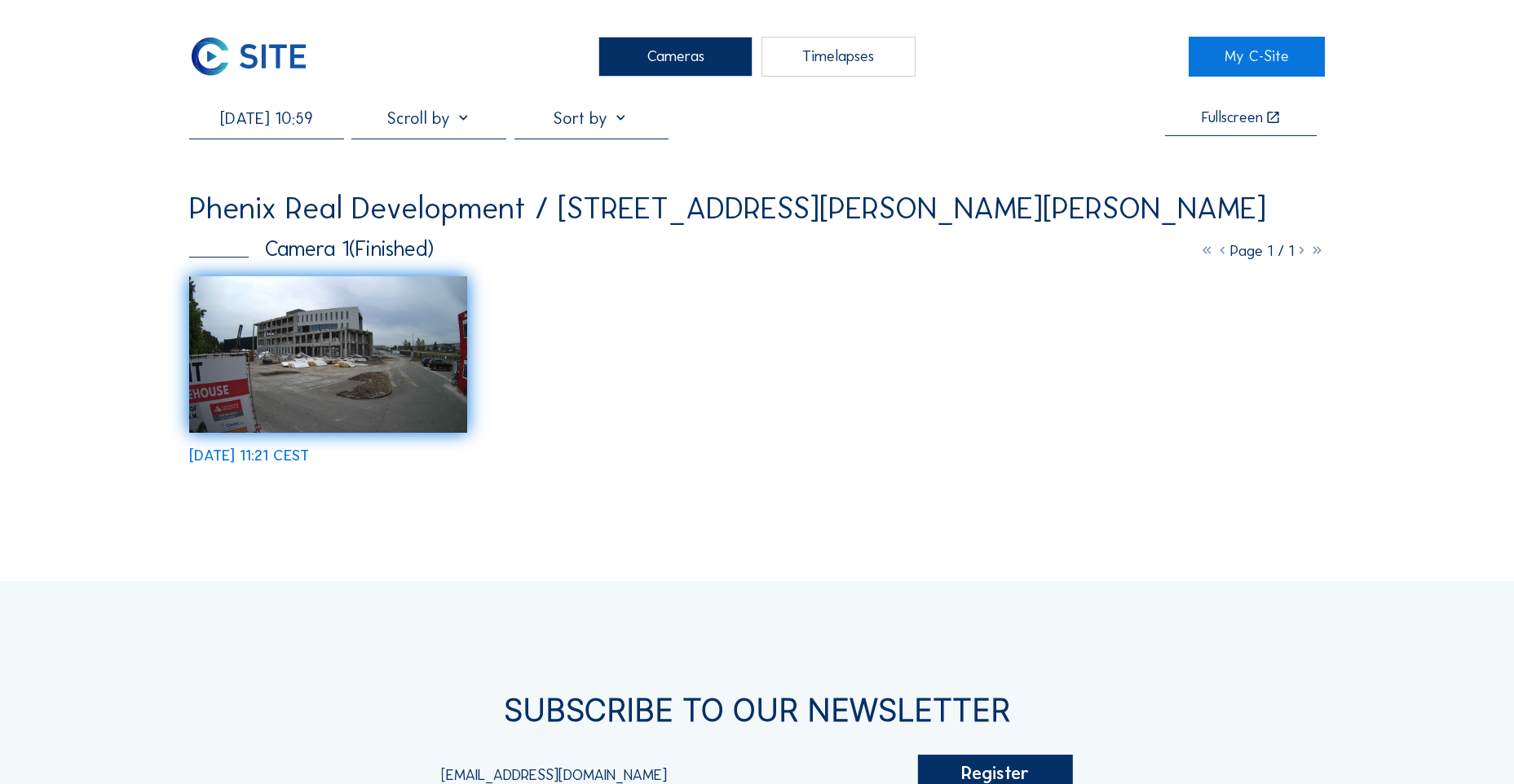
click at [304, 381] on img at bounding box center [327, 354] width 278 height 156
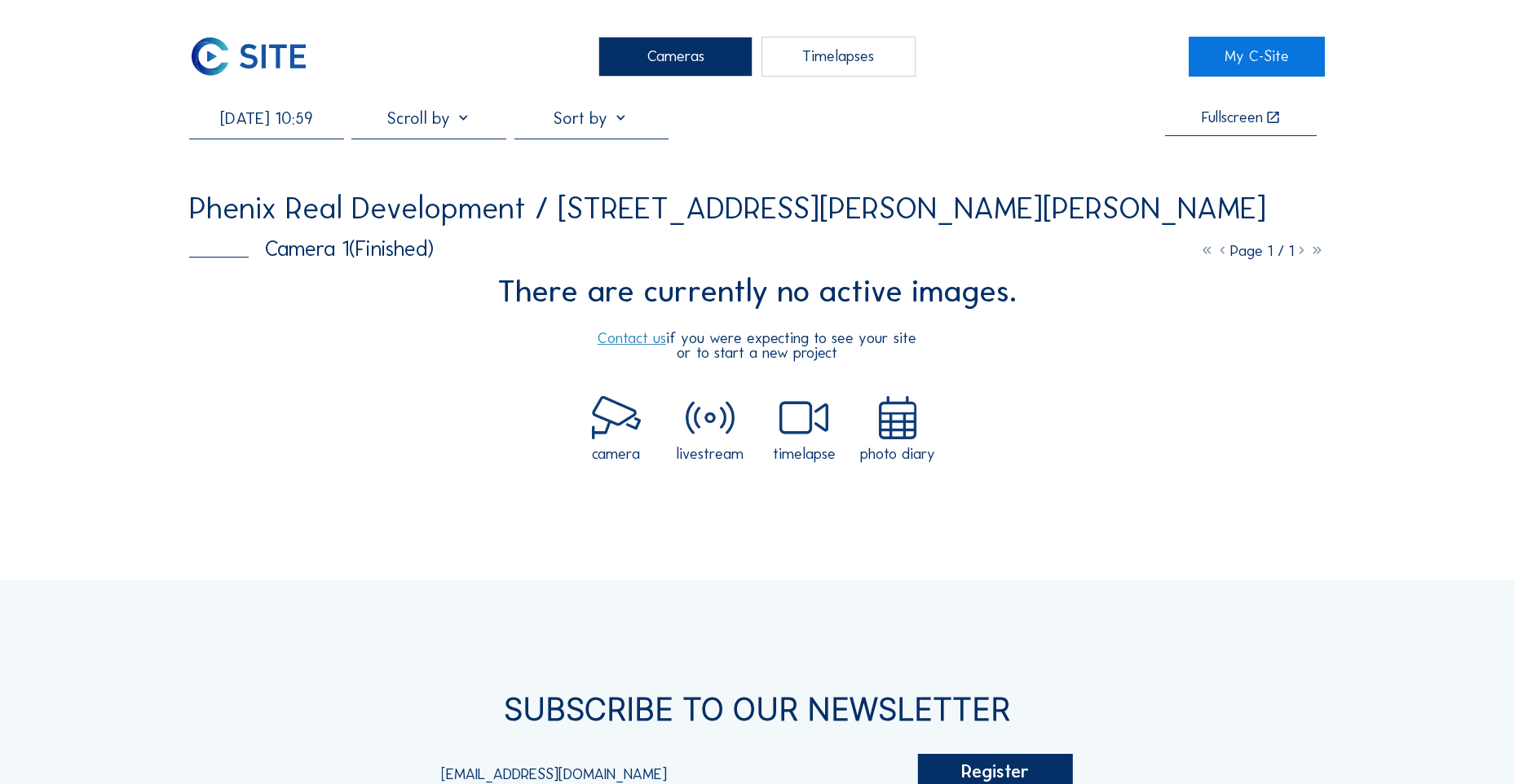
click at [466, 120] on div at bounding box center [428, 123] width 154 height 31
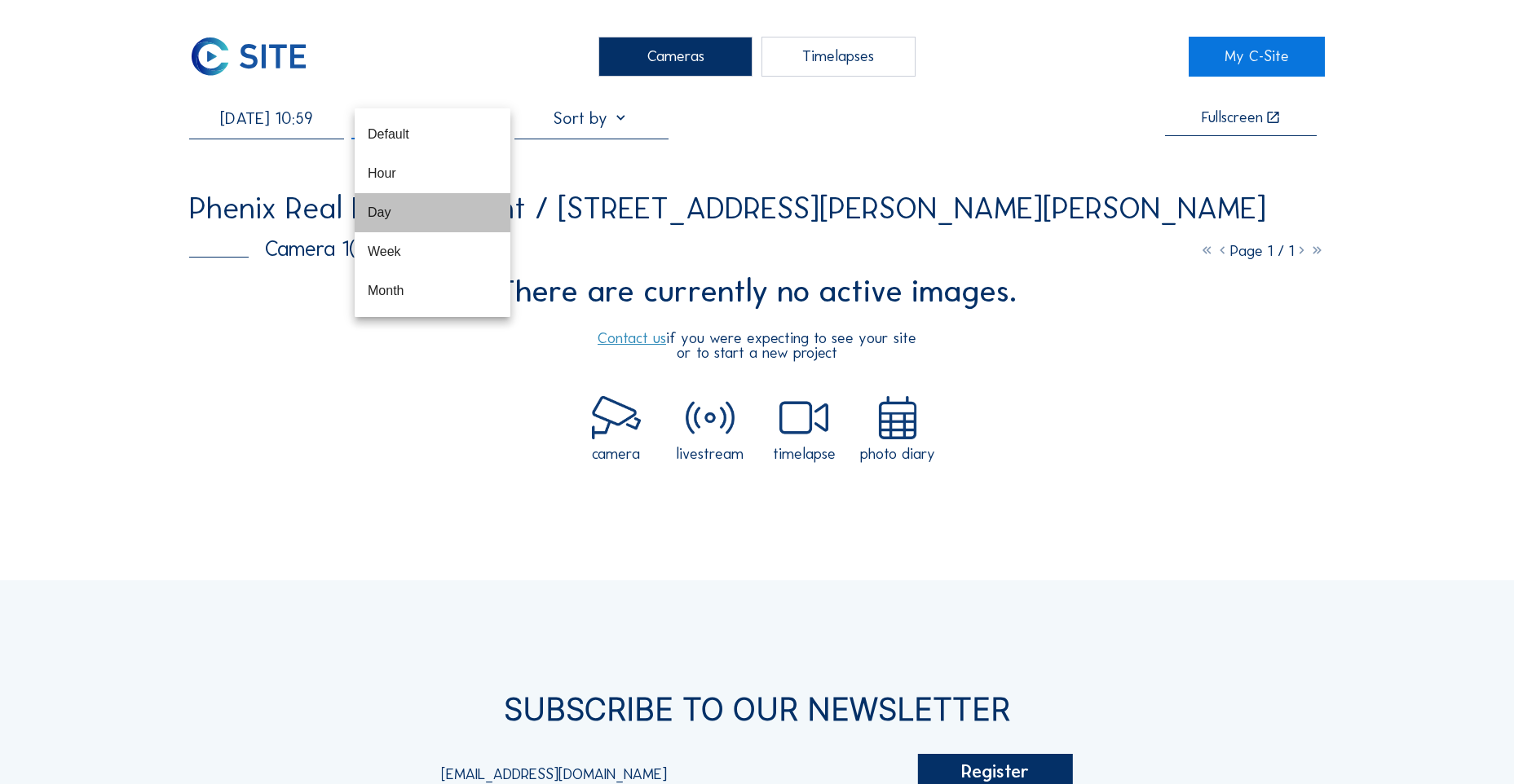
click at [388, 213] on div "Day" at bounding box center [432, 213] width 130 height 16
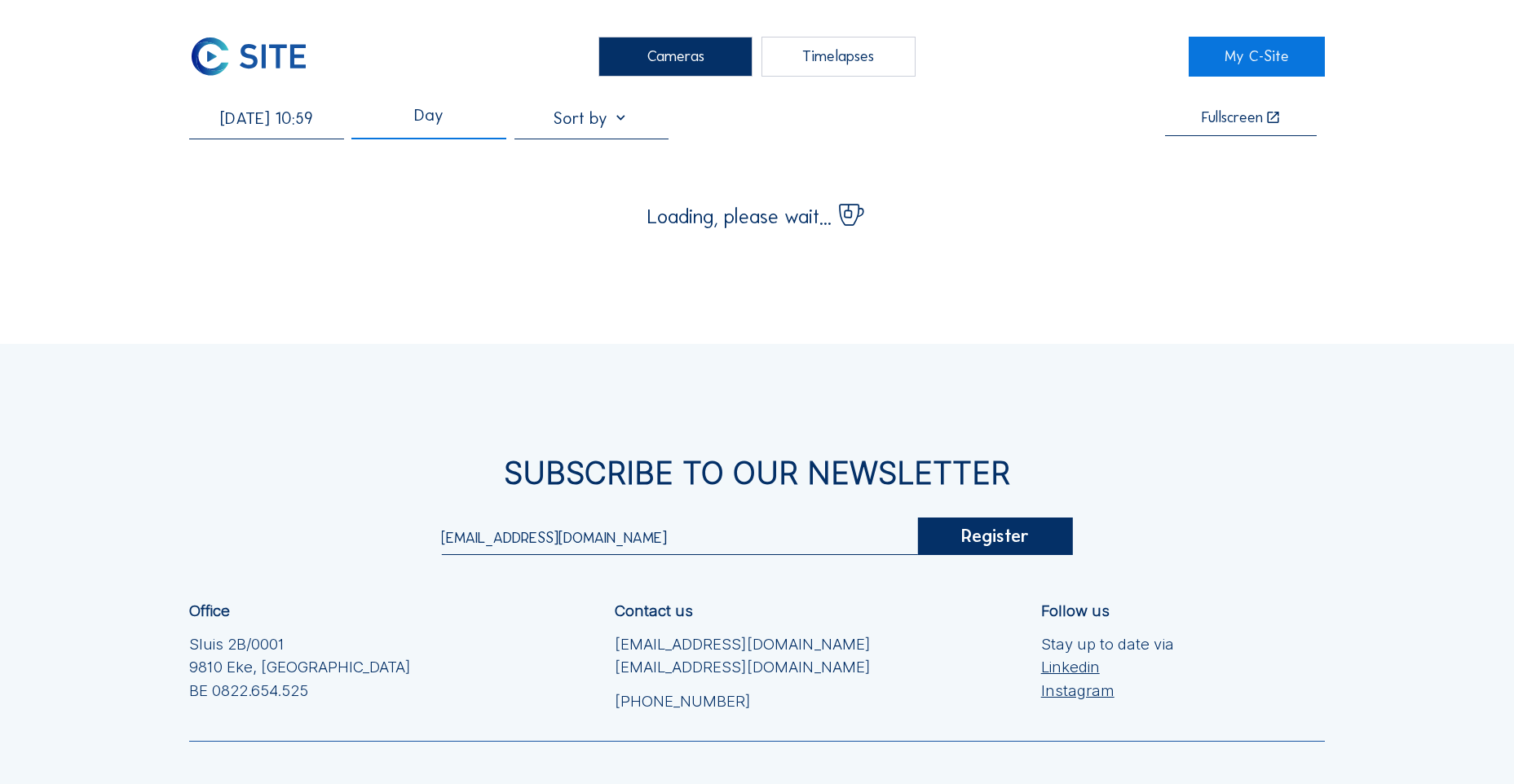
click at [633, 119] on div at bounding box center [591, 123] width 154 height 31
click at [958, 265] on div "Cameras Timelapses My C-Site [DATE] 10:59 Day Fullscreen Loading, please wait..…" at bounding box center [757, 482] width 1514 height 964
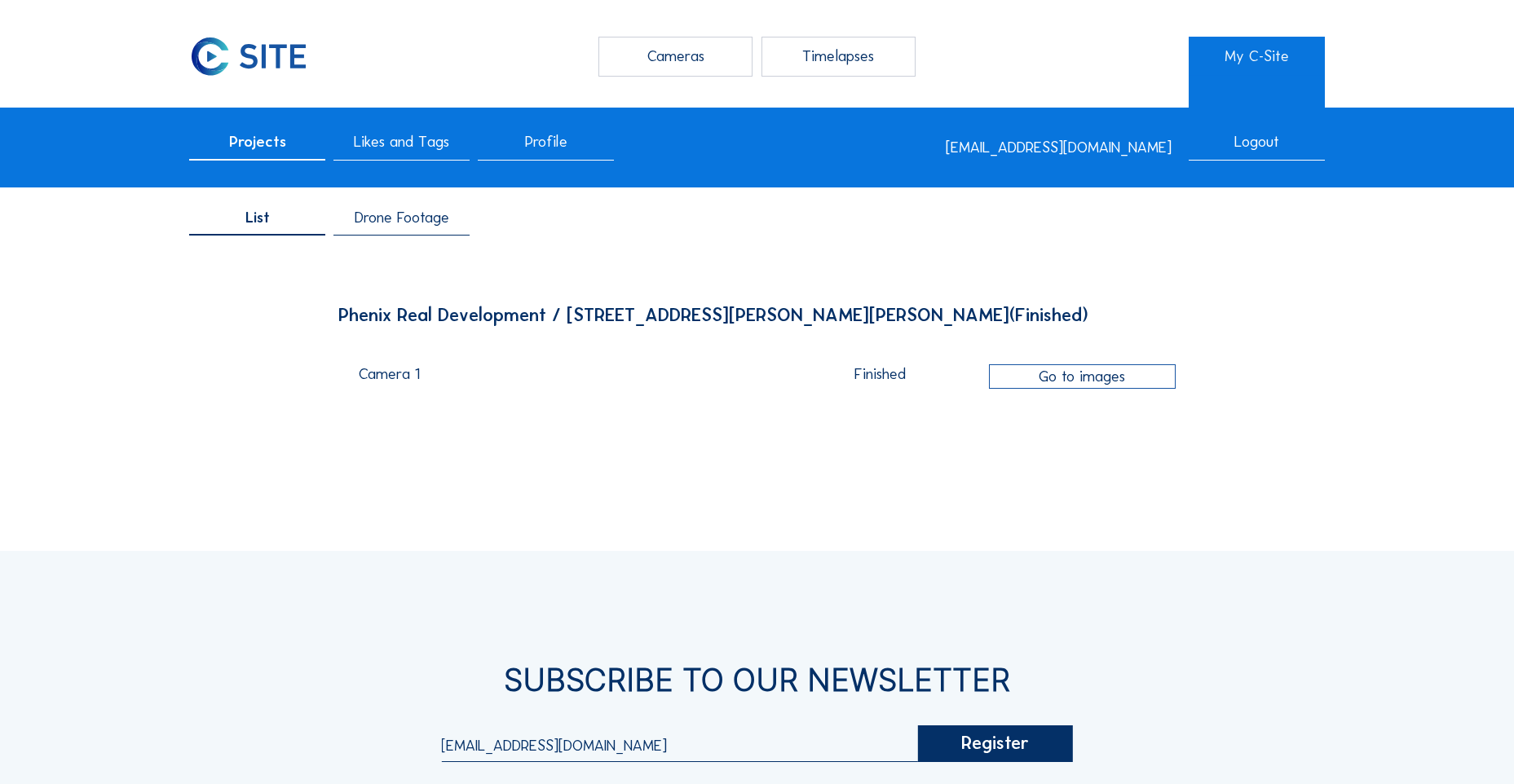
click at [1089, 380] on div "Go to images" at bounding box center [1083, 377] width 187 height 25
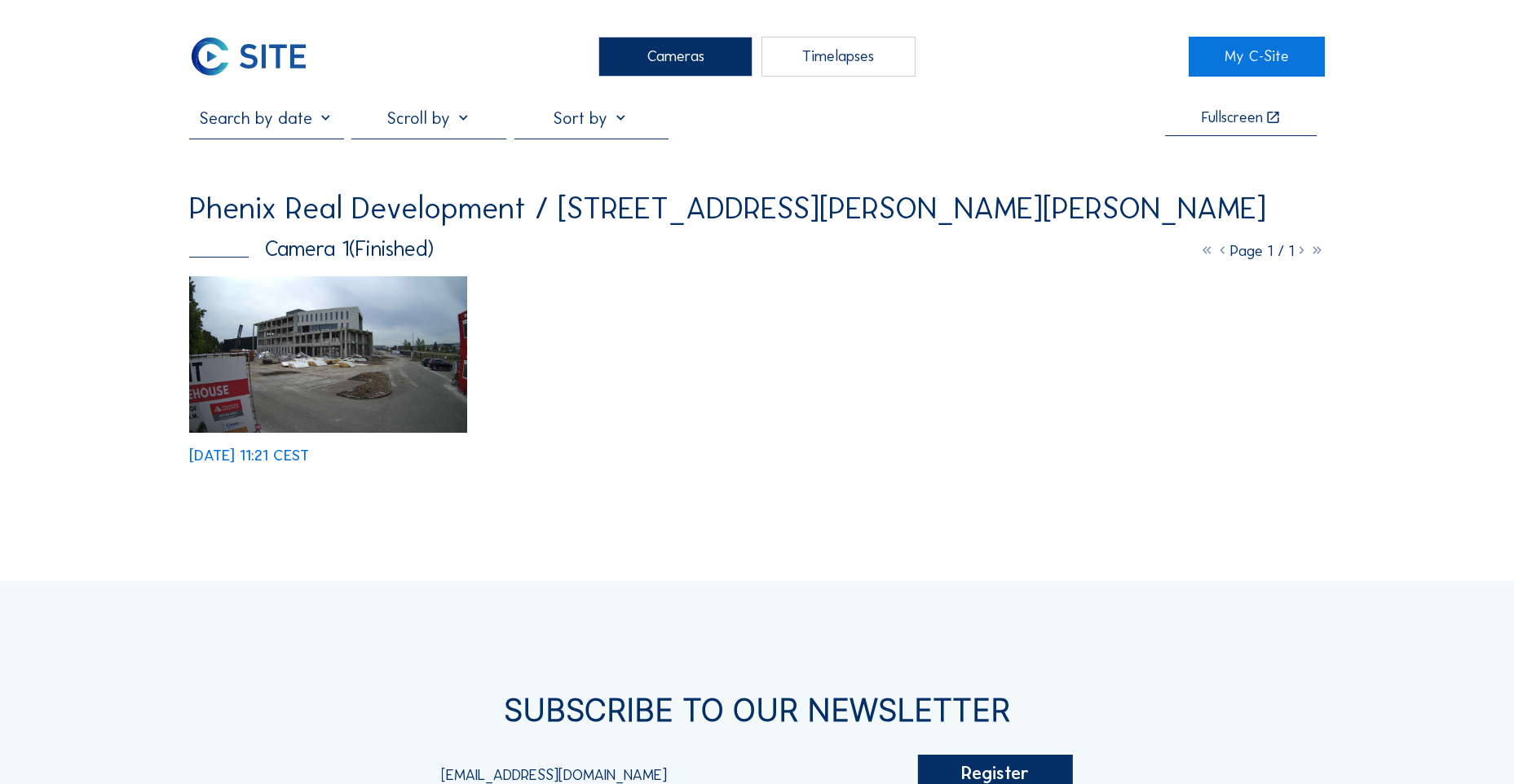
click at [371, 407] on img at bounding box center [327, 354] width 278 height 156
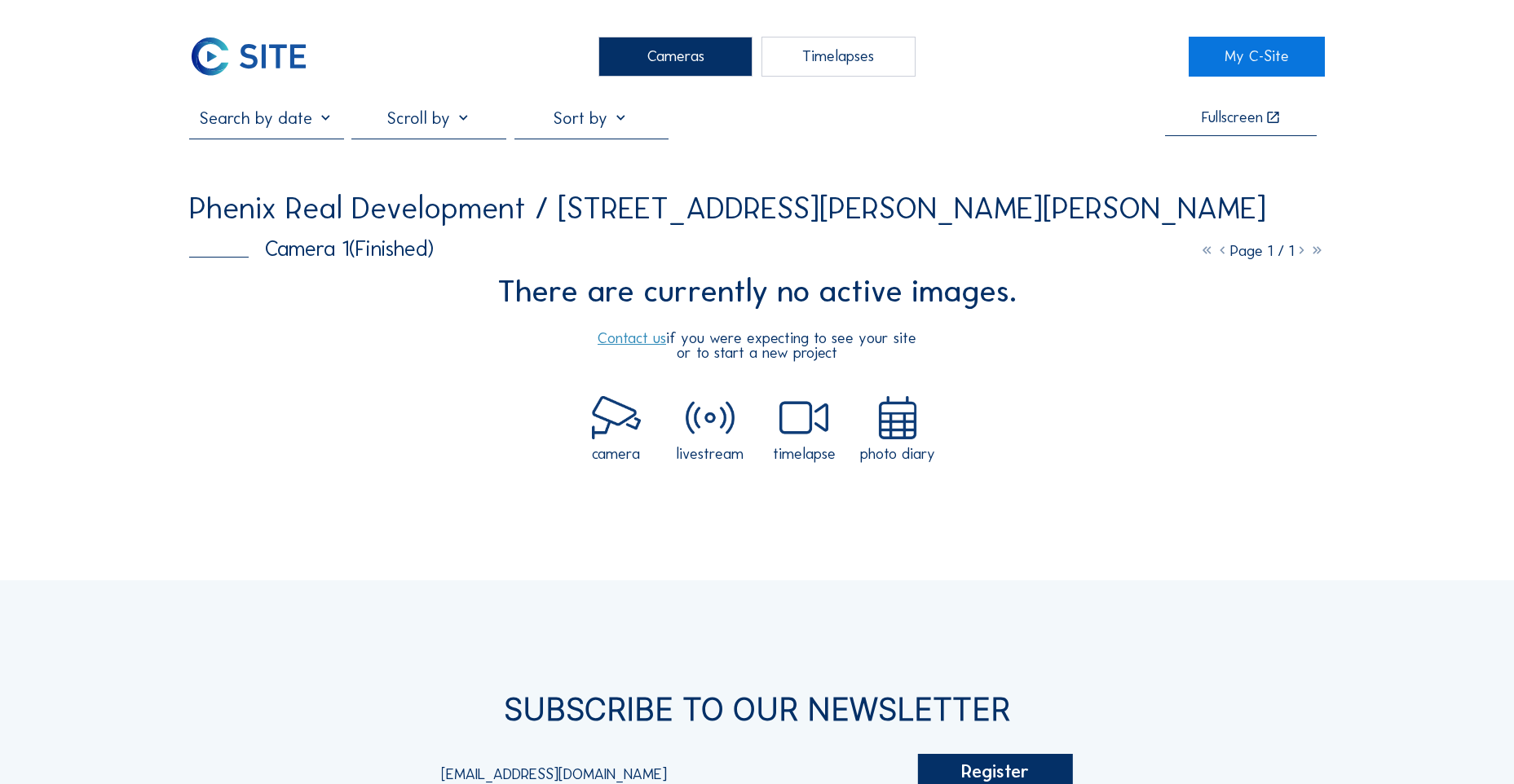
click at [1316, 255] on icon at bounding box center [1317, 250] width 16 height 19
click at [1256, 60] on link "My C-Site" at bounding box center [1256, 56] width 136 height 40
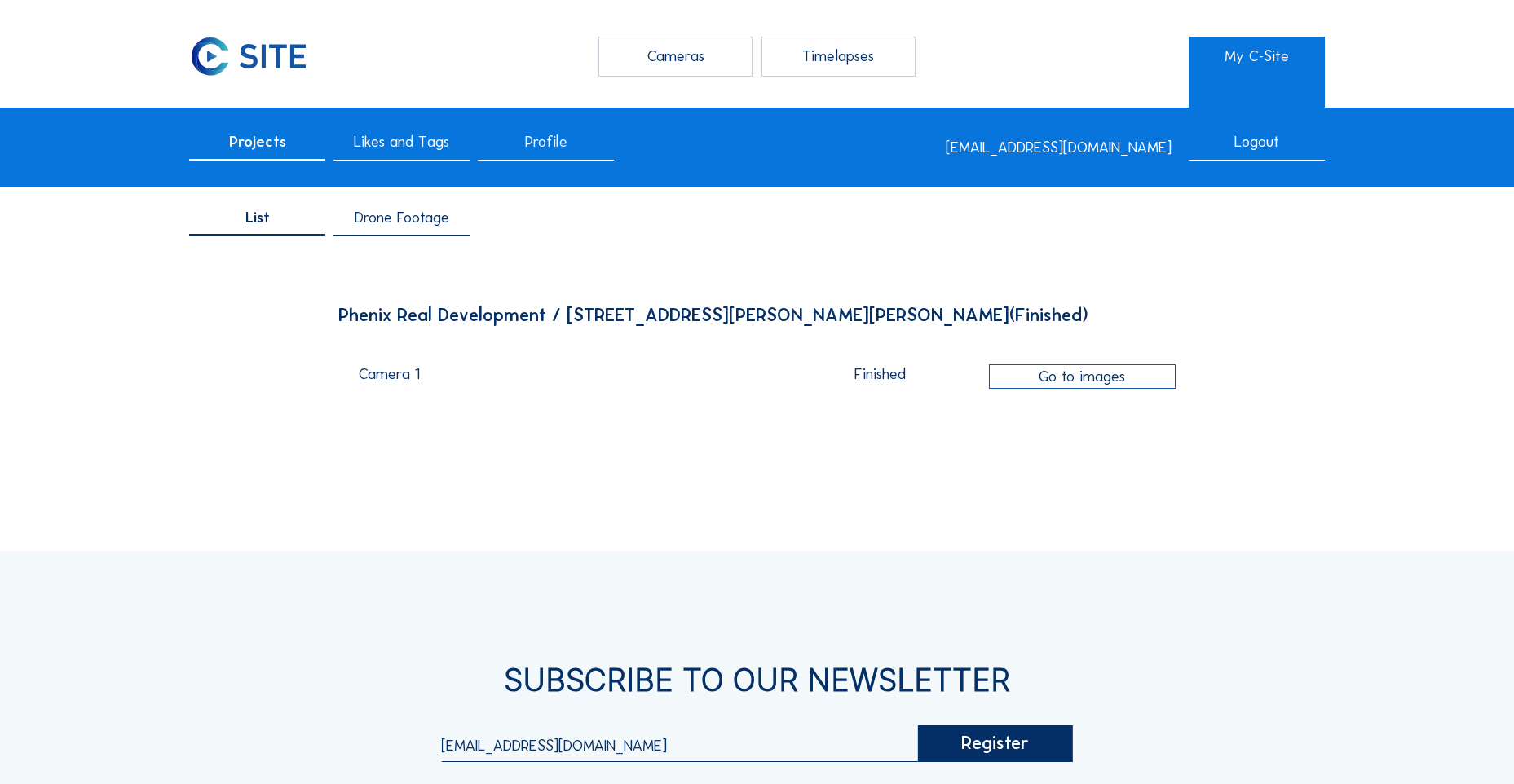
click at [877, 375] on div "Finished" at bounding box center [880, 375] width 197 height 16
click at [1102, 376] on div "Go to images" at bounding box center [1083, 377] width 187 height 25
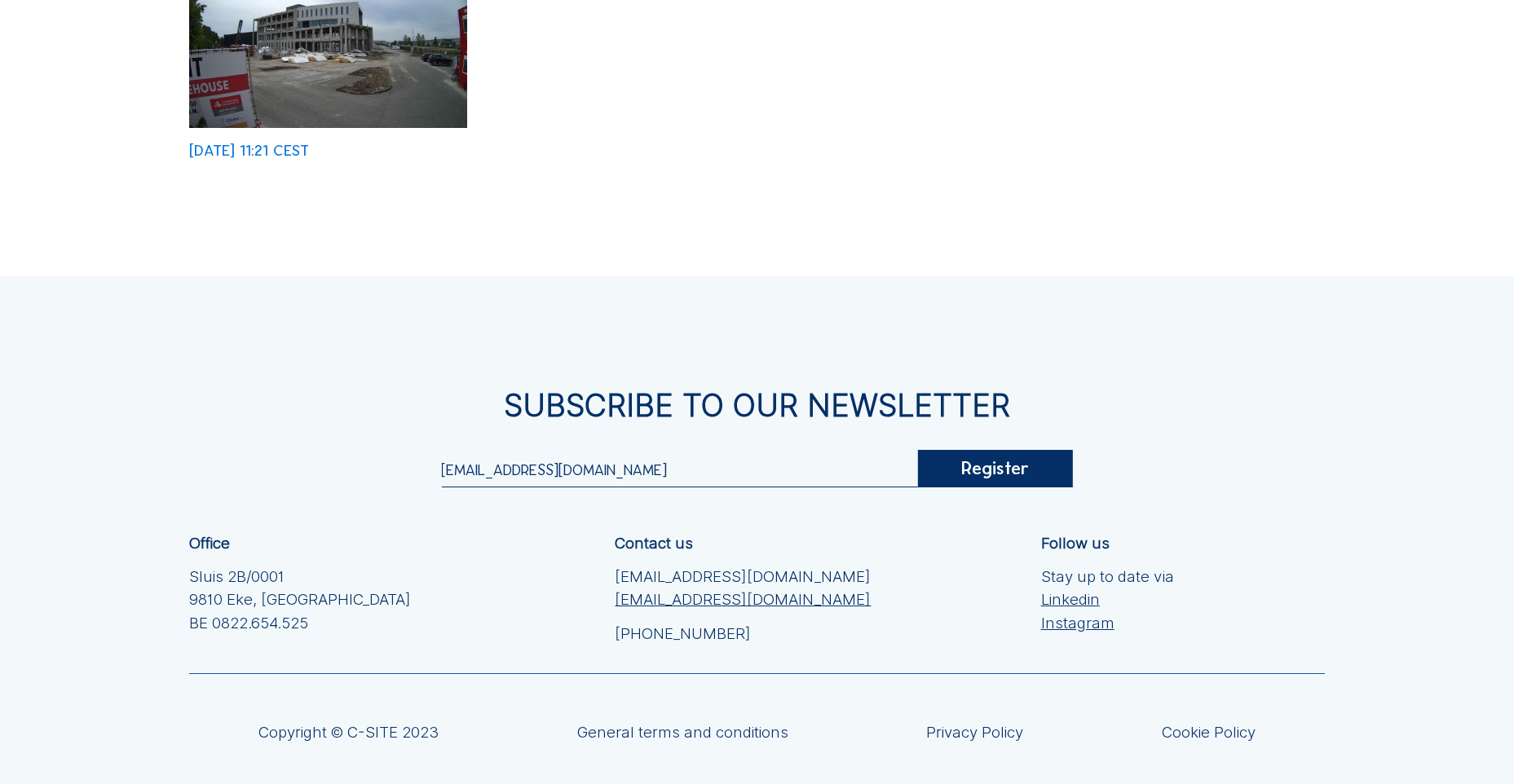
scroll to position [407, 0]
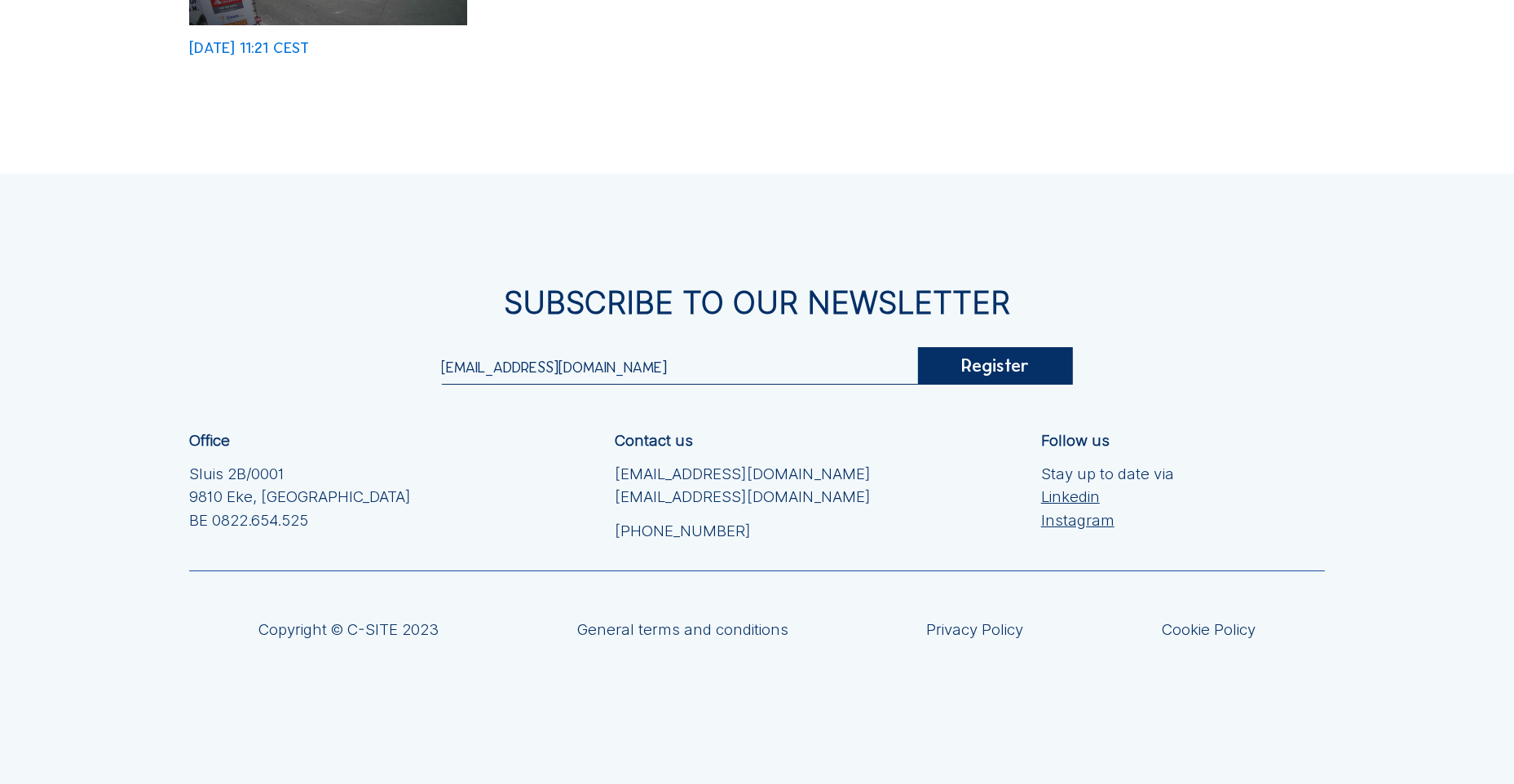
click at [1011, 369] on div "Register" at bounding box center [994, 366] width 154 height 37
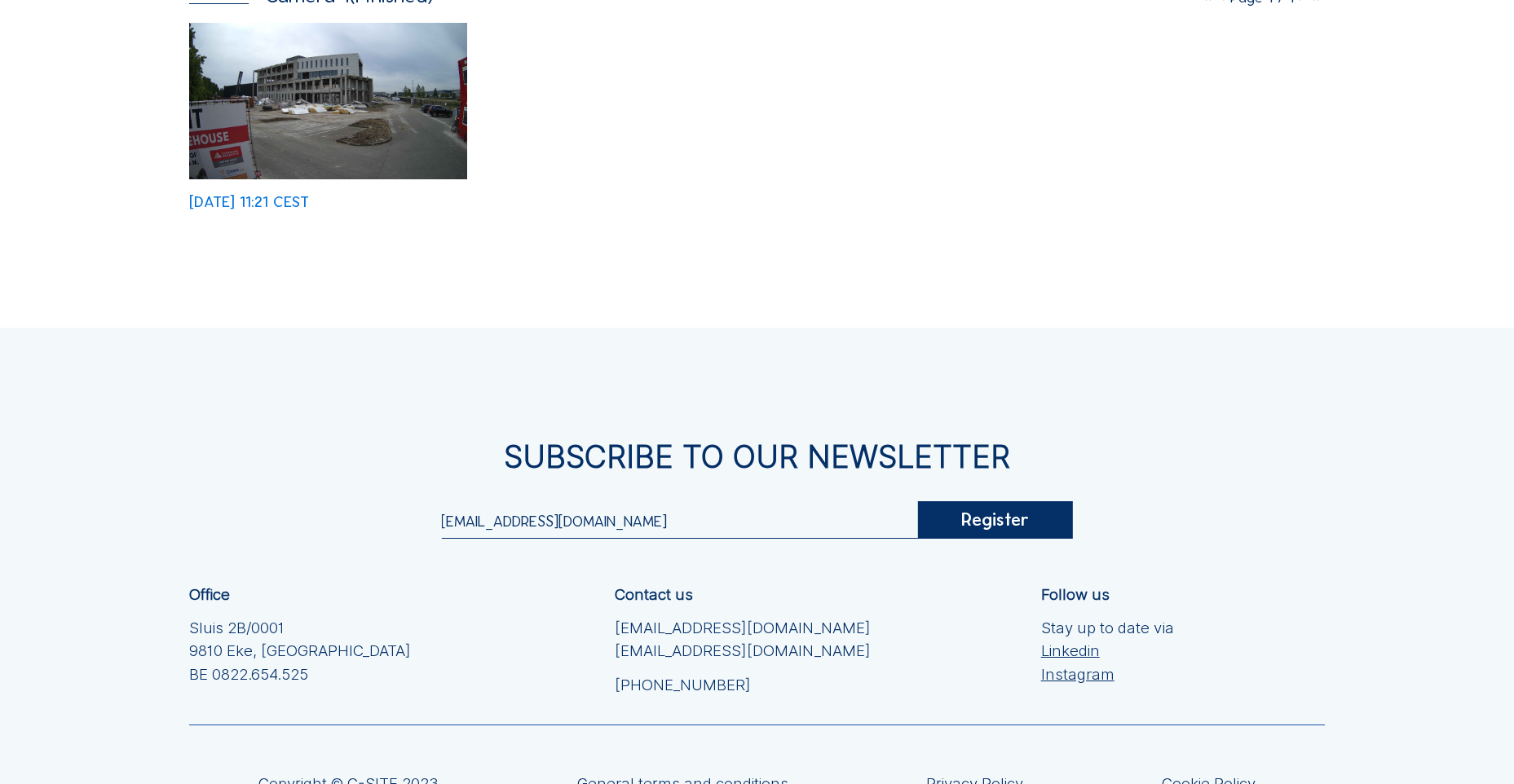
scroll to position [0, 0]
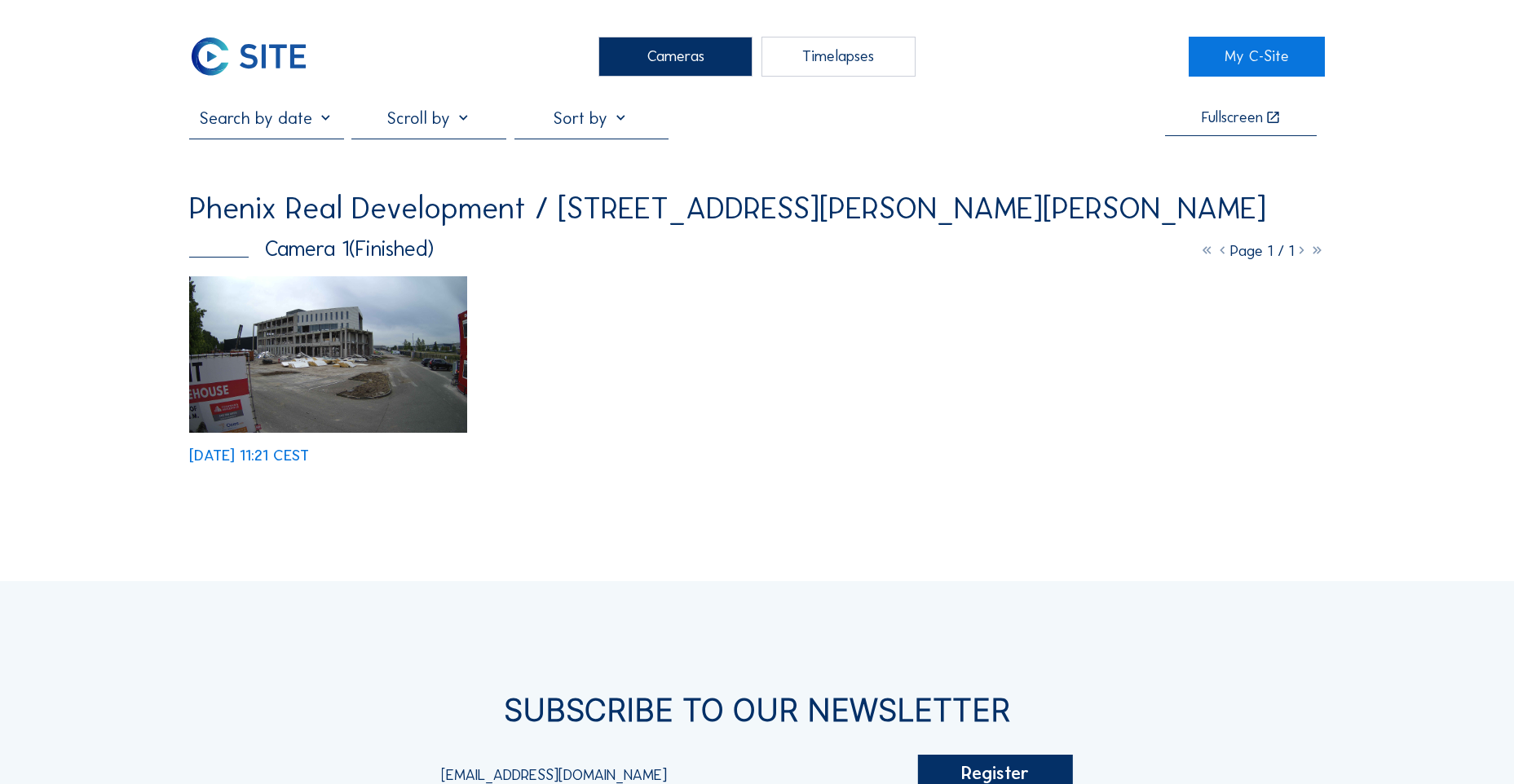
click at [1270, 120] on icon at bounding box center [1273, 118] width 16 height 16
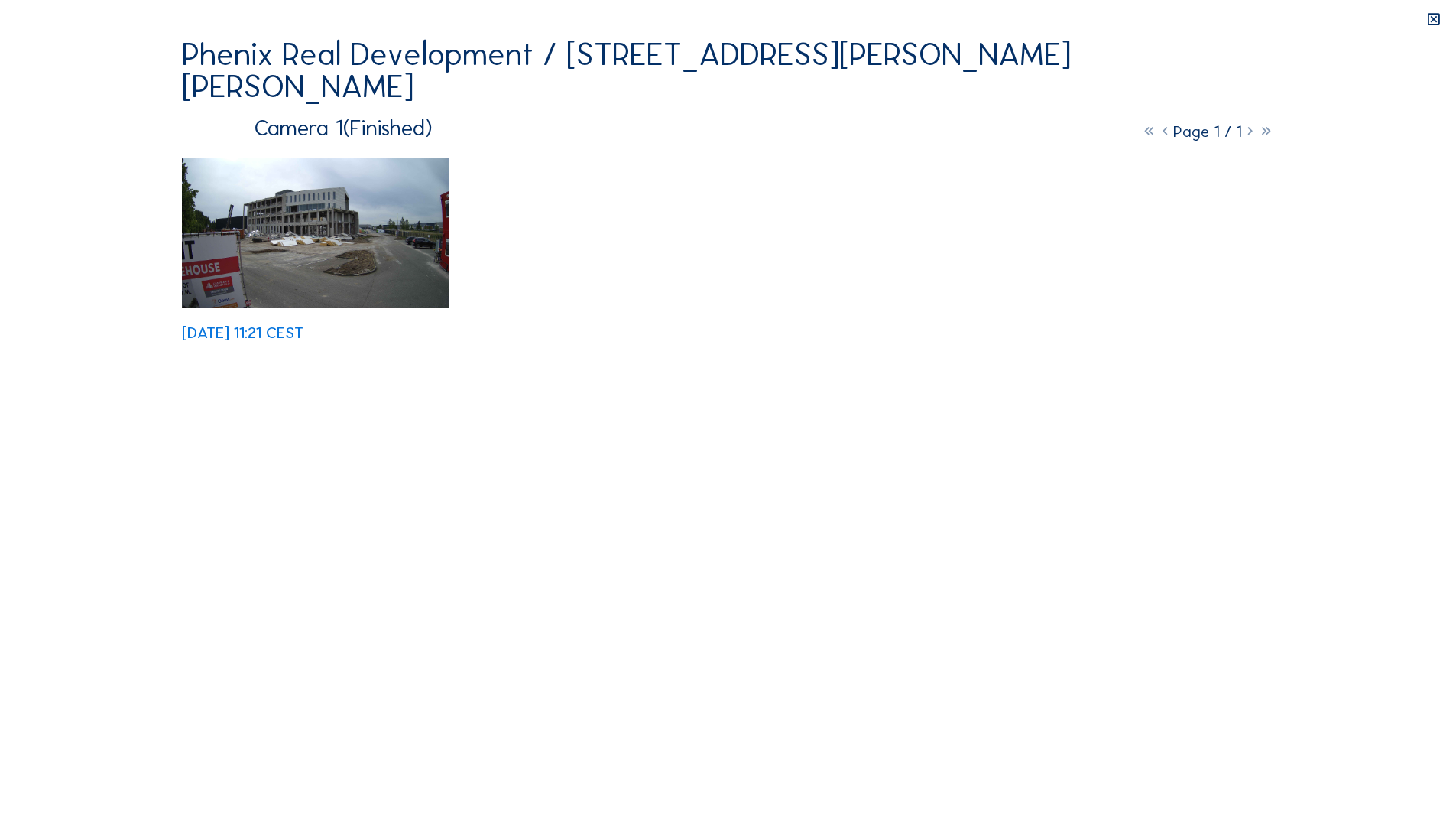
click at [1419, 22] on icon at bounding box center [1433, 20] width 16 height 16
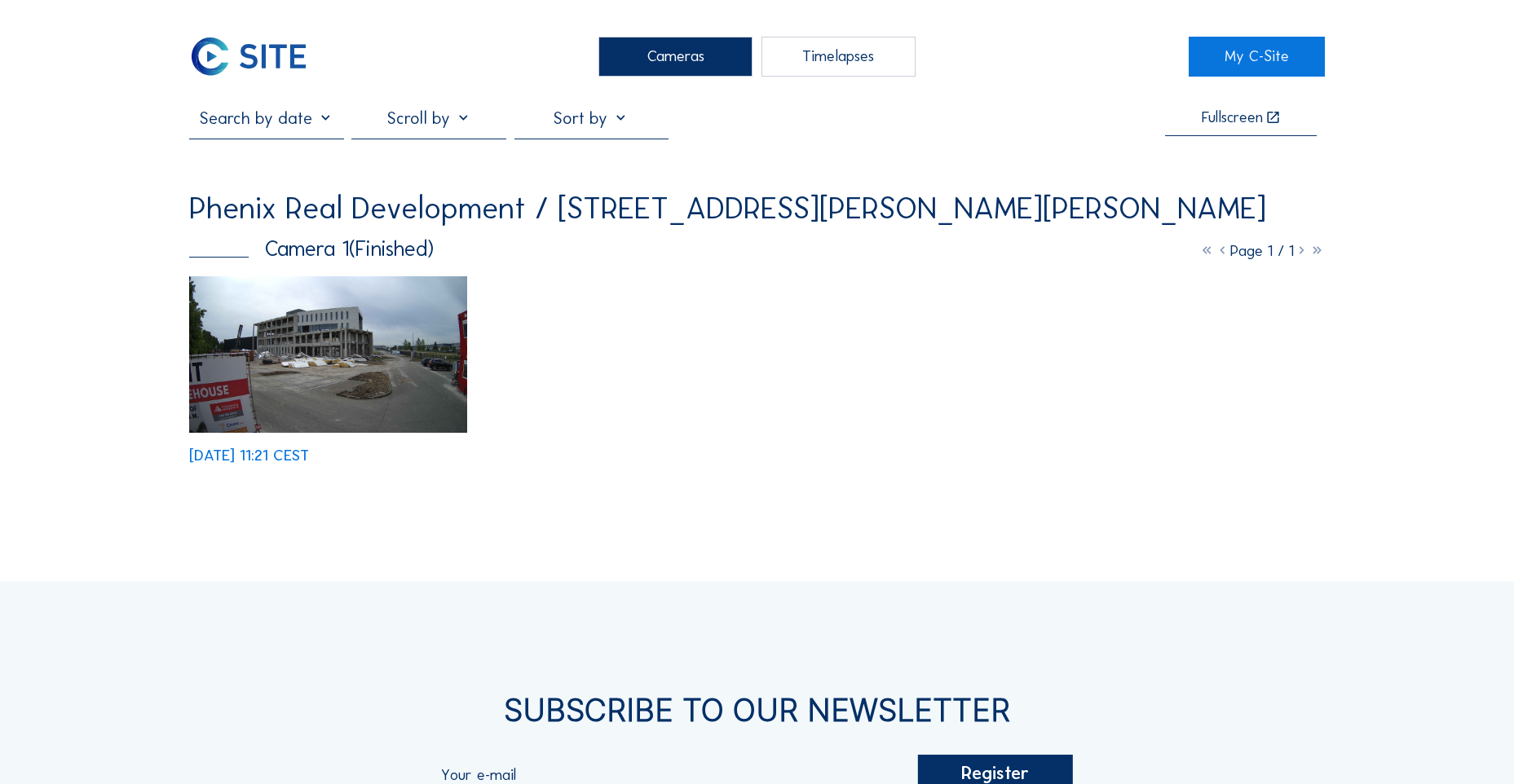
click at [1314, 255] on icon at bounding box center [1317, 250] width 16 height 19
click at [1199, 255] on icon at bounding box center [1207, 250] width 16 height 19
click at [341, 329] on img at bounding box center [327, 354] width 278 height 156
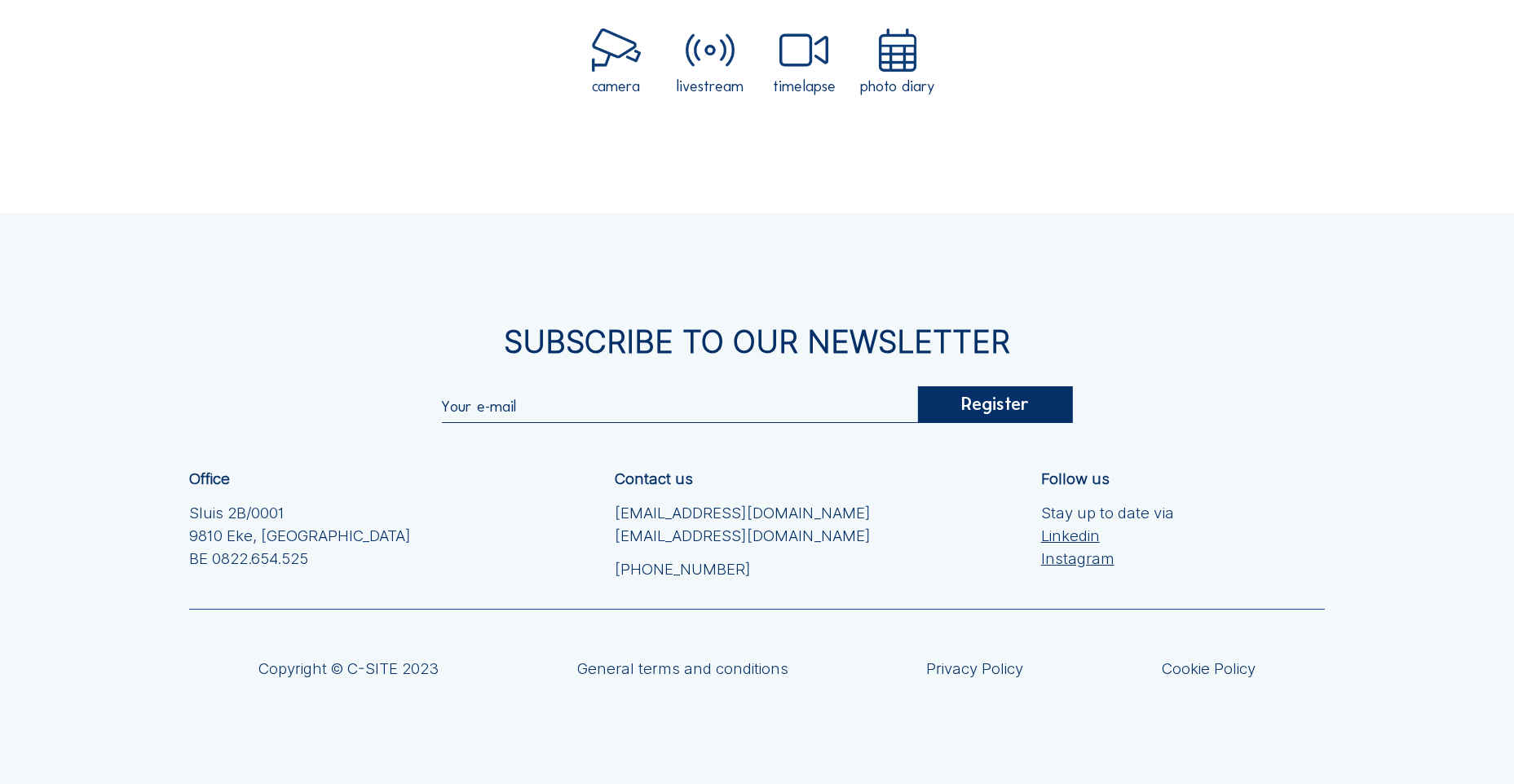
scroll to position [407, 0]
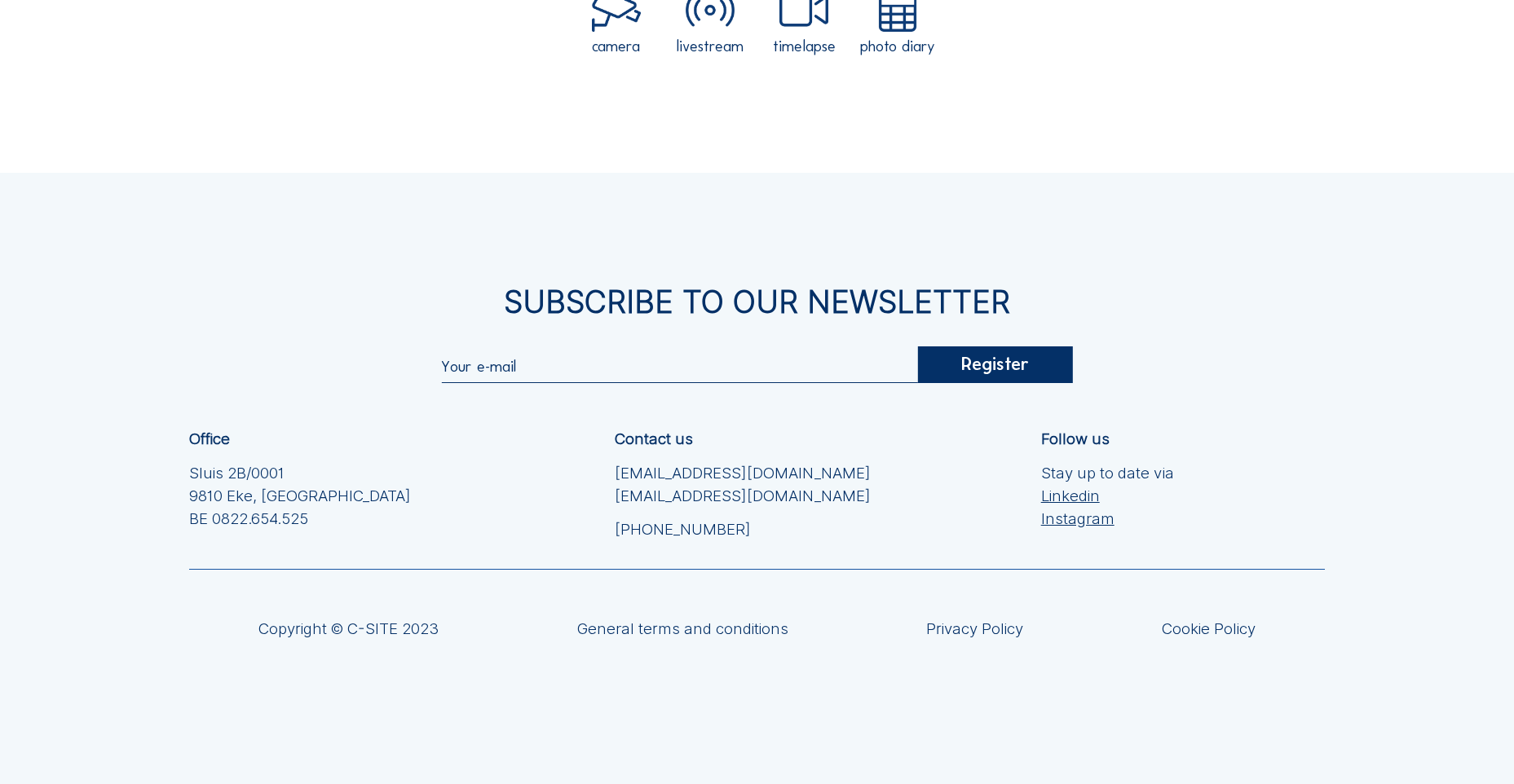
click at [466, 371] on input "text" at bounding box center [679, 365] width 476 height 19
type input "[EMAIL_ADDRESS][DOMAIN_NAME]"
click at [1013, 370] on div "Register" at bounding box center [994, 365] width 154 height 37
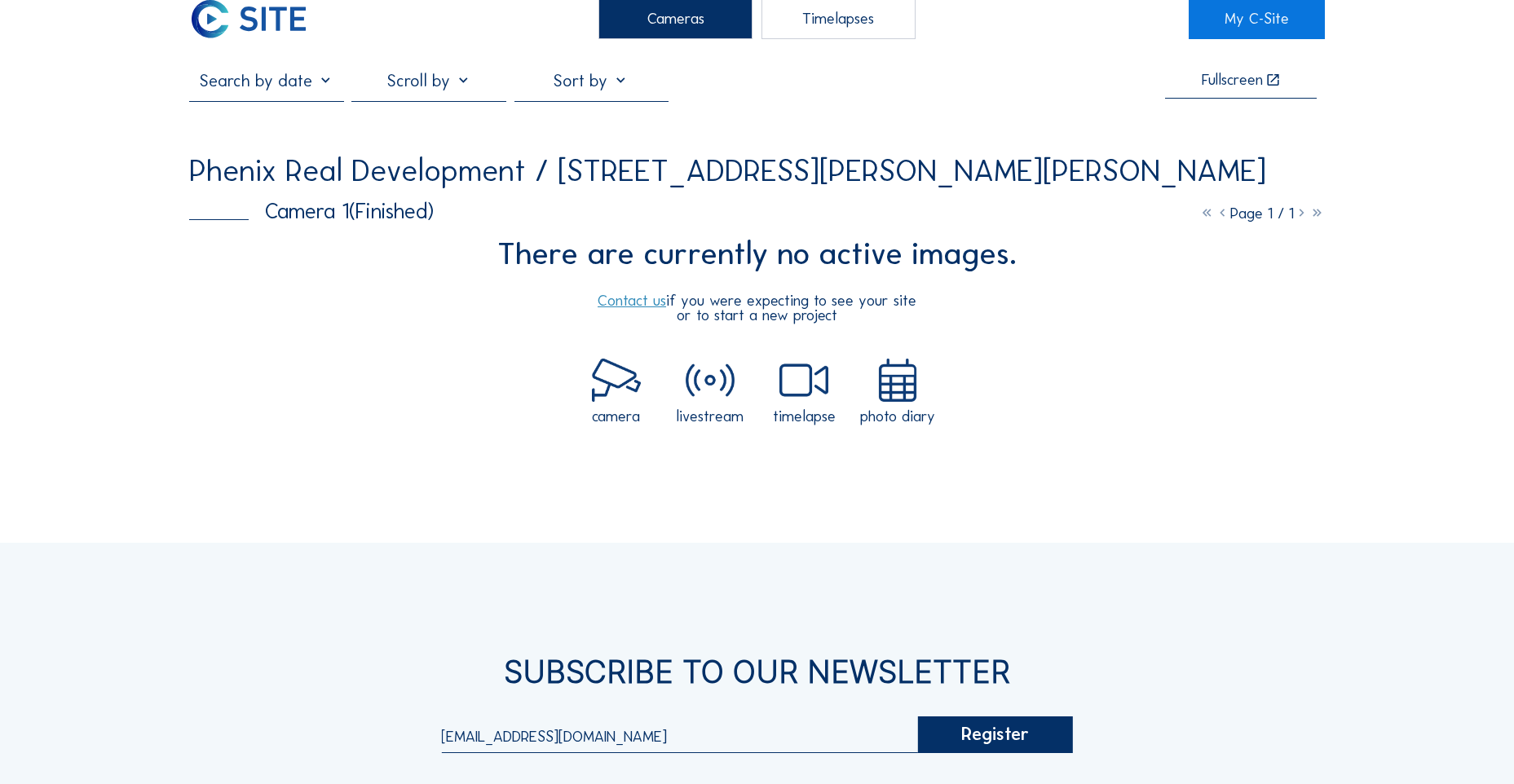
scroll to position [0, 0]
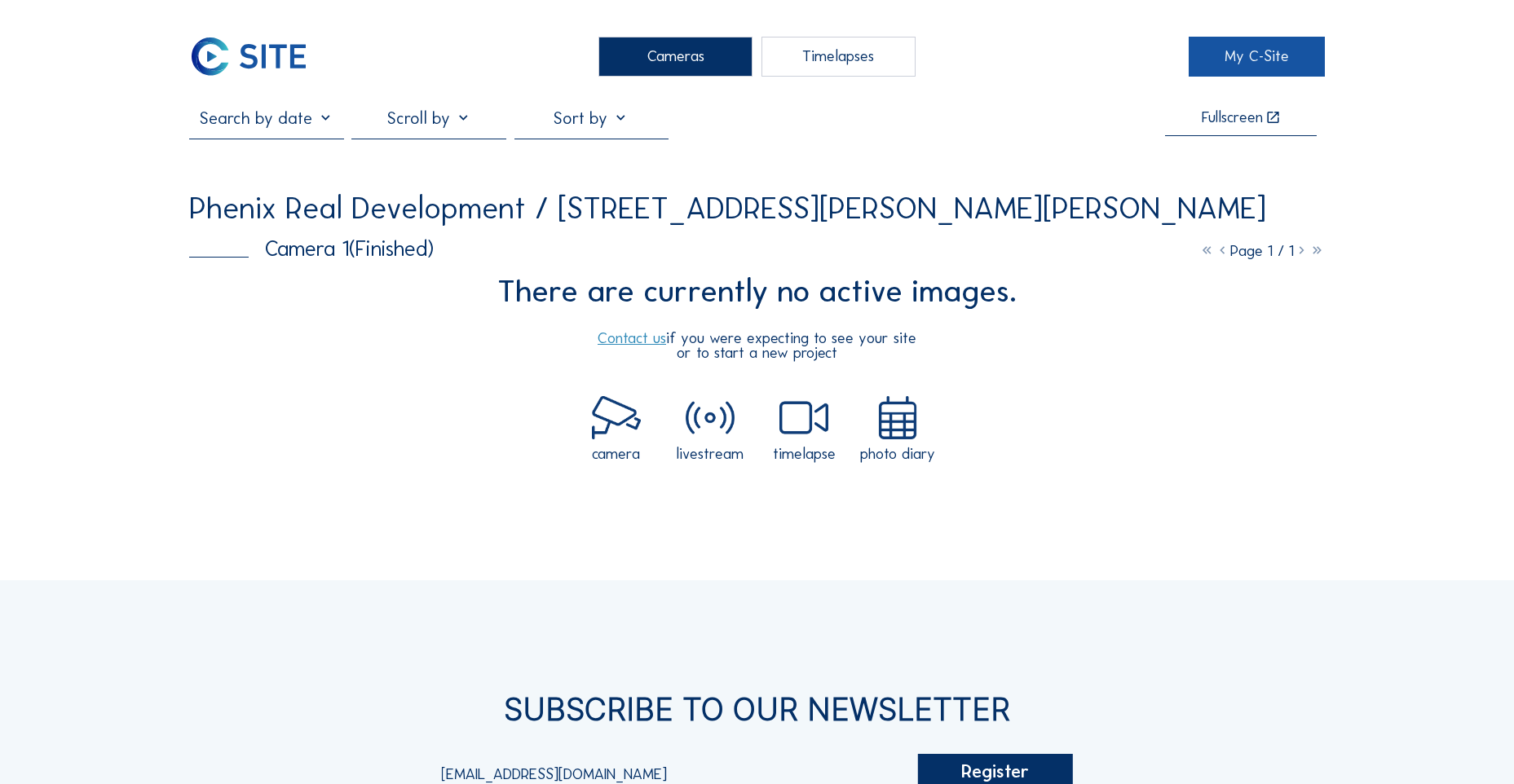
click at [1243, 50] on link "My C-Site" at bounding box center [1256, 56] width 136 height 40
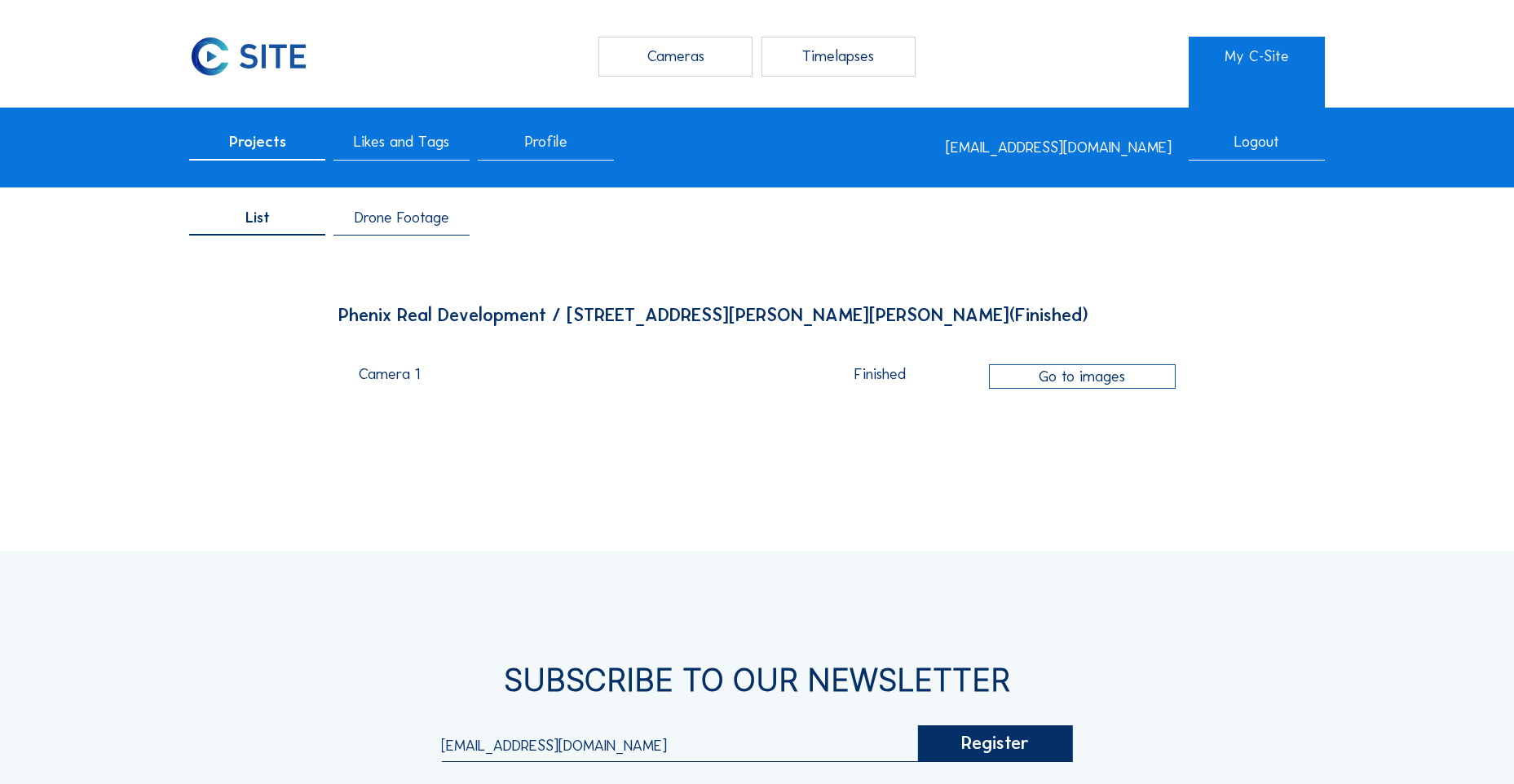
click at [410, 223] on span "Drone Footage" at bounding box center [401, 218] width 94 height 16
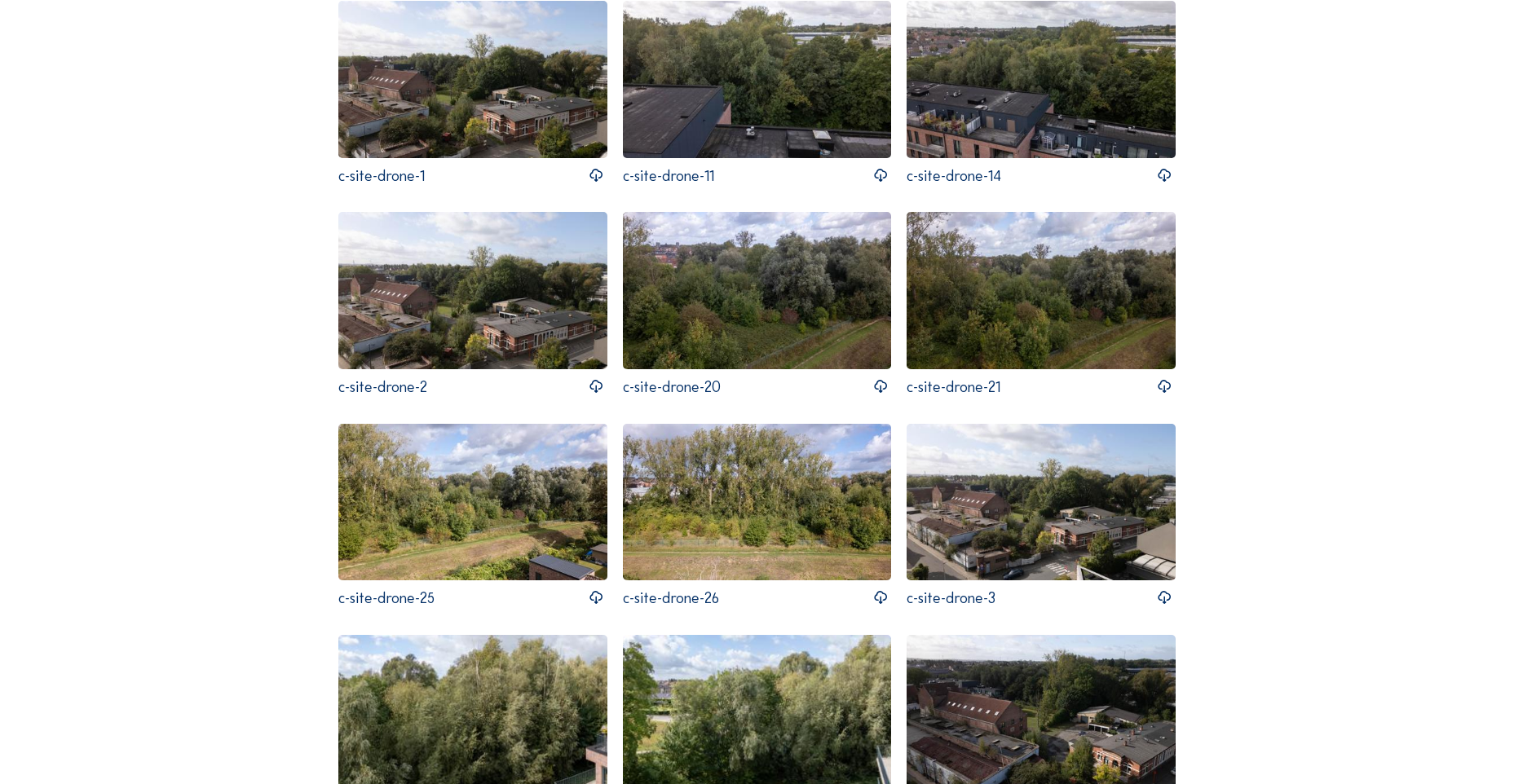
scroll to position [272, 0]
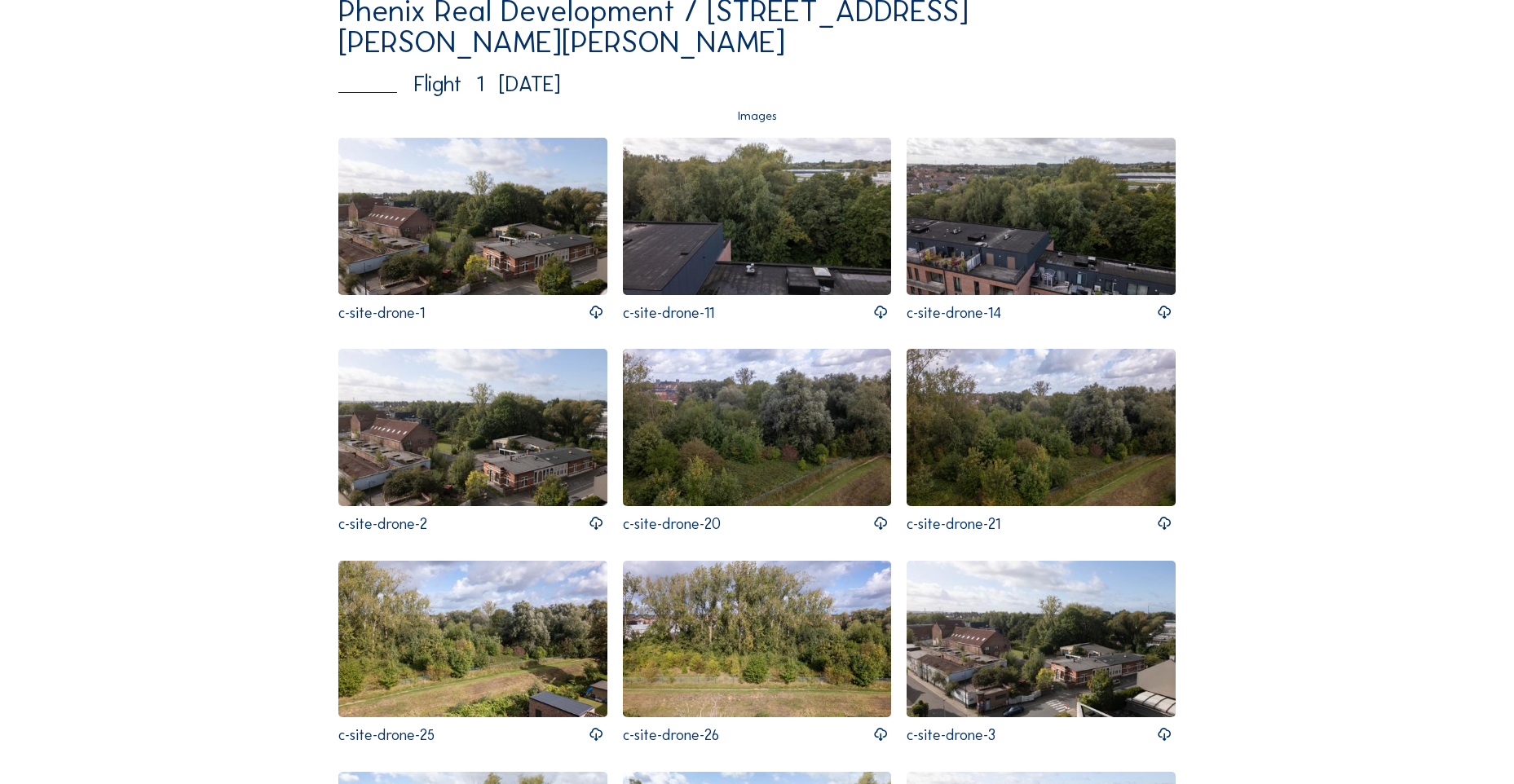
click at [496, 229] on img at bounding box center [472, 215] width 269 height 156
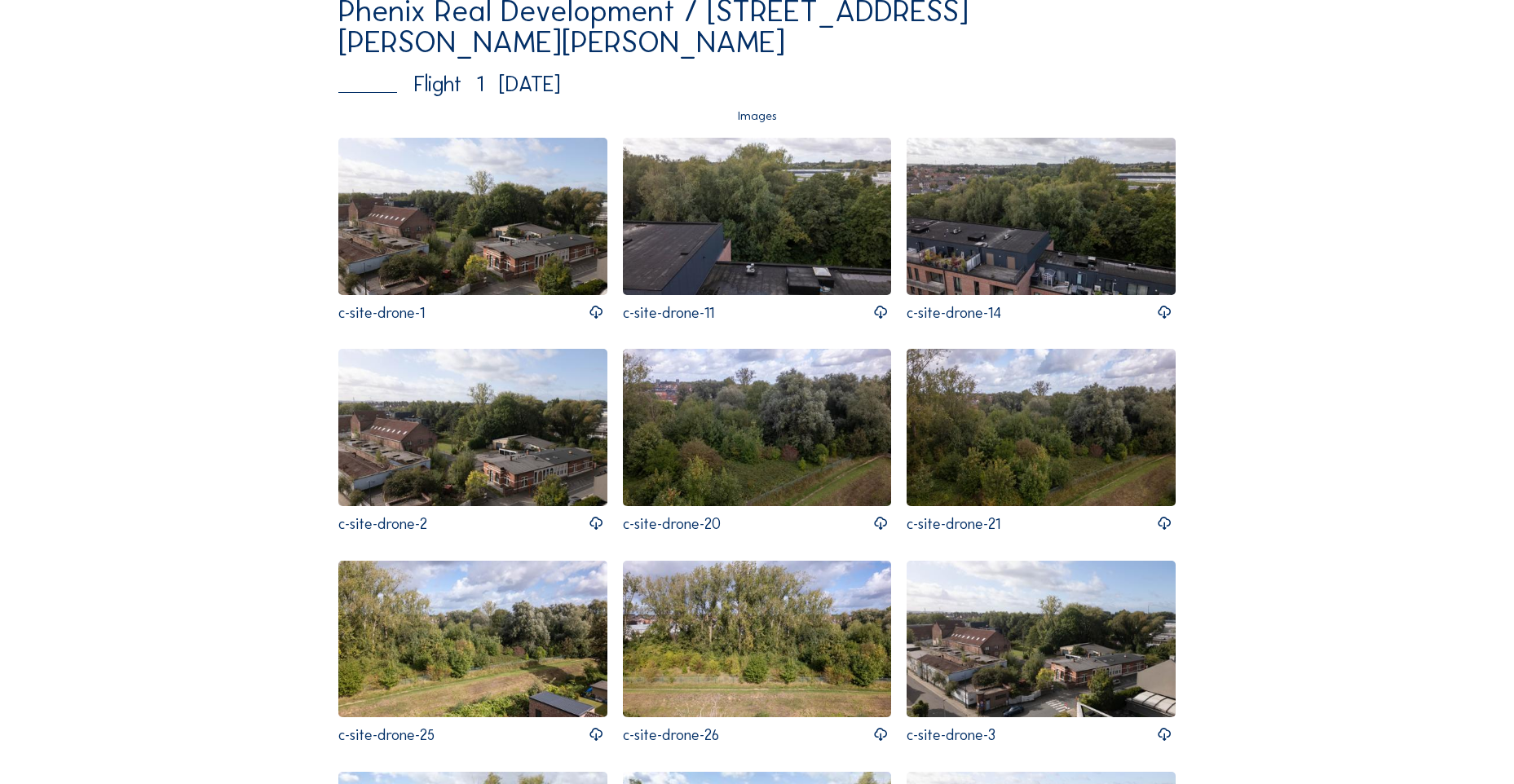
click at [784, 251] on img at bounding box center [757, 215] width 269 height 156
click at [1011, 258] on img at bounding box center [1040, 215] width 269 height 156
click at [492, 423] on img at bounding box center [472, 426] width 269 height 156
click at [786, 445] on img at bounding box center [757, 426] width 269 height 156
click at [1033, 448] on img at bounding box center [1040, 426] width 269 height 156
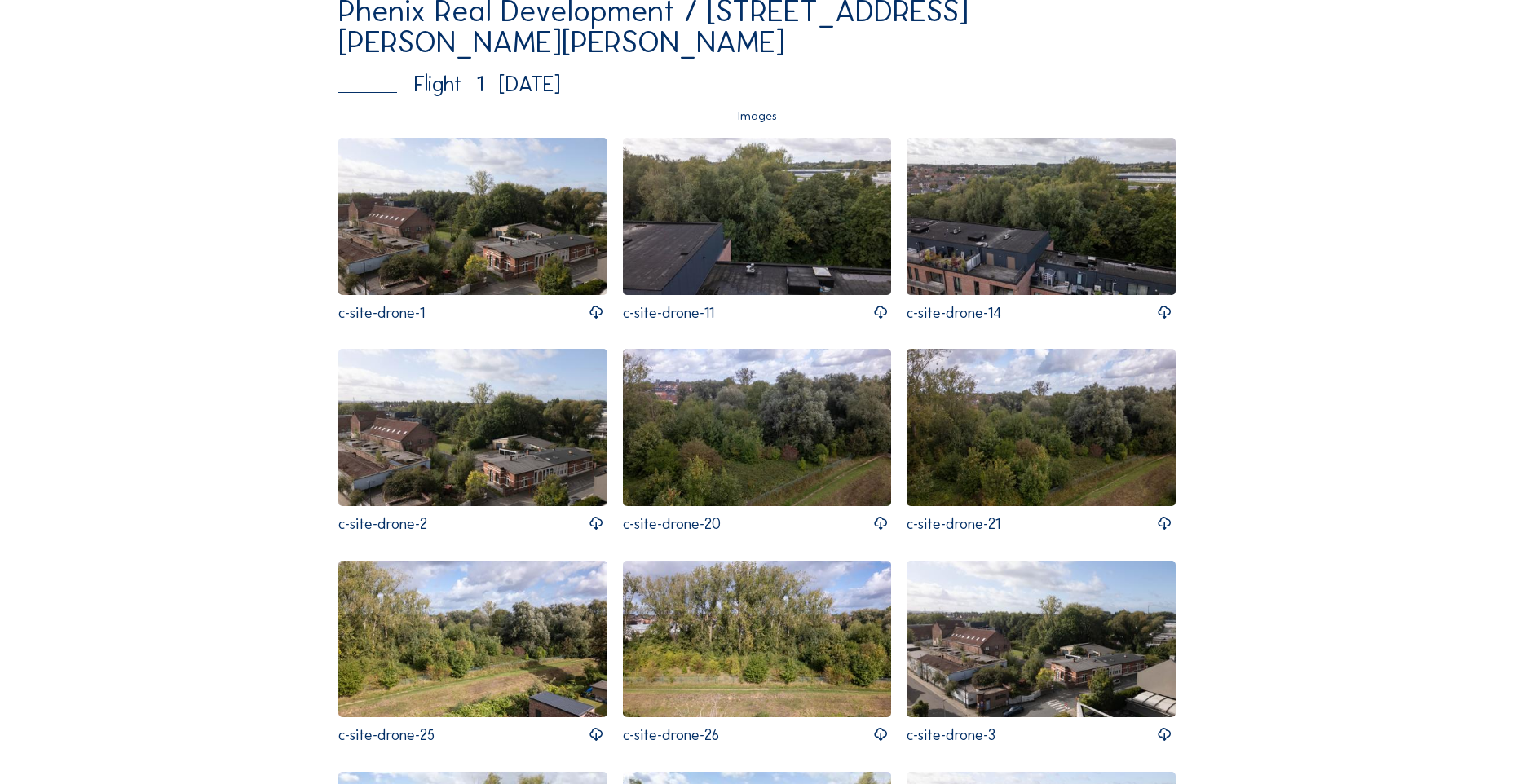
click at [468, 643] on img at bounding box center [472, 638] width 269 height 156
click at [738, 664] on img at bounding box center [757, 638] width 269 height 156
click at [1013, 681] on img at bounding box center [1040, 638] width 269 height 156
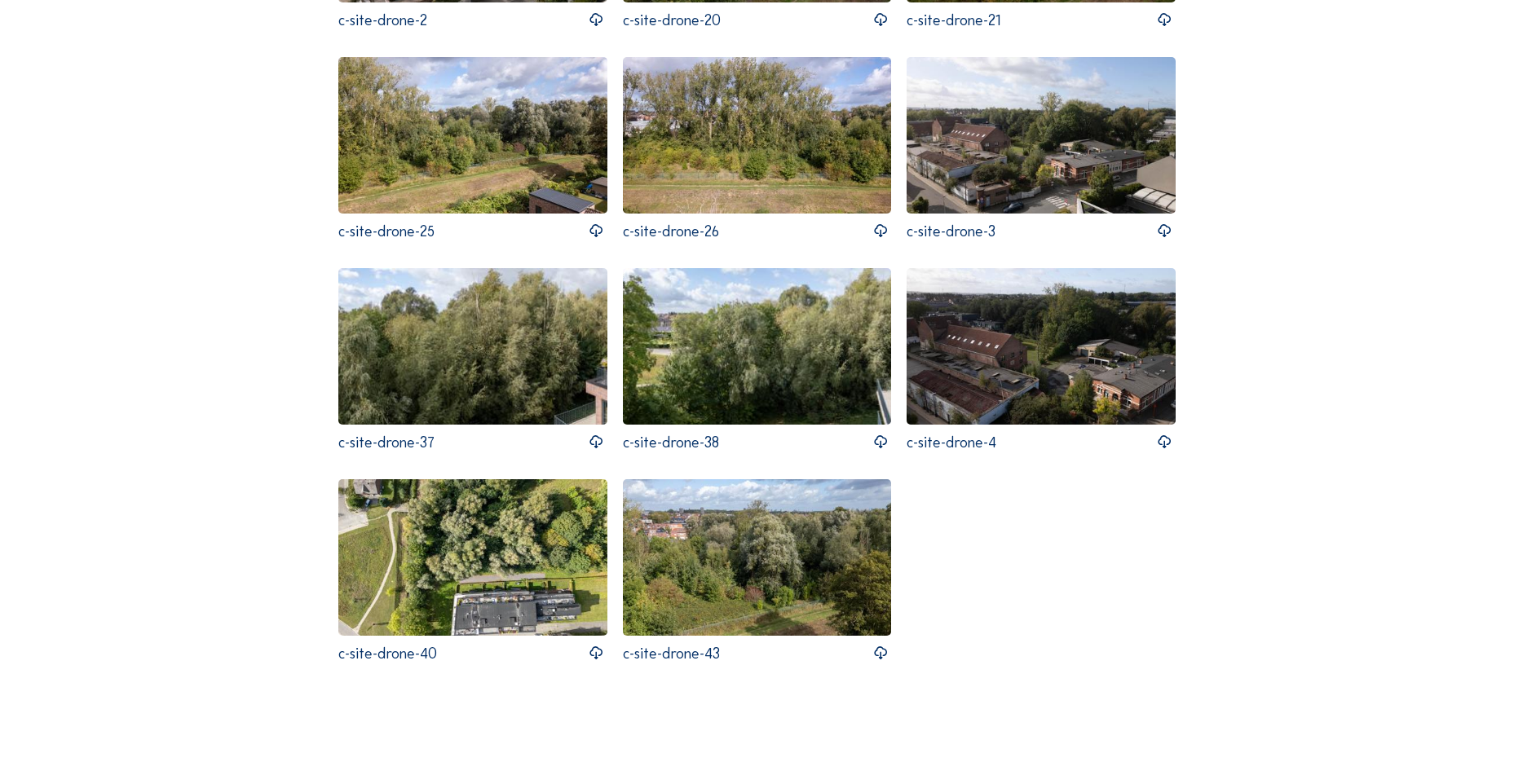
scroll to position [815, 0]
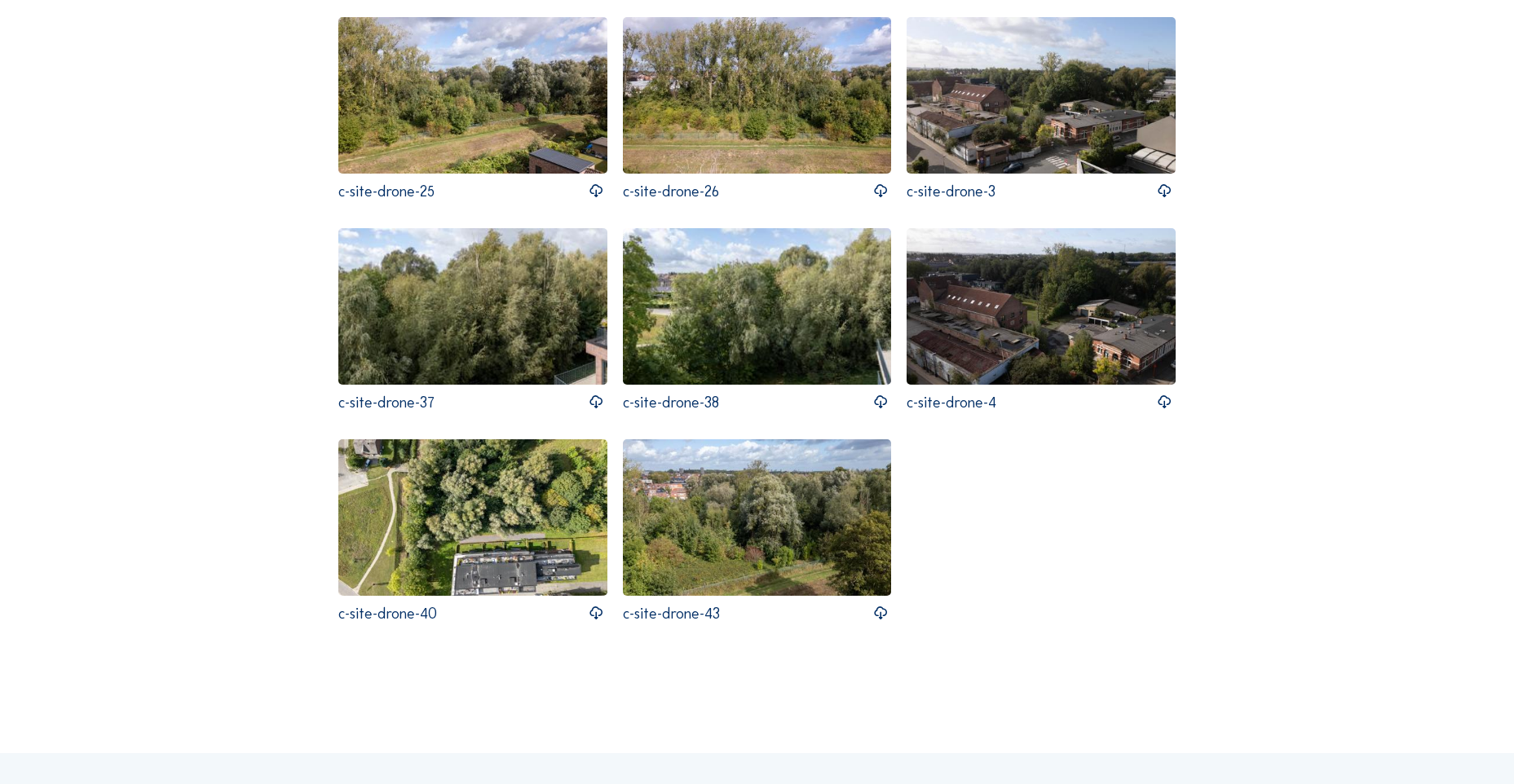
click at [461, 344] on img at bounding box center [472, 306] width 269 height 156
click at [735, 350] on img at bounding box center [757, 306] width 269 height 156
click at [1017, 341] on img at bounding box center [1040, 306] width 269 height 156
click at [497, 548] on img at bounding box center [472, 517] width 269 height 156
click at [806, 534] on img at bounding box center [757, 517] width 269 height 156
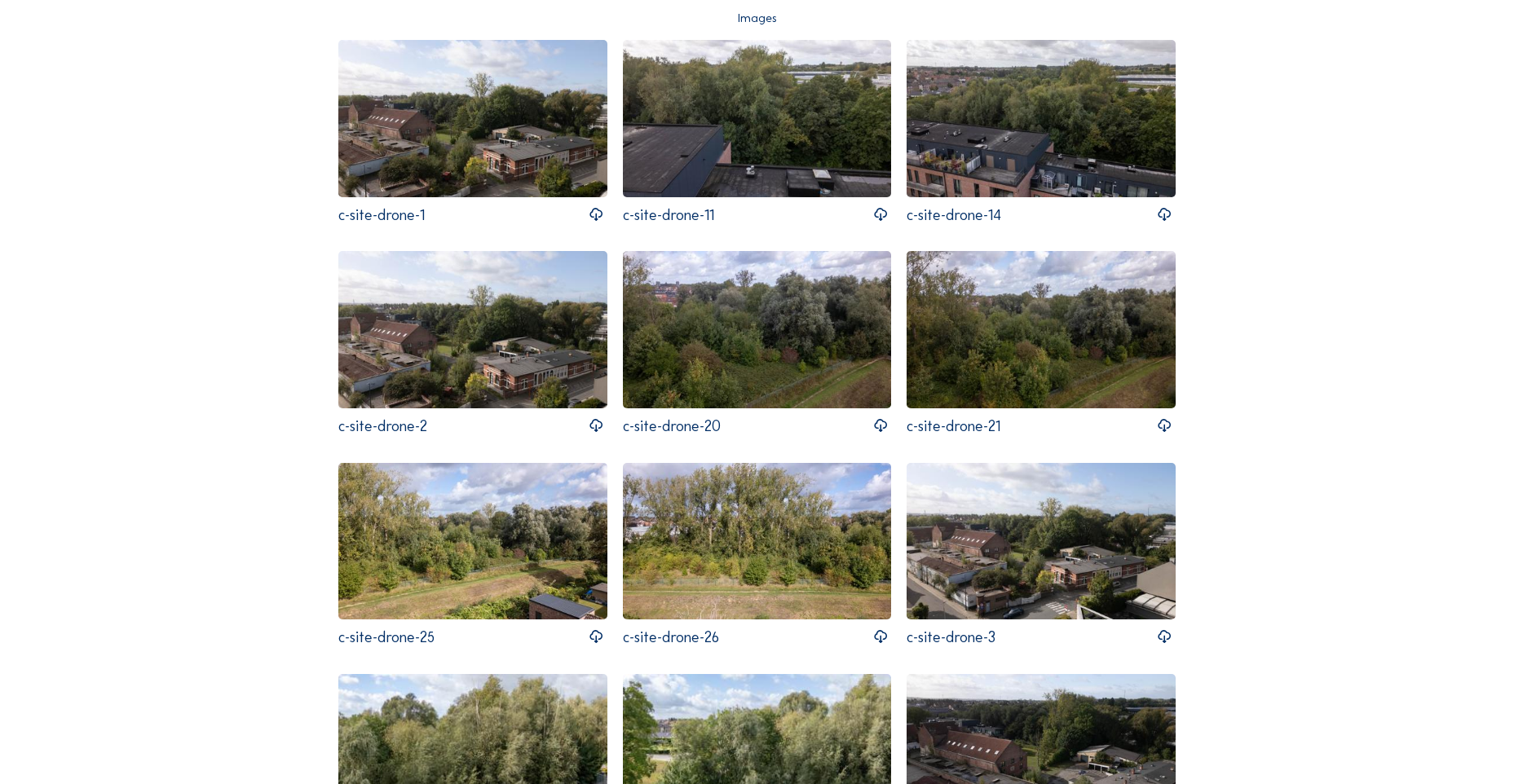
scroll to position [0, 0]
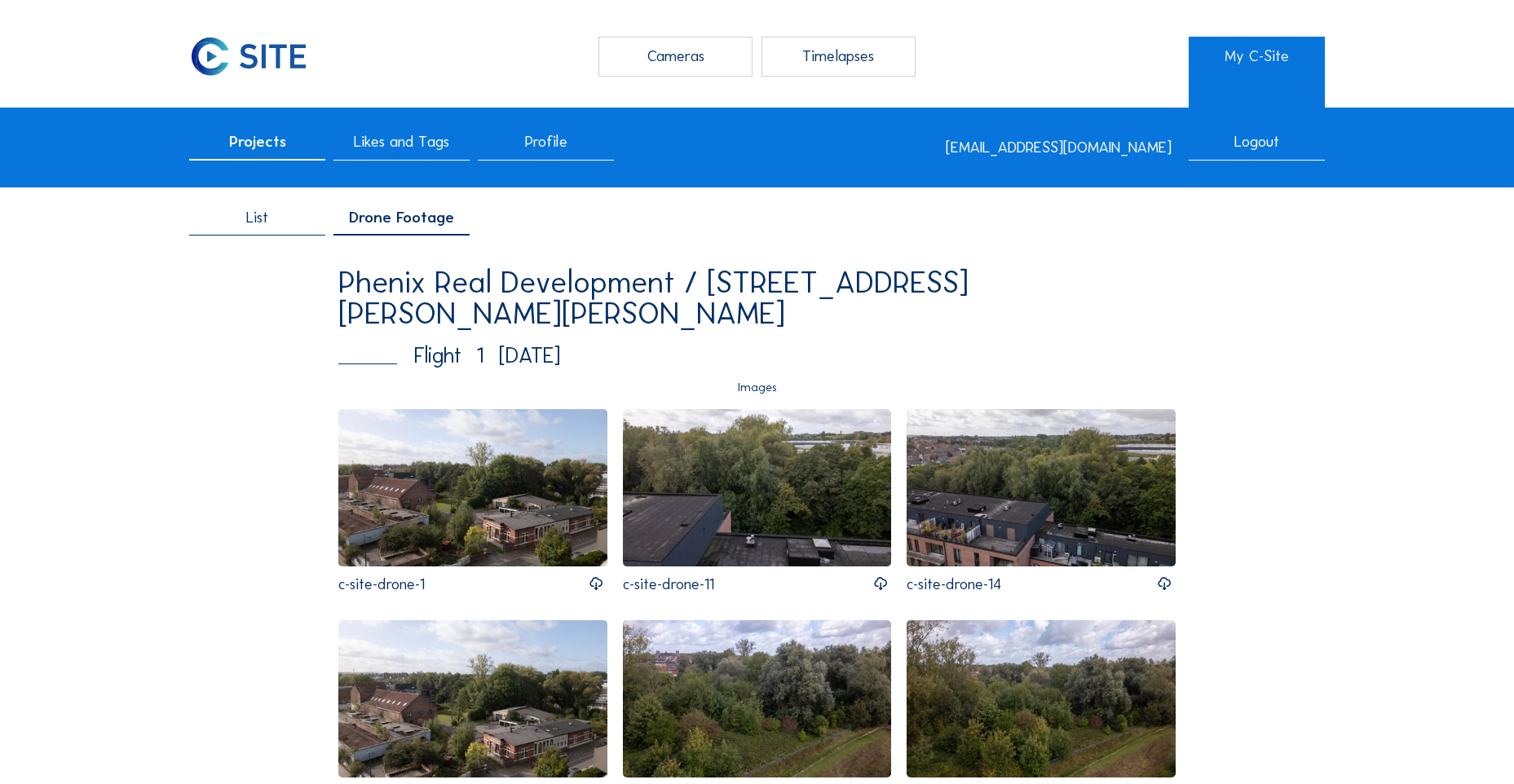
click at [262, 230] on div "List" at bounding box center [257, 222] width 136 height 26
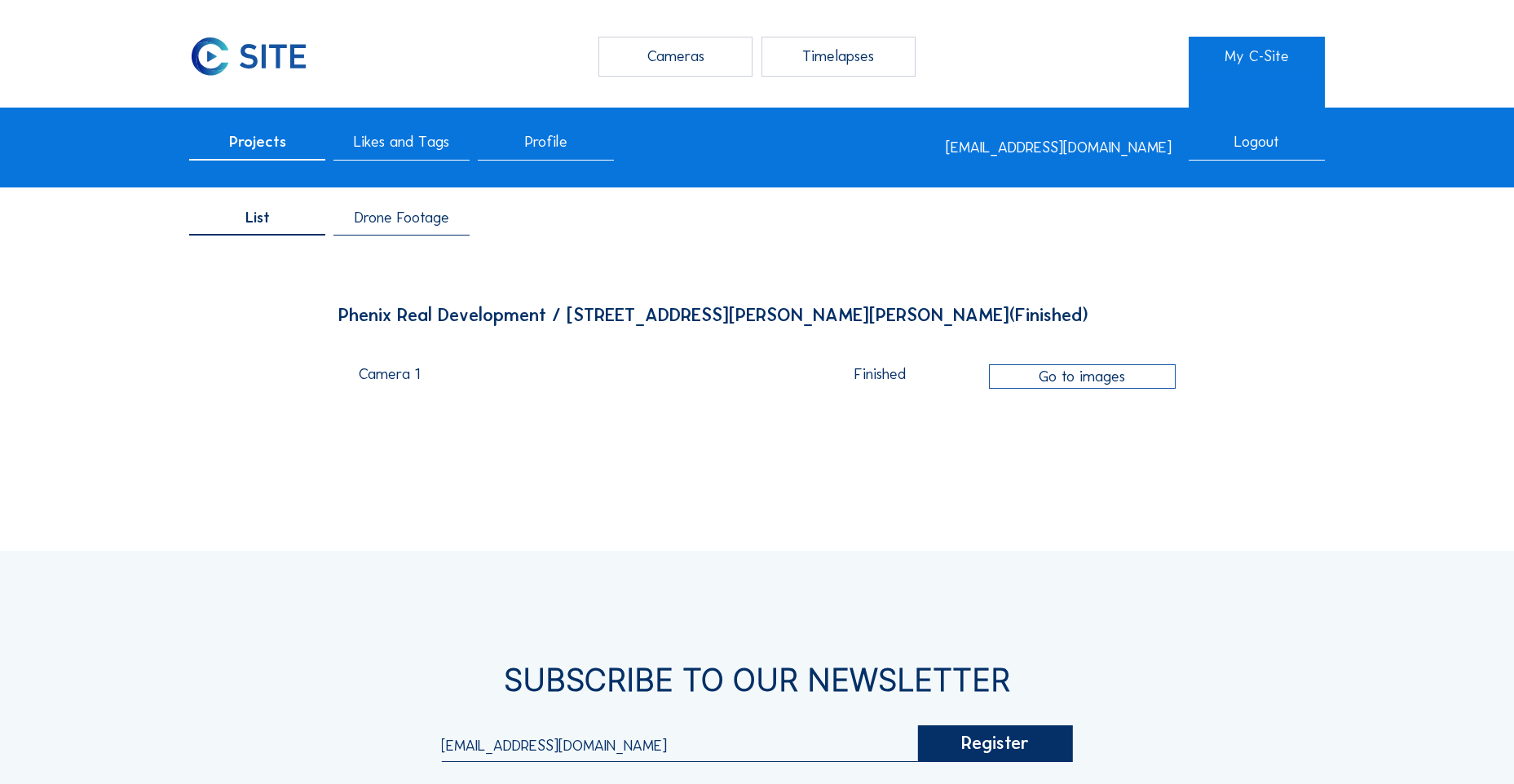
click at [402, 229] on div "Drone Footage" at bounding box center [401, 222] width 136 height 26
